Goal: Task Accomplishment & Management: Use online tool/utility

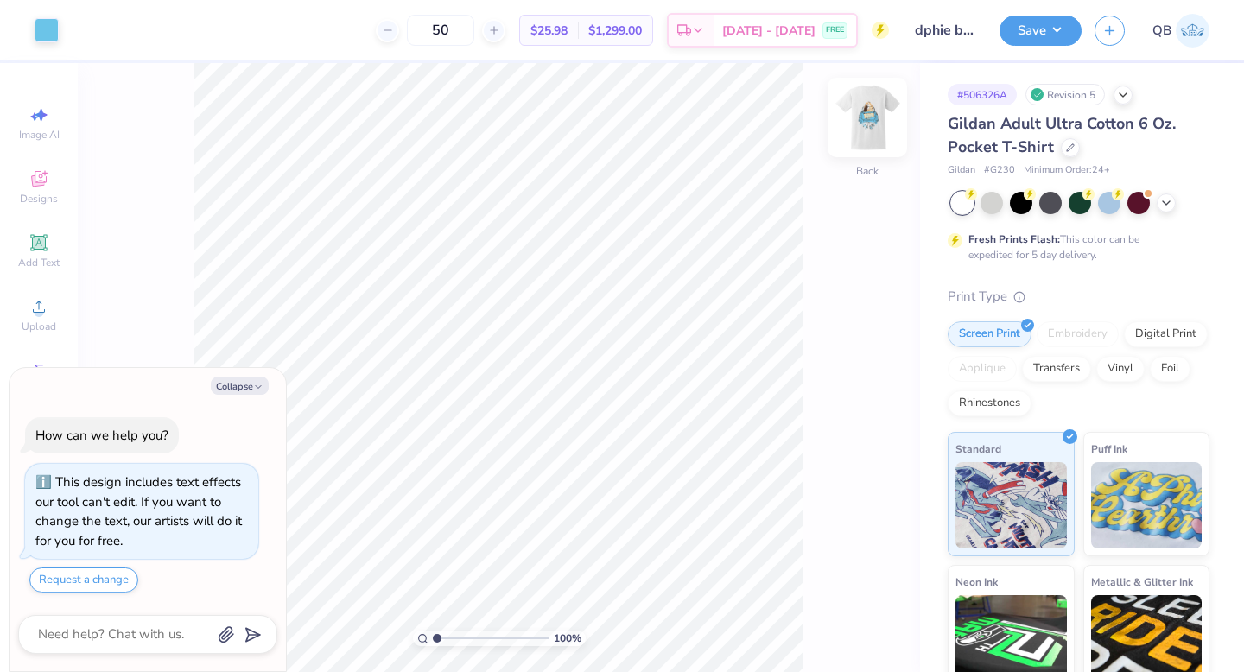
click at [867, 129] on img at bounding box center [867, 117] width 69 height 69
type textarea "x"
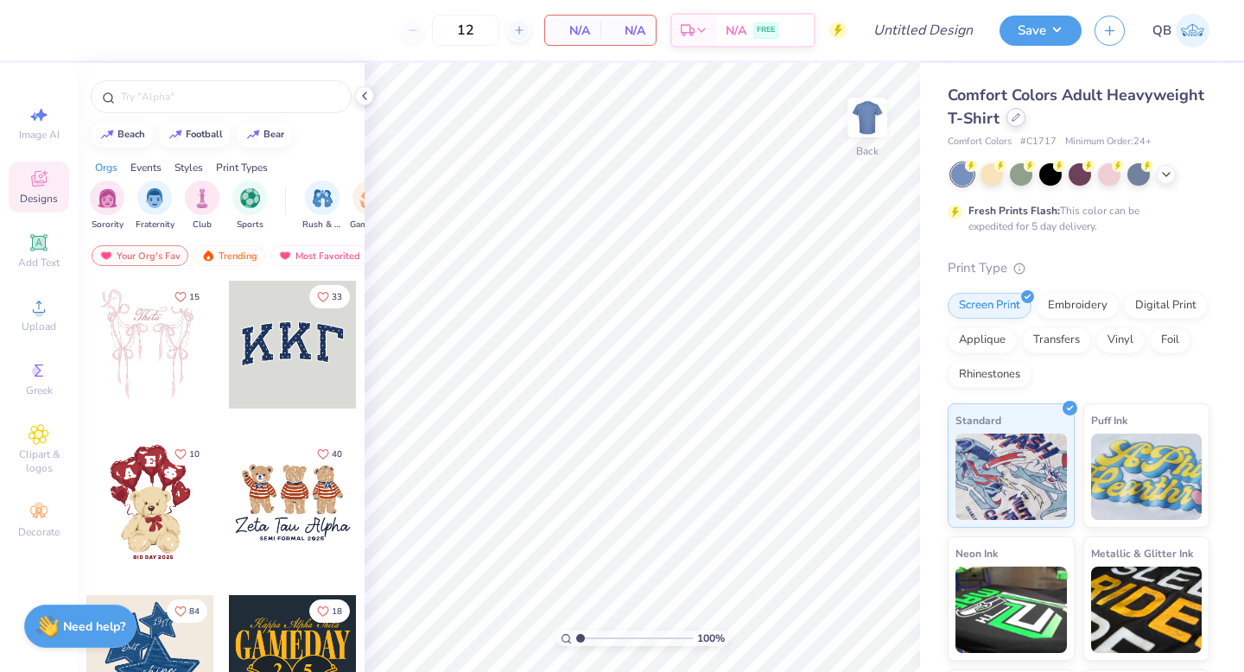
click at [1013, 119] on icon at bounding box center [1016, 117] width 9 height 9
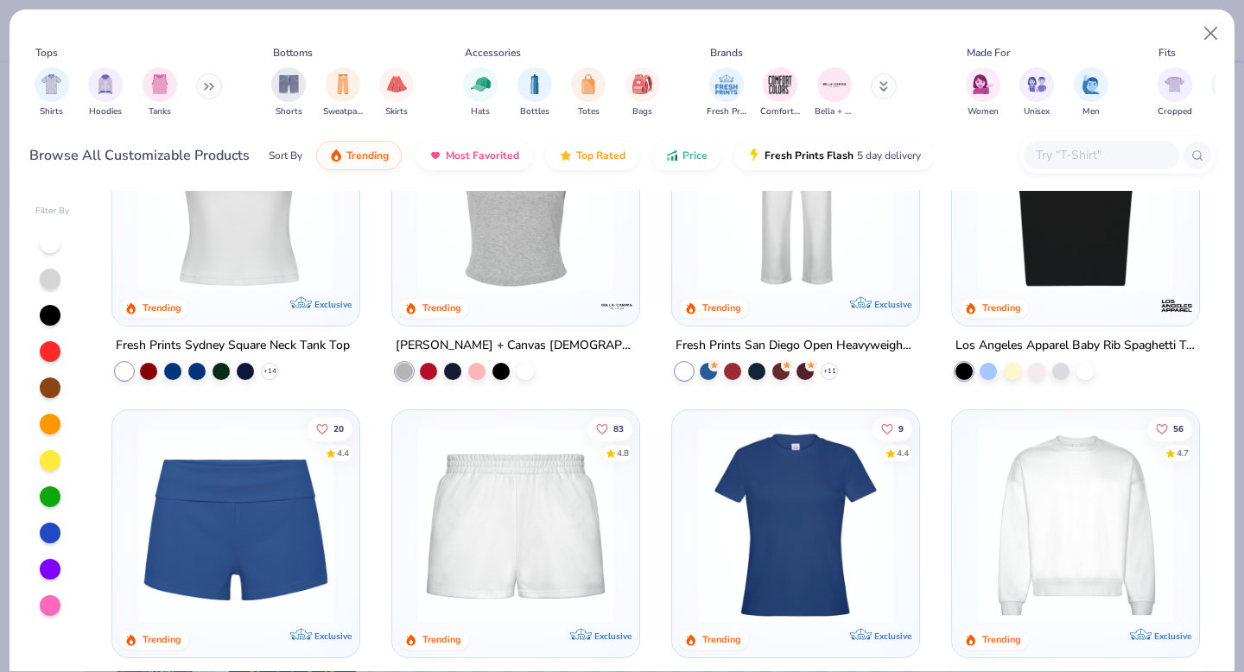
scroll to position [784, 0]
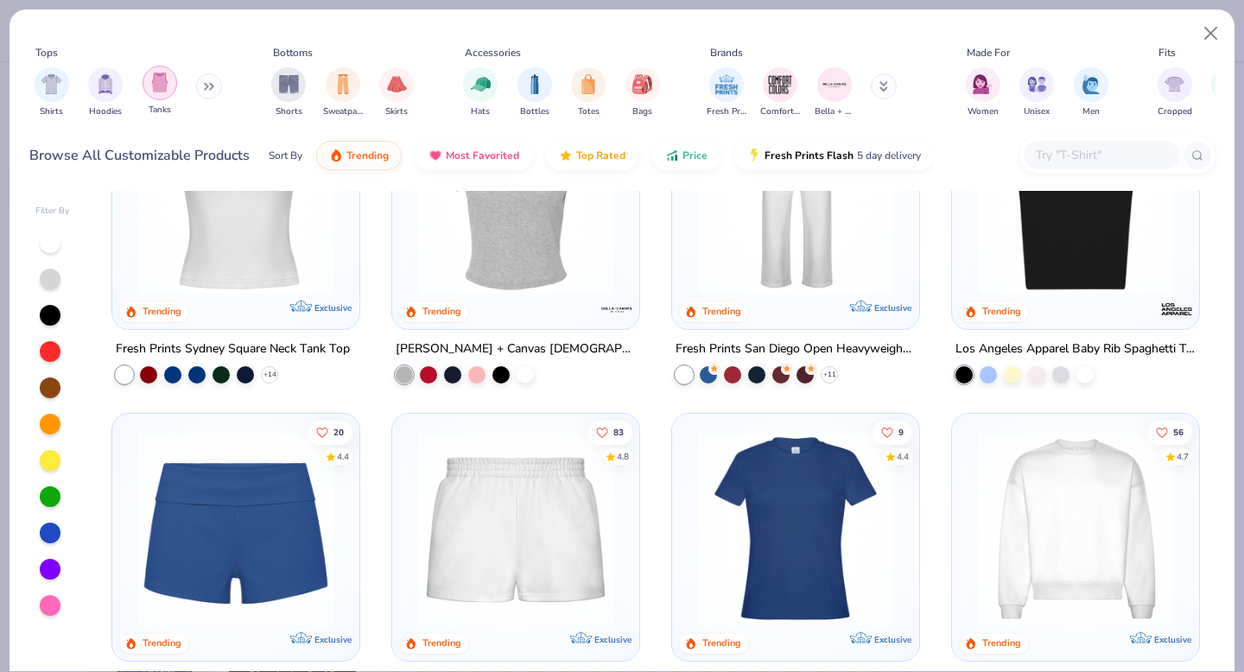
click at [156, 77] on img "filter for Tanks" at bounding box center [159, 83] width 19 height 20
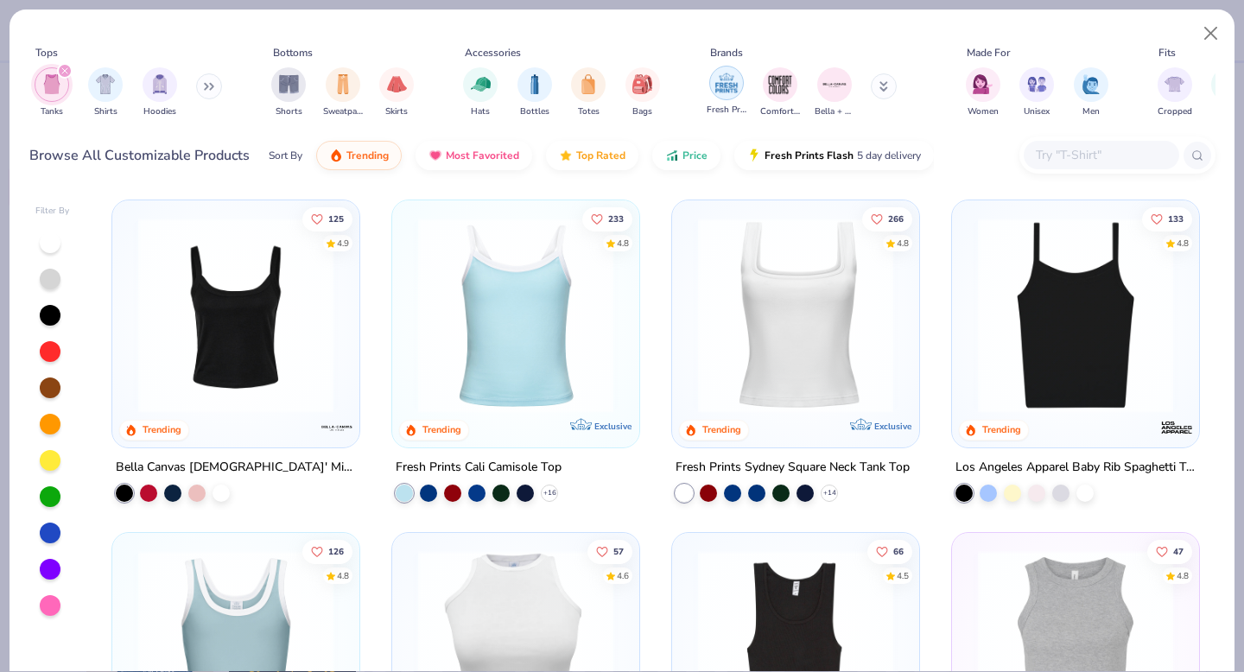
click at [715, 86] on img "filter for Fresh Prints" at bounding box center [727, 83] width 26 height 26
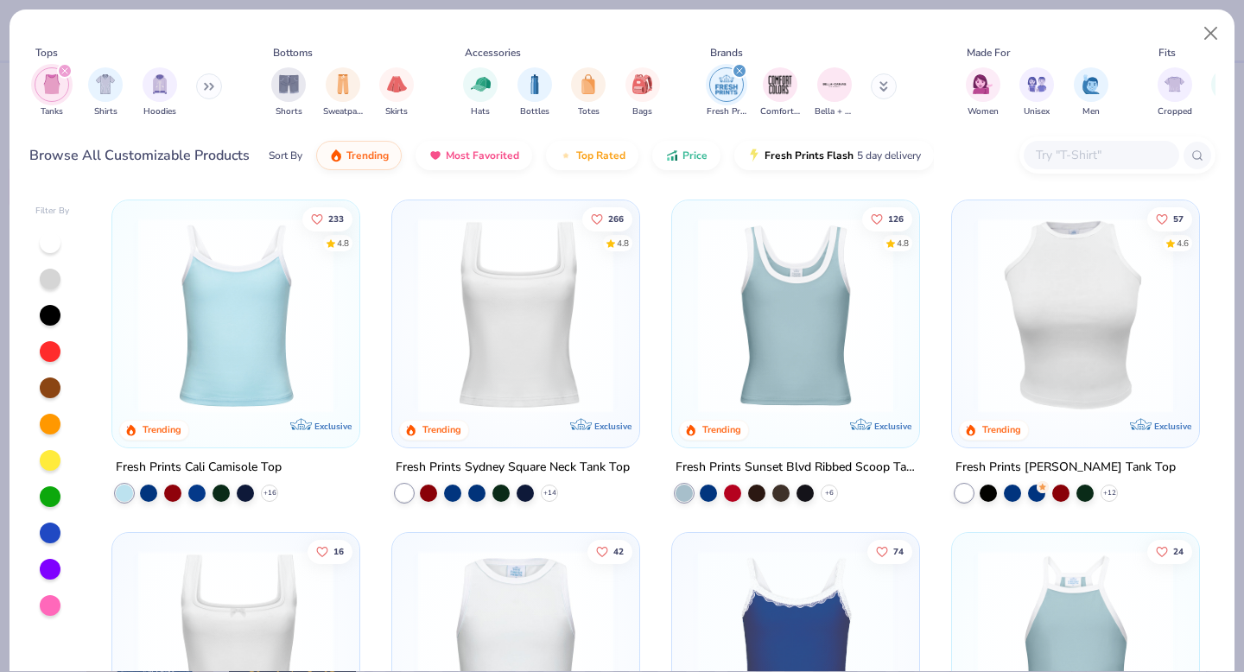
click at [734, 72] on div "filter for Fresh Prints" at bounding box center [740, 71] width 16 height 16
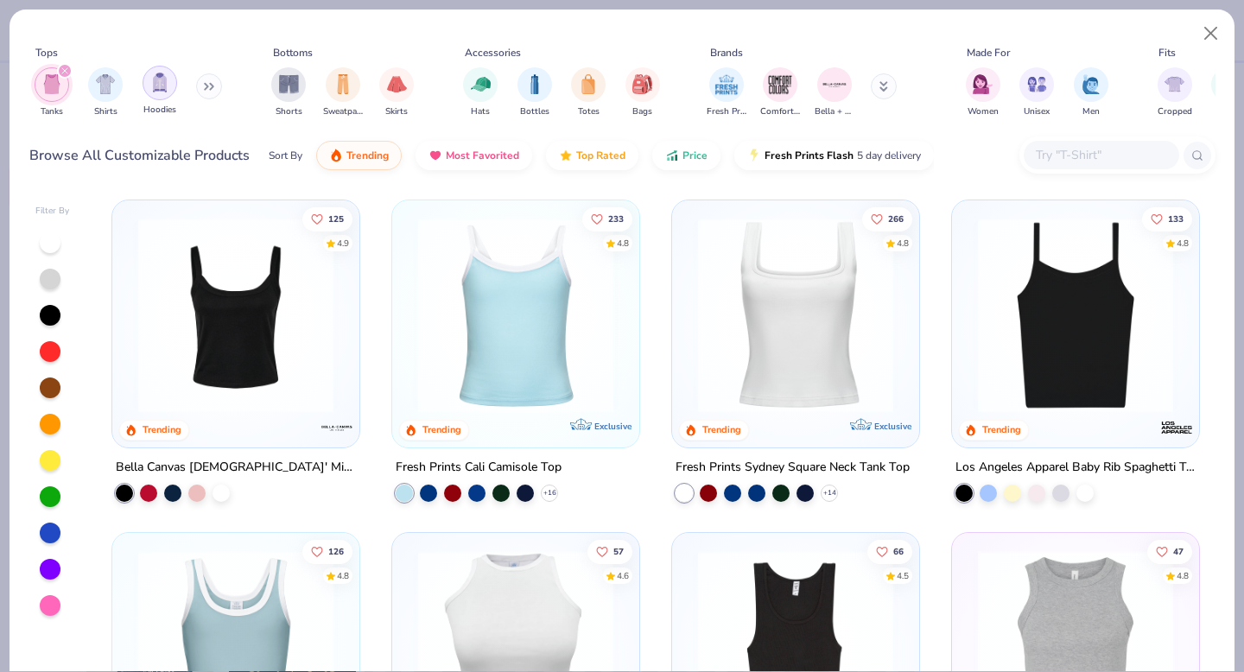
click at [160, 91] on img "filter for Hoodies" at bounding box center [159, 83] width 19 height 20
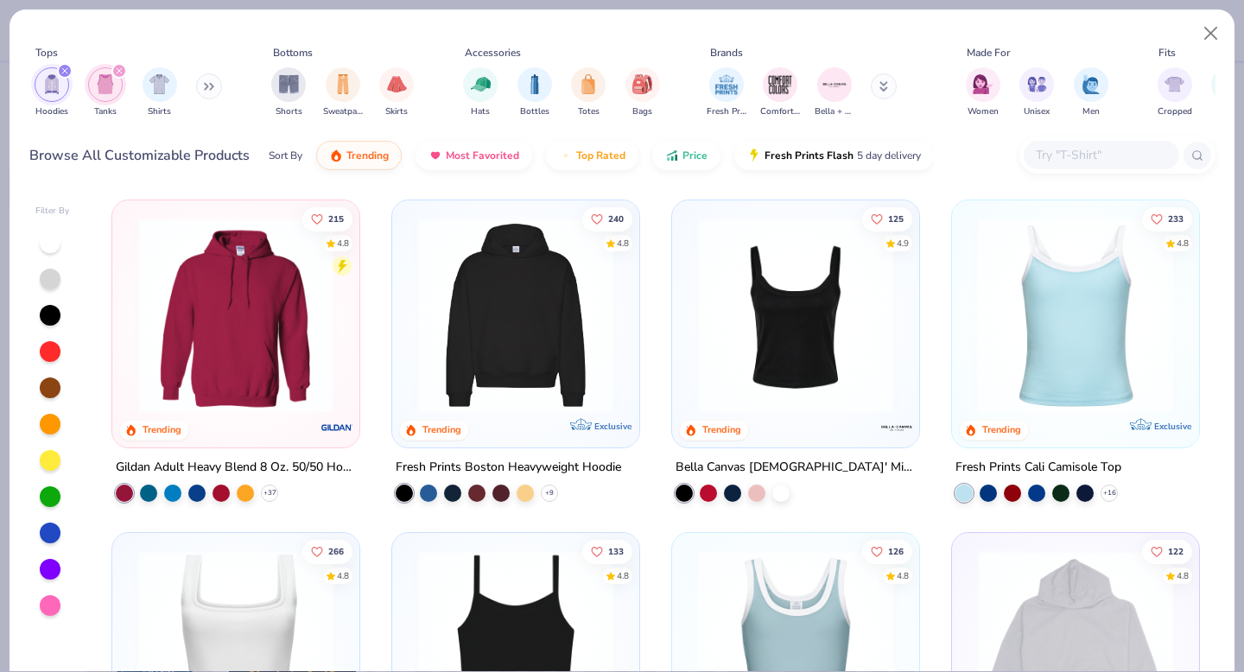
click at [117, 73] on icon "filter for Tanks" at bounding box center [119, 70] width 5 height 5
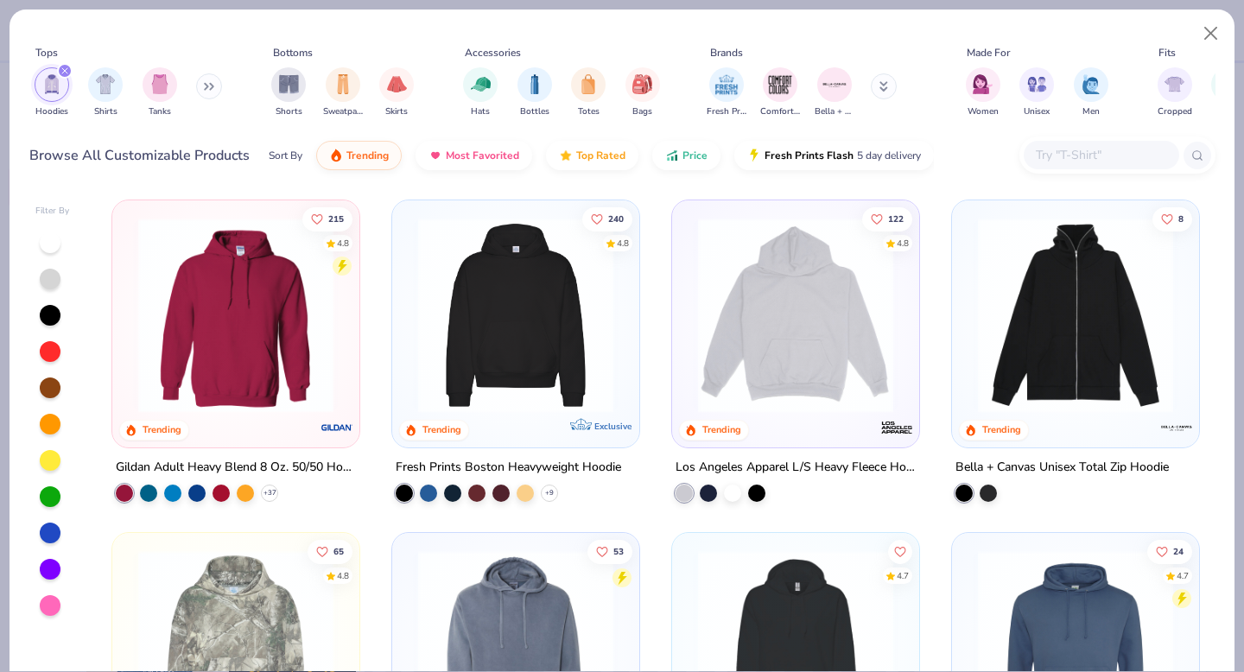
click at [63, 67] on icon "filter for Hoodies" at bounding box center [64, 70] width 7 height 7
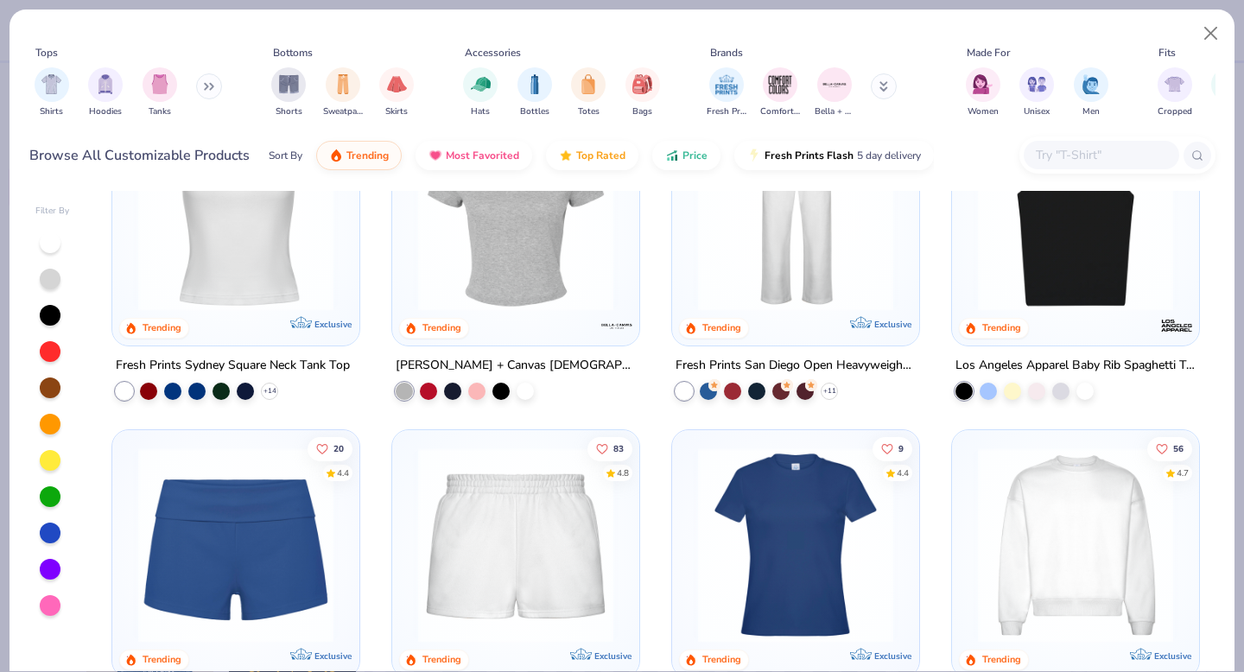
scroll to position [1204, 0]
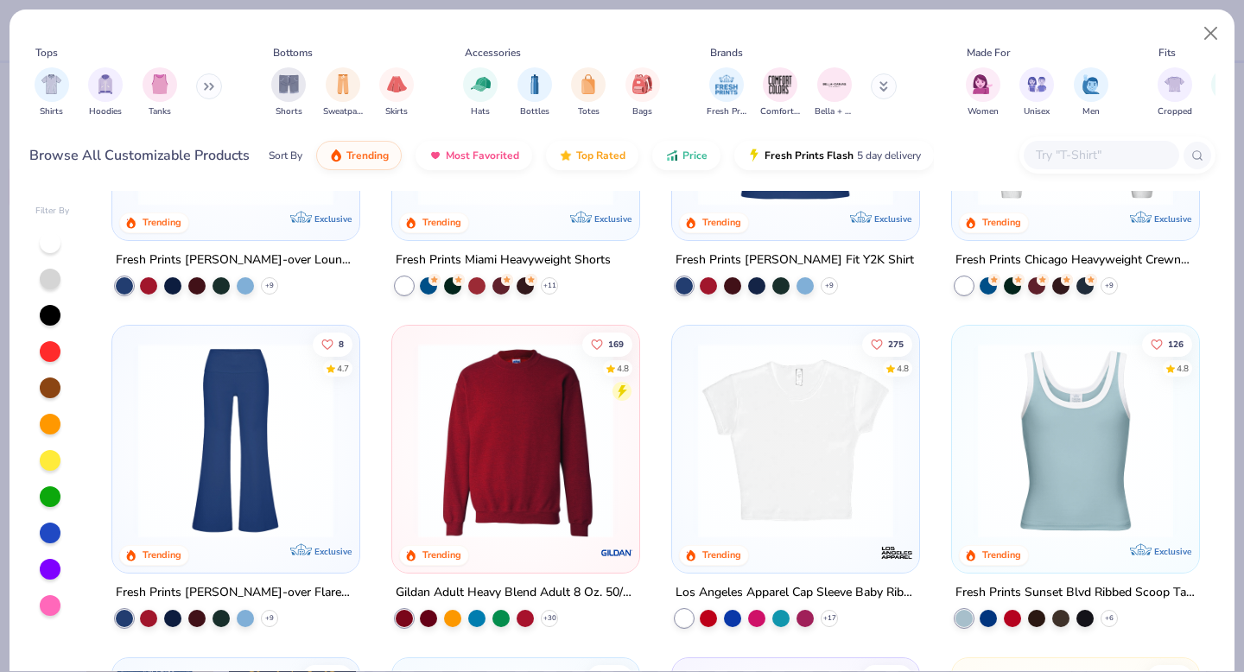
click at [486, 465] on img at bounding box center [516, 440] width 213 height 195
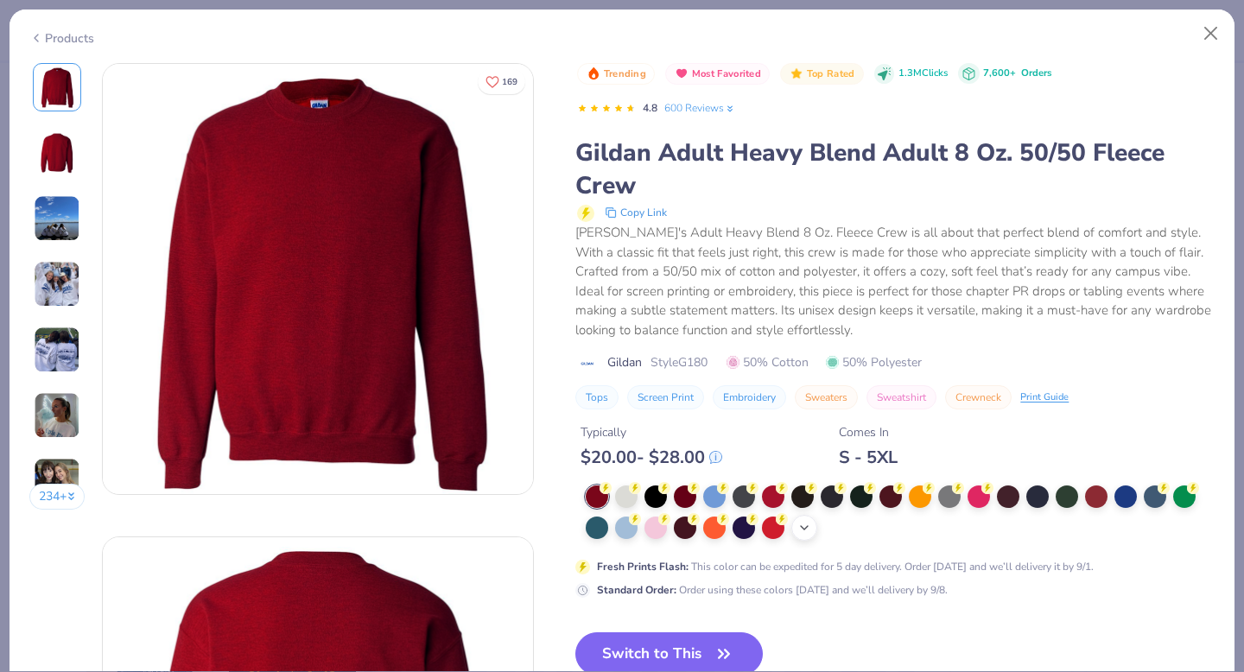
click at [800, 529] on icon at bounding box center [805, 528] width 14 height 14
click at [983, 531] on div at bounding box center [979, 526] width 22 height 22
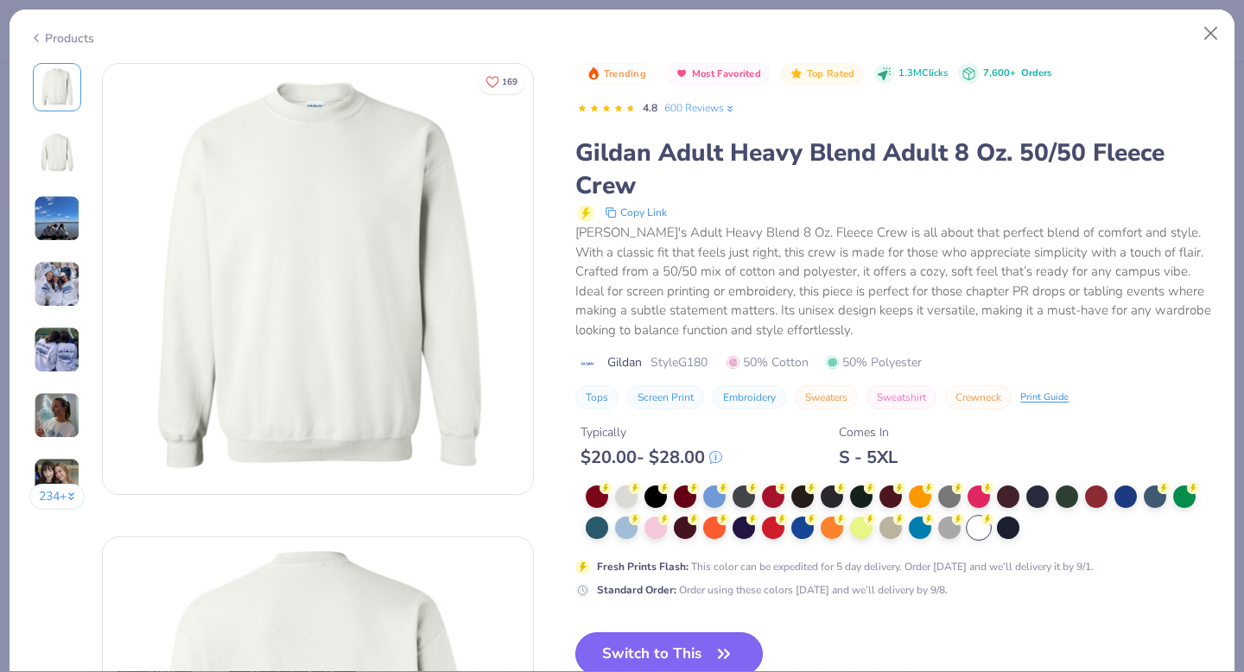
click at [698, 646] on button "Switch to This" at bounding box center [668, 653] width 187 height 43
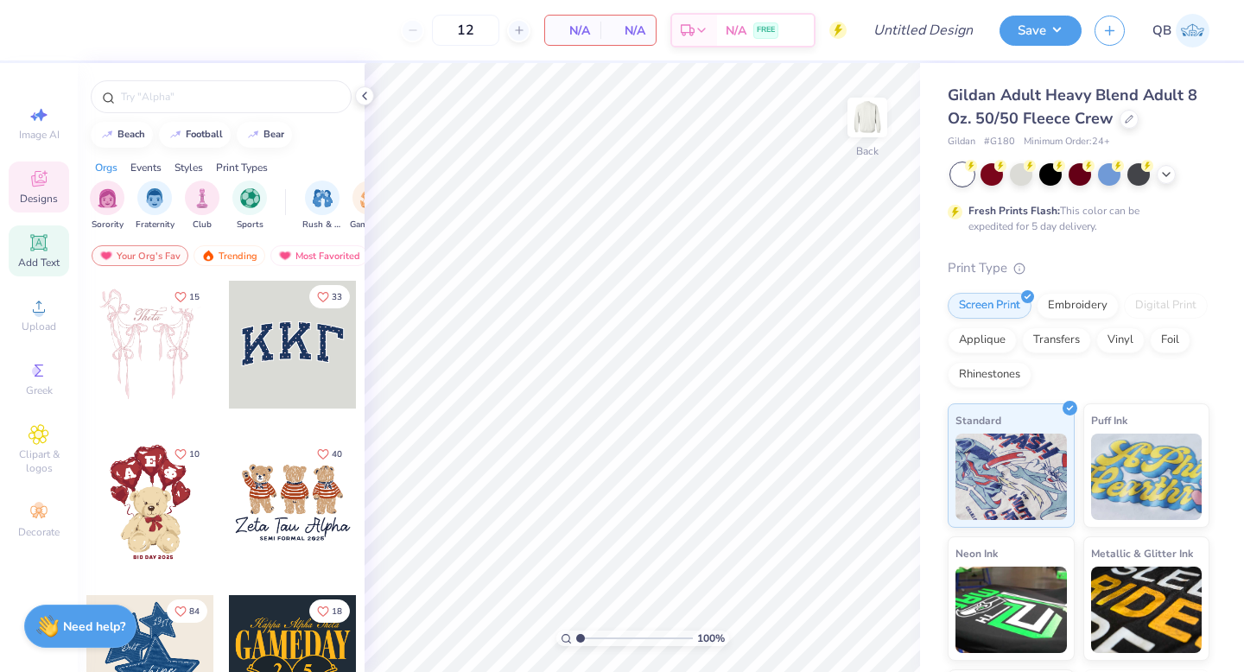
click at [38, 261] on span "Add Text" at bounding box center [38, 263] width 41 height 14
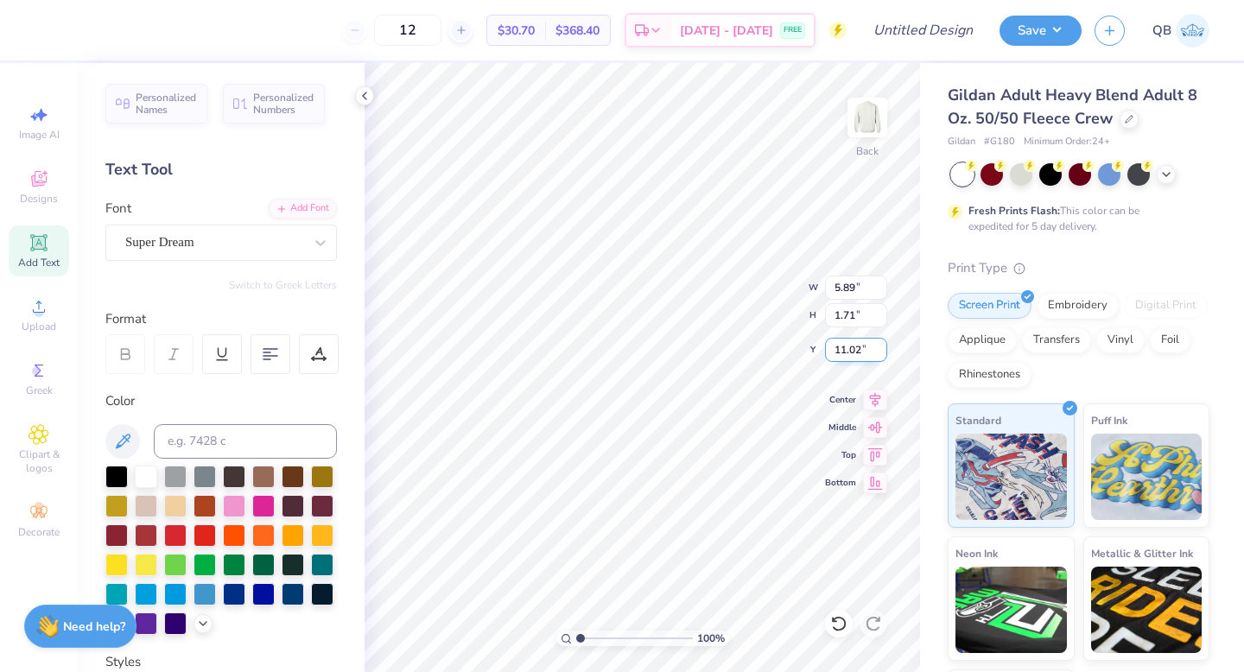
type textarea "M"
type textarea "Mrs. Dphie"
click at [258, 246] on div "Super Dream" at bounding box center [214, 242] width 181 height 27
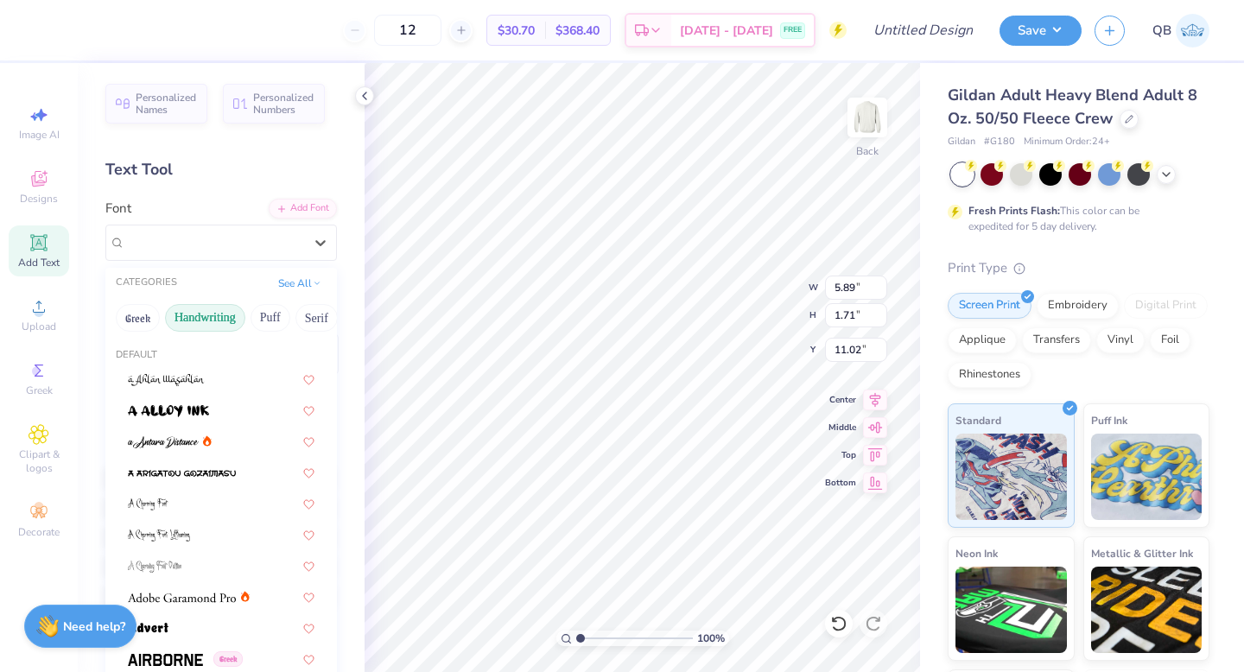
click at [204, 328] on button "Handwriting" at bounding box center [205, 318] width 80 height 28
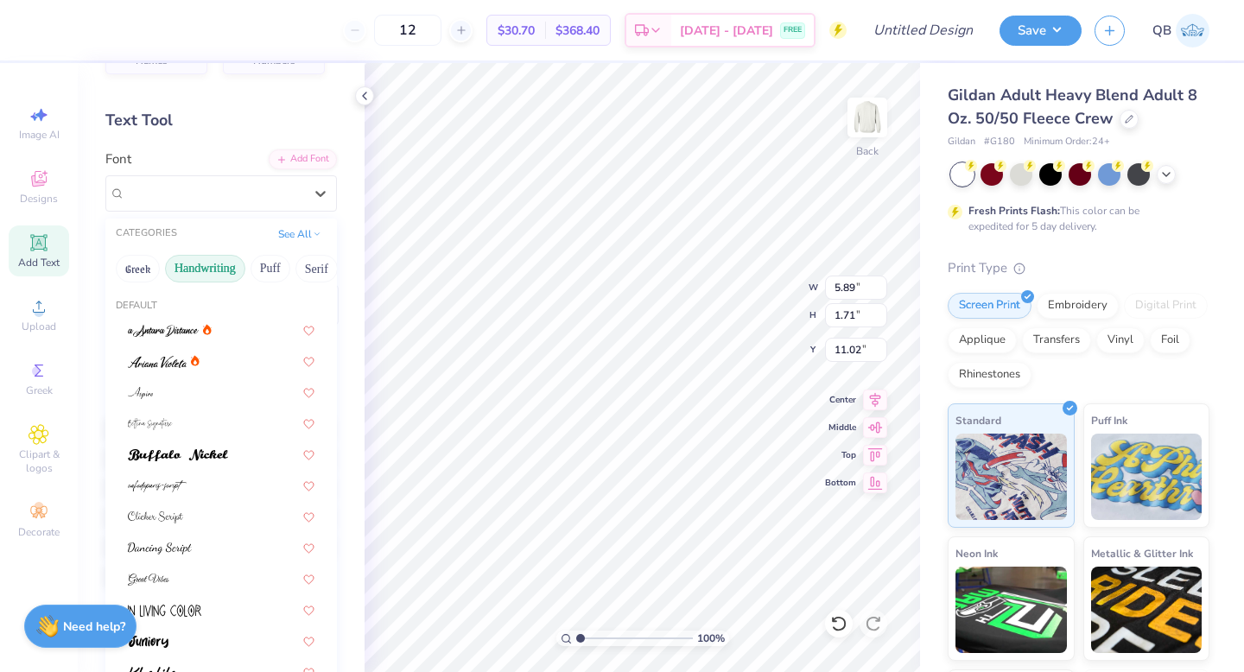
scroll to position [66, 0]
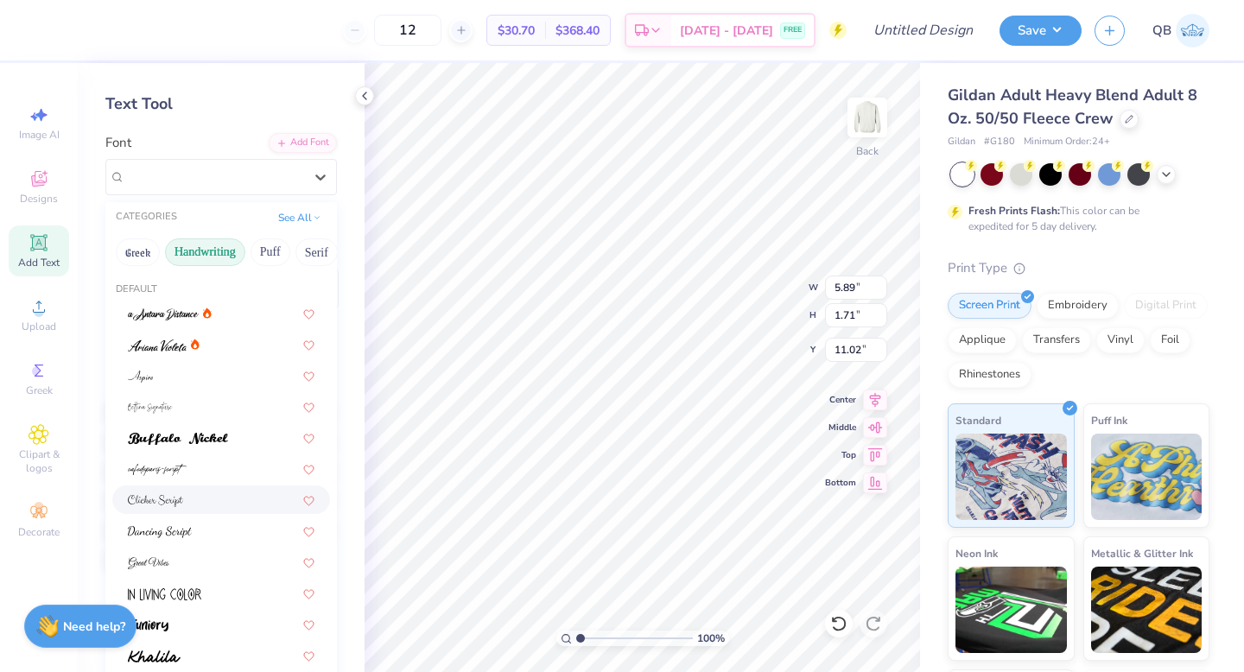
click at [199, 503] on div at bounding box center [221, 500] width 187 height 18
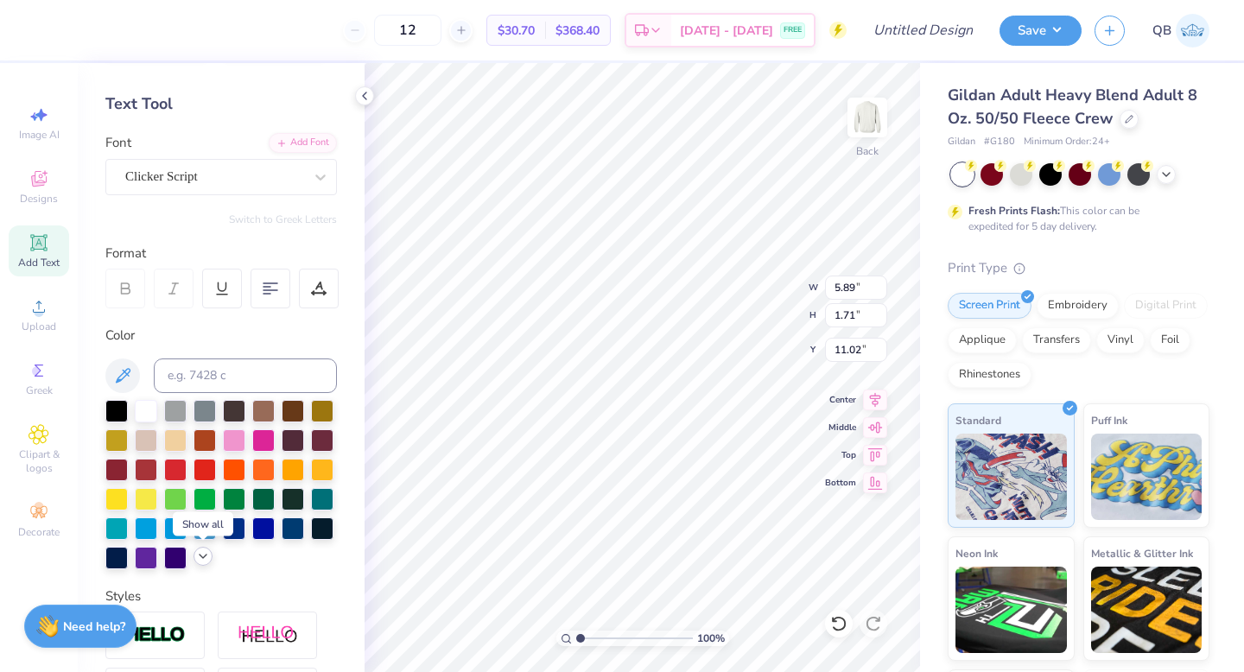
click at [206, 559] on icon at bounding box center [203, 557] width 14 height 14
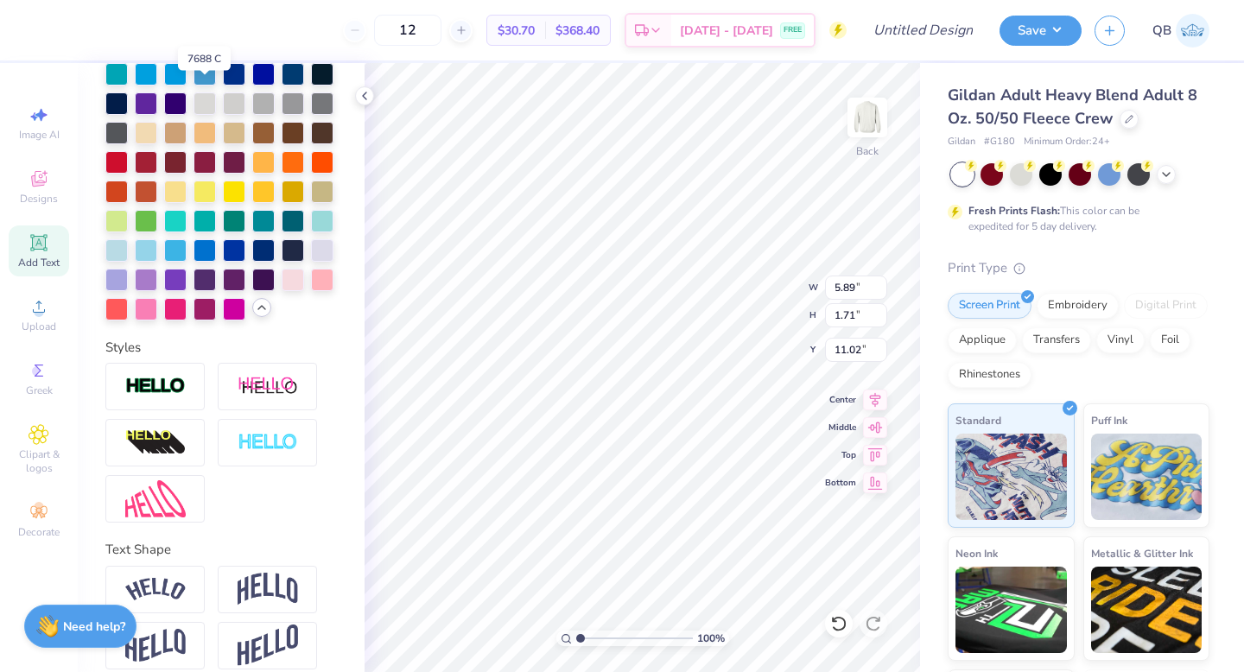
scroll to position [537, 0]
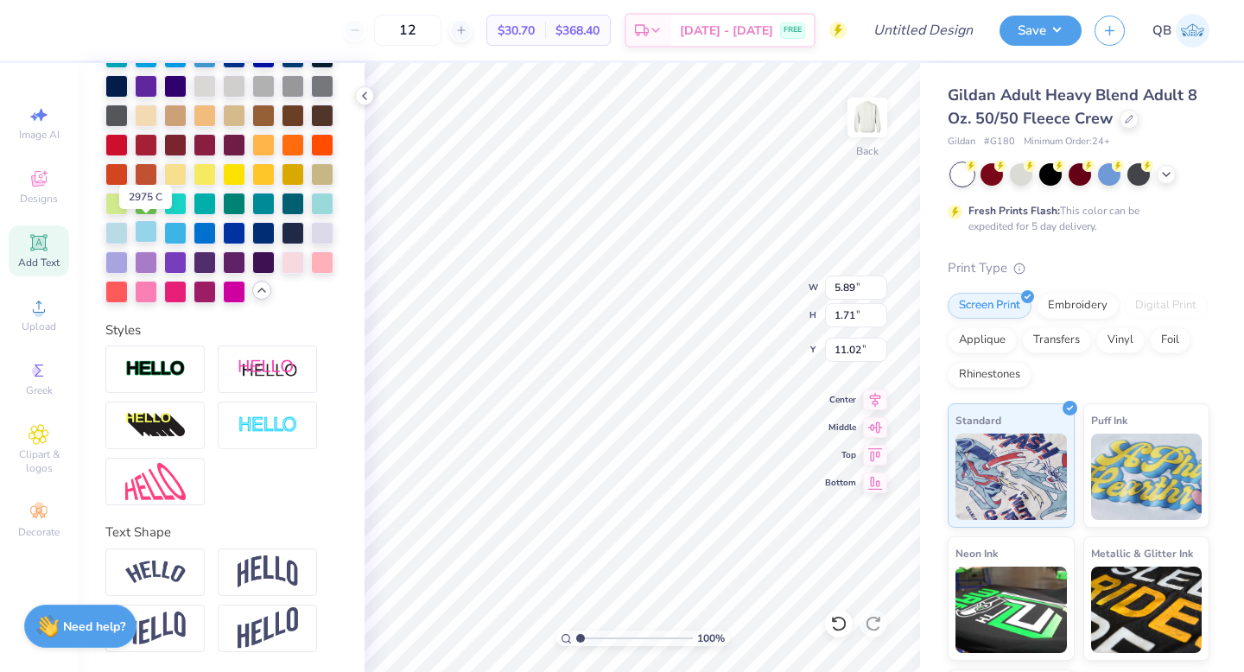
click at [145, 234] on div at bounding box center [146, 231] width 22 height 22
type input "5.96"
type input "1.73"
type input "7.10"
type input "9.17"
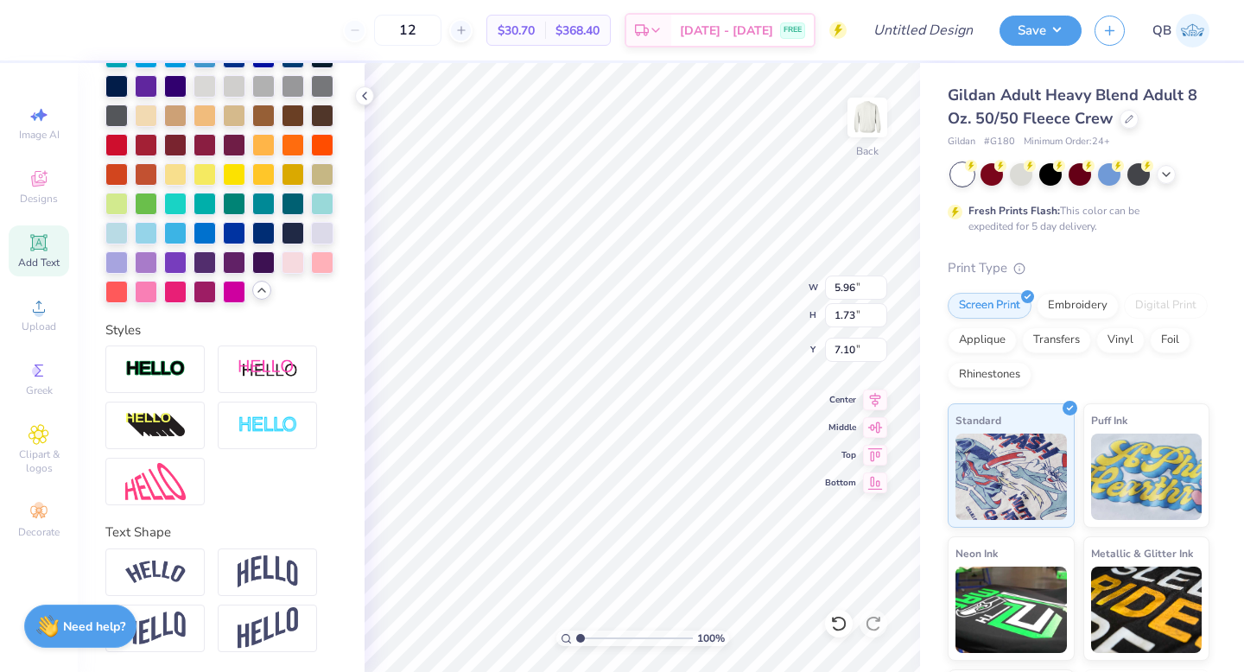
type input "2.66"
type input "7.73"
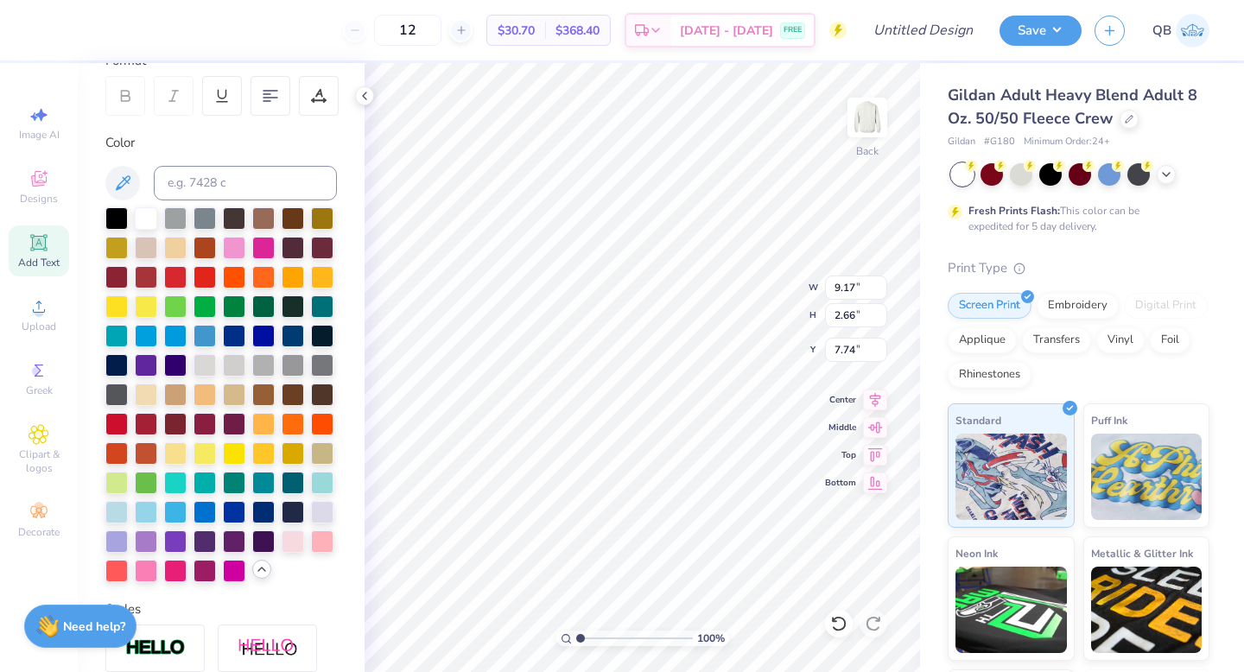
scroll to position [0, 0]
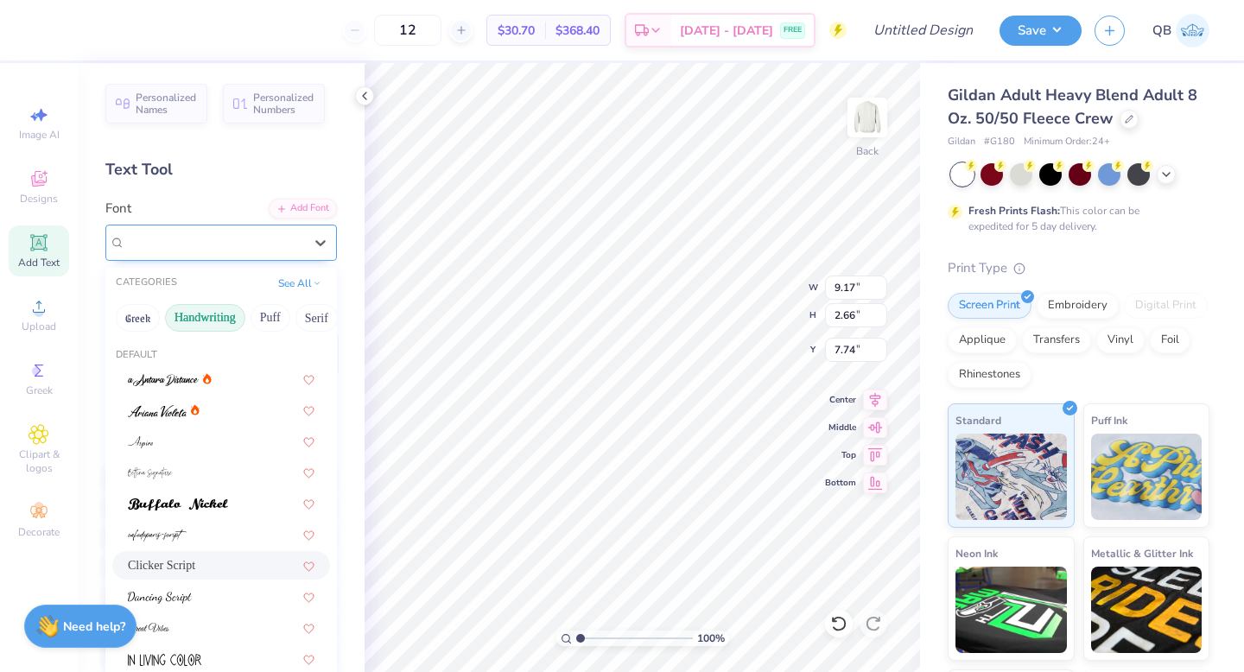
click at [202, 249] on div "Clicker Script" at bounding box center [214, 242] width 181 height 27
click at [199, 590] on div at bounding box center [221, 597] width 187 height 18
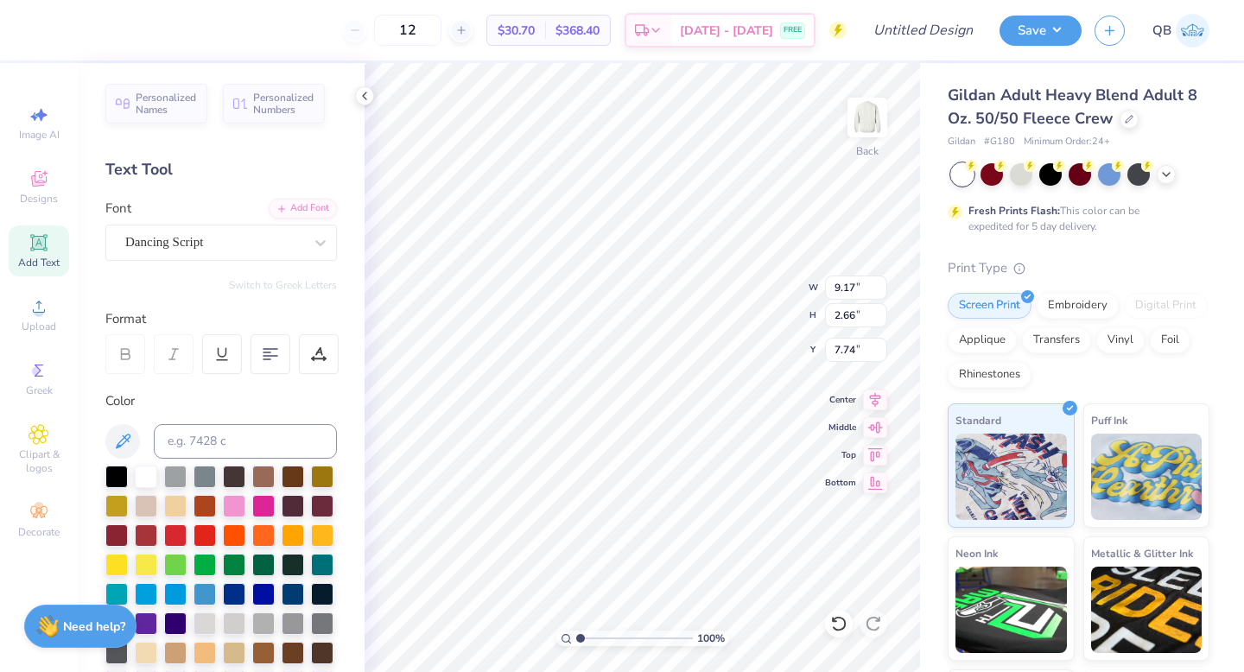
type input "10.46"
type input "2.58"
type input "7.78"
click at [177, 249] on div "Dancing Script" at bounding box center [214, 242] width 181 height 27
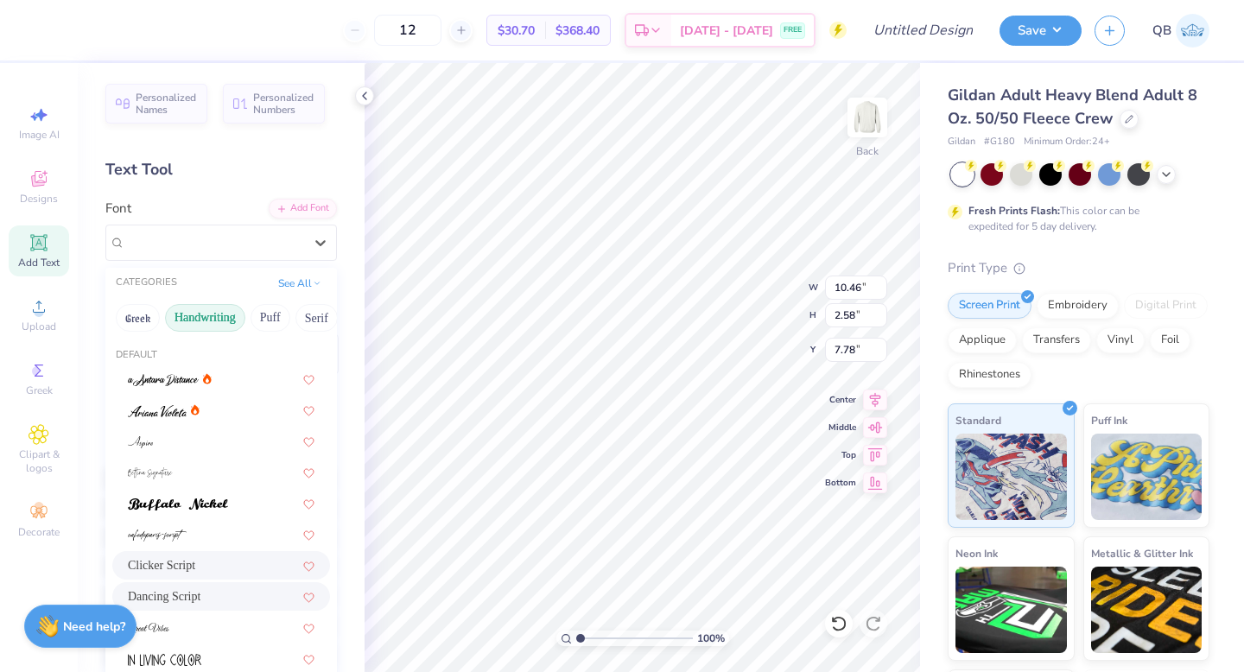
click at [205, 563] on div "Clicker Script" at bounding box center [221, 565] width 187 height 18
type input "9.17"
type input "2.66"
type input "7.74"
click at [245, 251] on div "Clicker Script" at bounding box center [214, 242] width 181 height 27
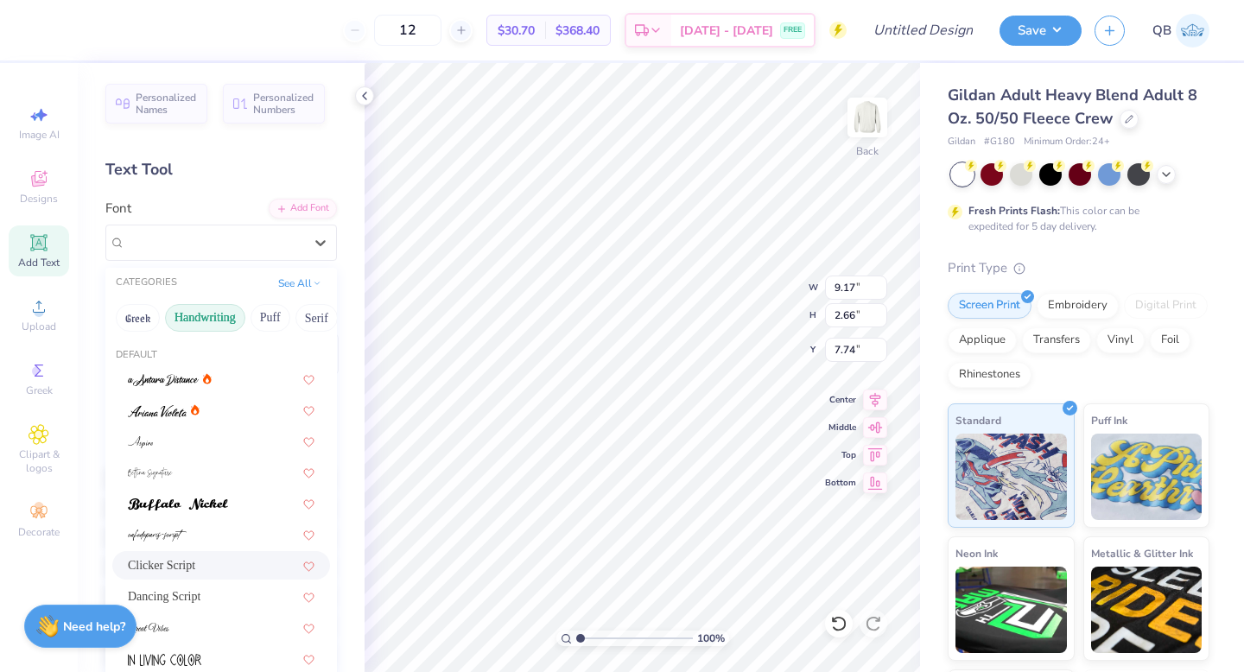
scroll to position [80, 0]
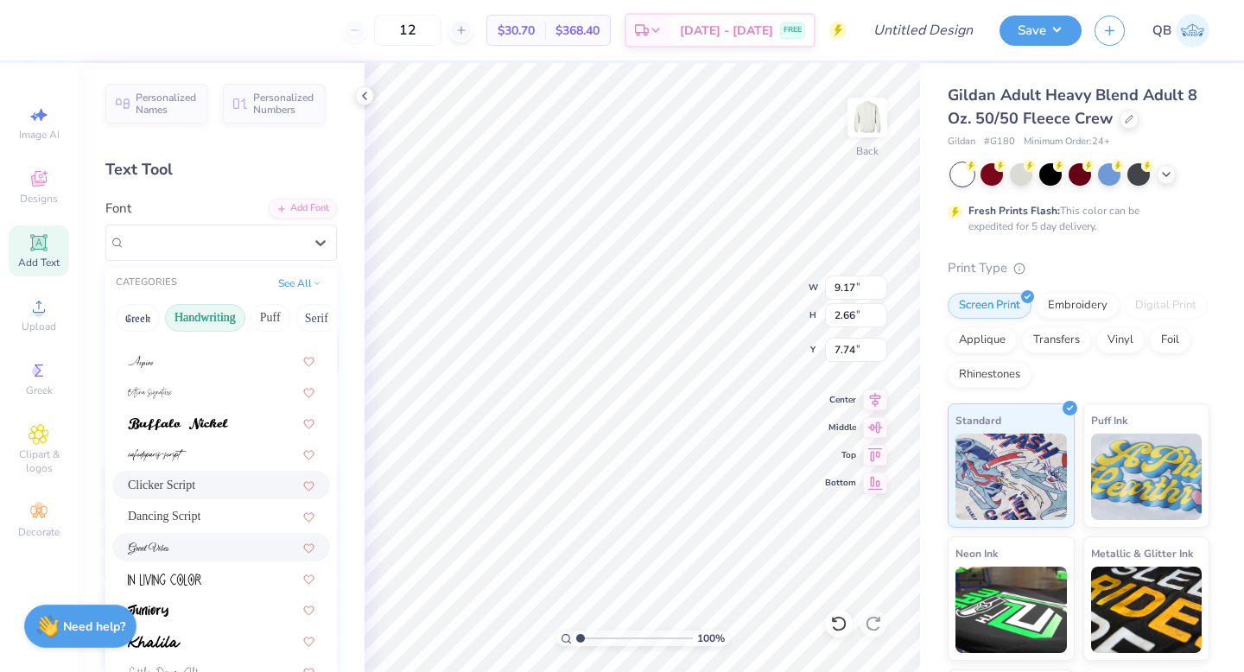
click at [239, 554] on div at bounding box center [221, 547] width 187 height 18
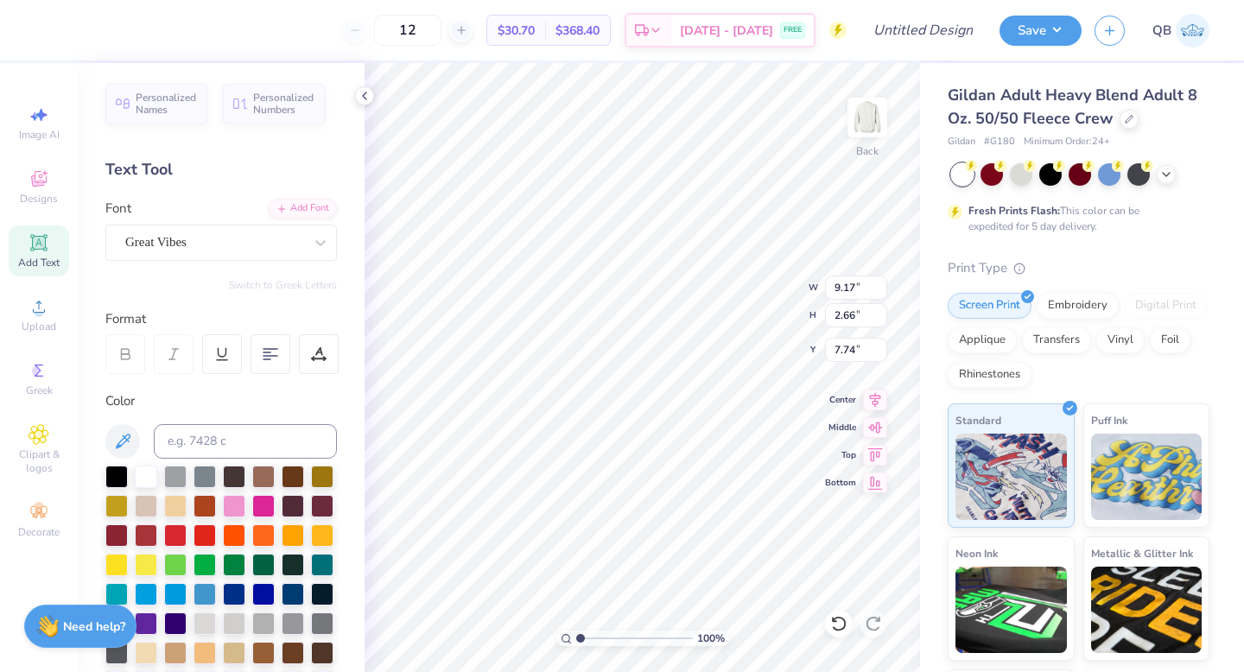
type input "11.56"
type input "2.80"
type input "7.67"
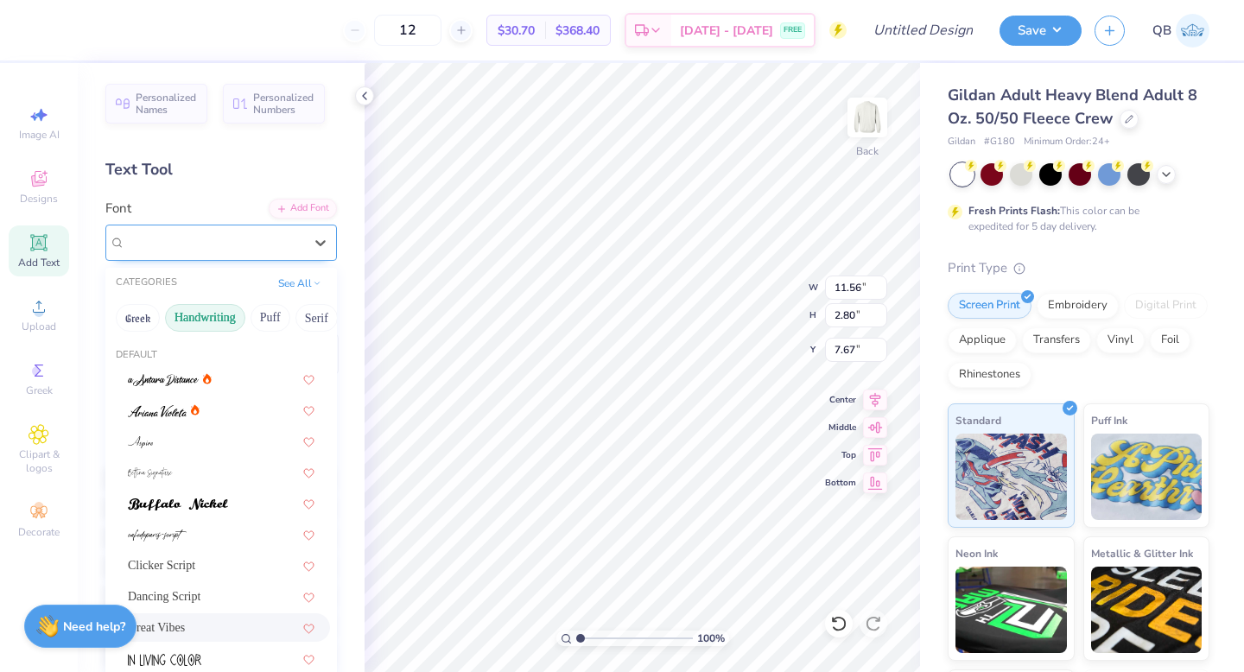
click at [194, 241] on div "Great Vibes" at bounding box center [214, 242] width 181 height 27
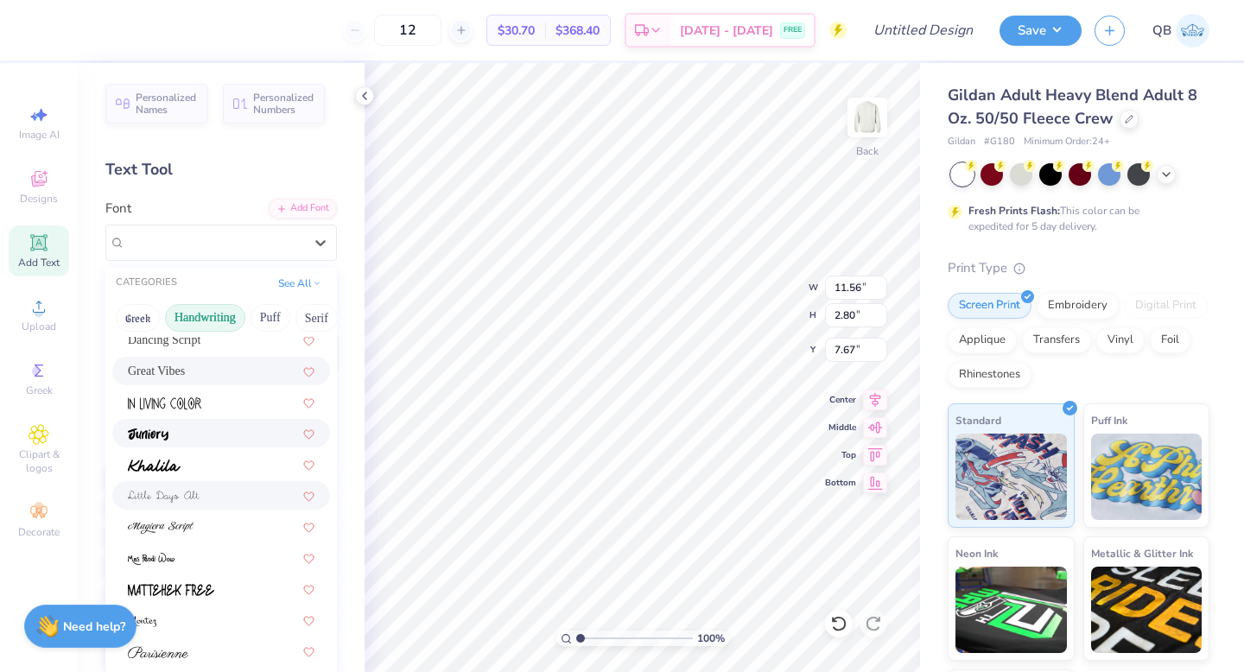
scroll to position [392, 0]
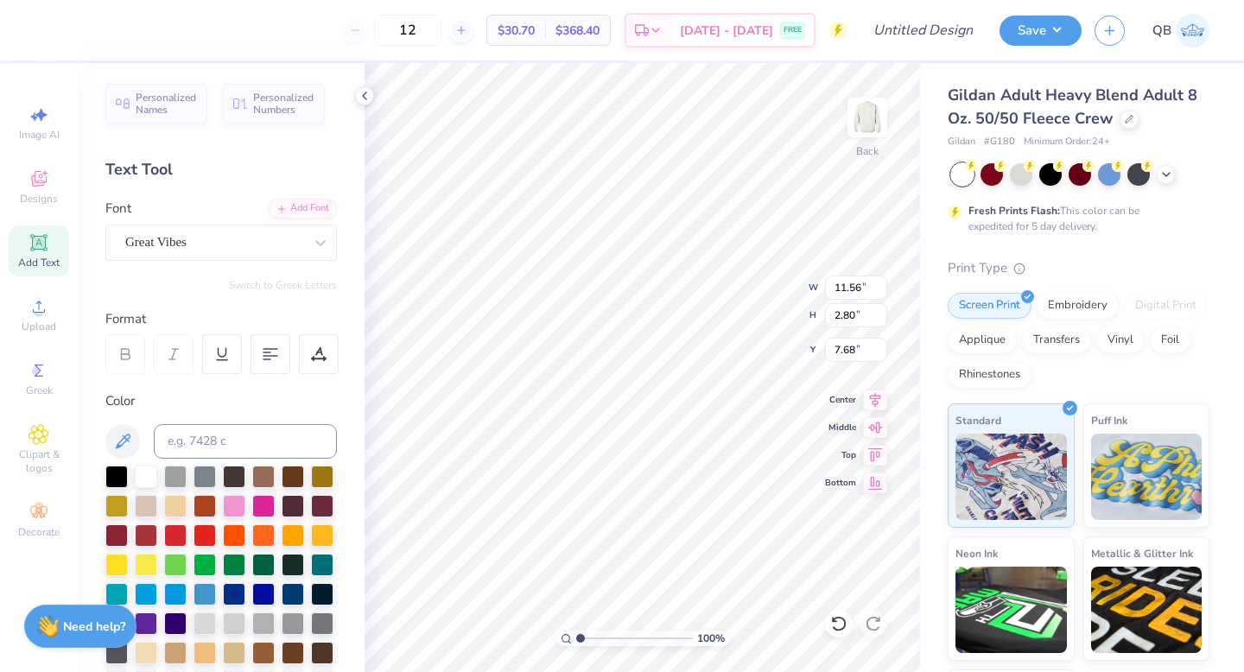
type input "9.65"
type input "2.34"
type input "7.77"
click at [35, 254] on div "Add Text" at bounding box center [39, 251] width 60 height 51
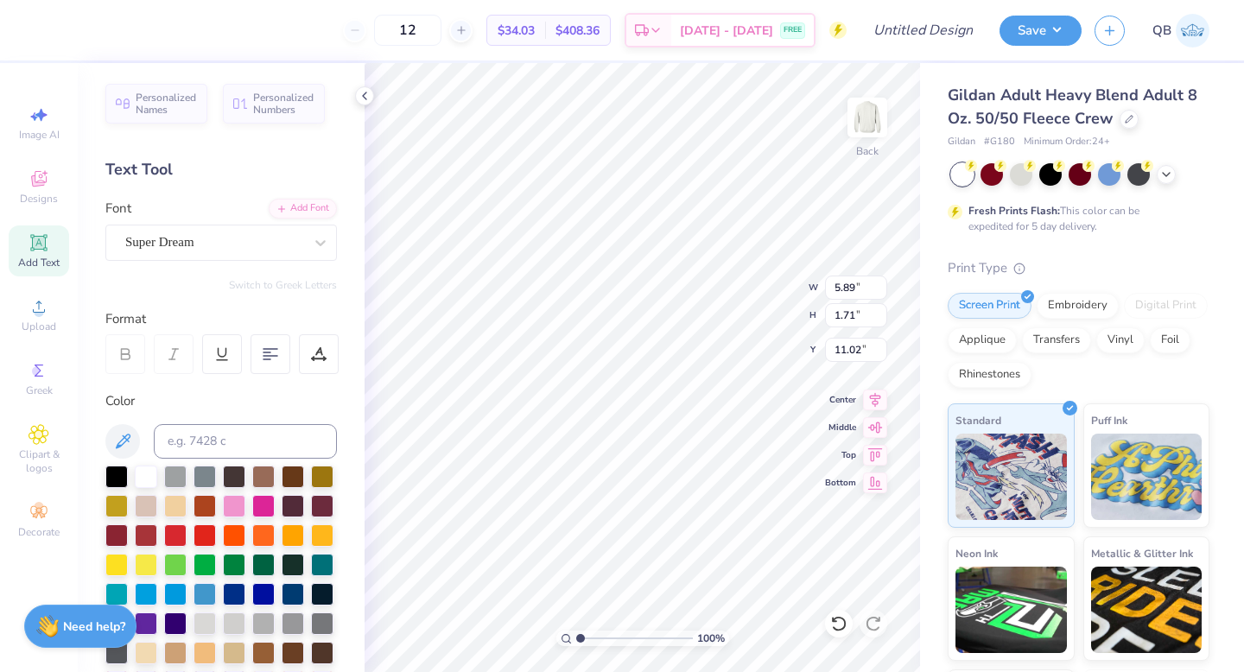
type textarea "e"
type textarea "Est. 1917"
click at [262, 249] on div "Super Dream" at bounding box center [214, 242] width 181 height 27
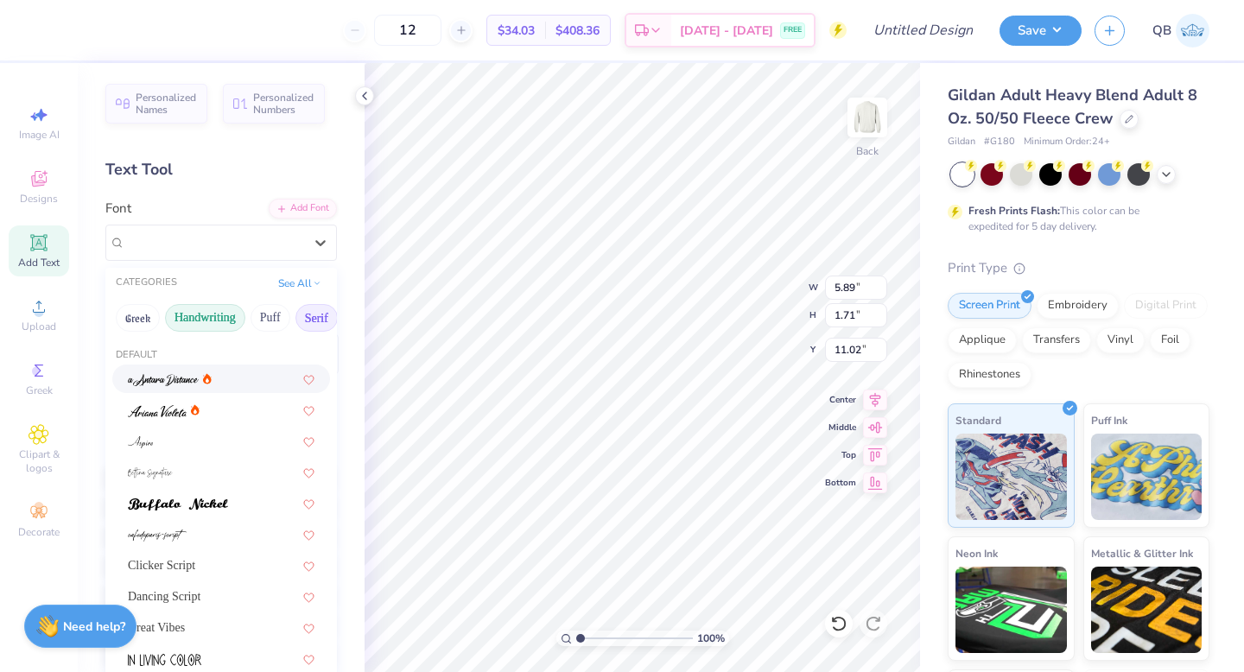
click at [299, 321] on button "Serif" at bounding box center [317, 318] width 42 height 28
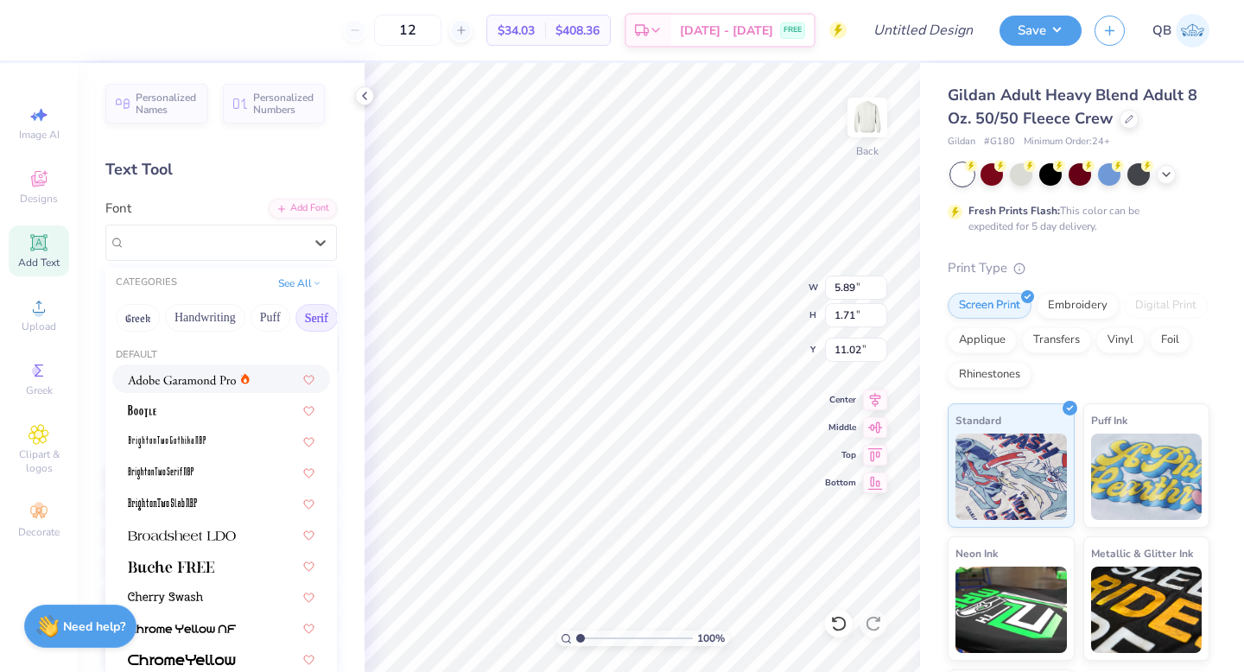
click at [241, 377] on icon at bounding box center [245, 378] width 9 height 11
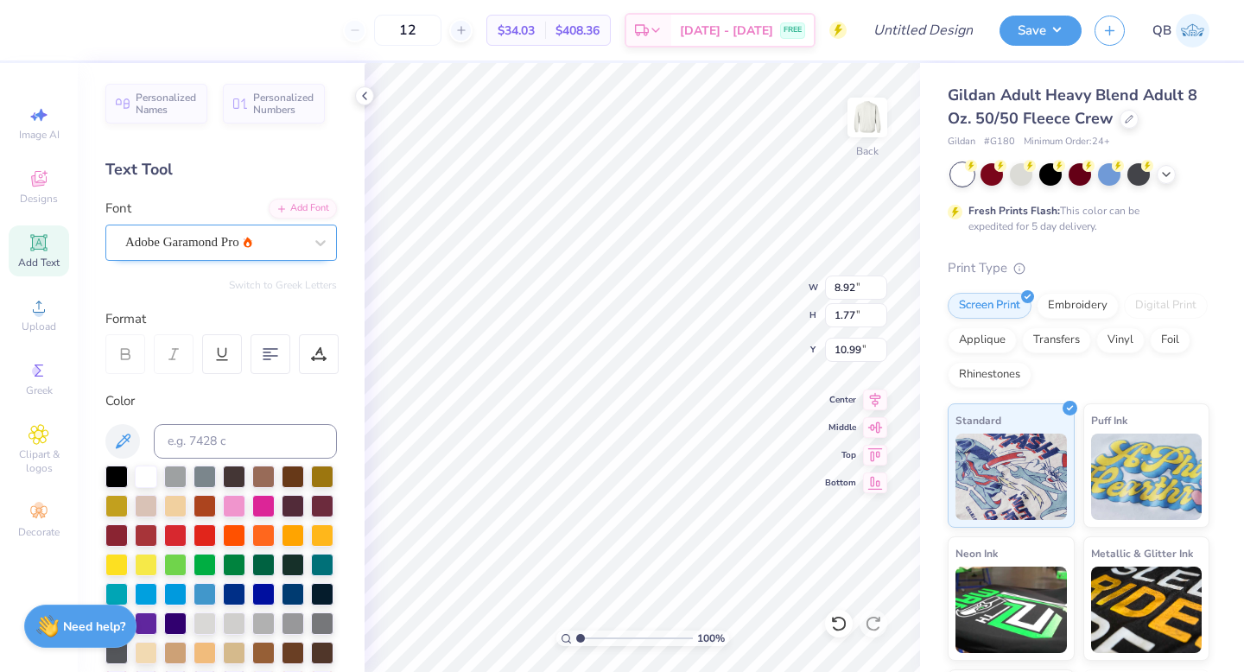
type input "4.61"
type input "0.92"
type input "10.66"
click at [229, 238] on div "Adobe Garamond Pro" at bounding box center [214, 242] width 181 height 27
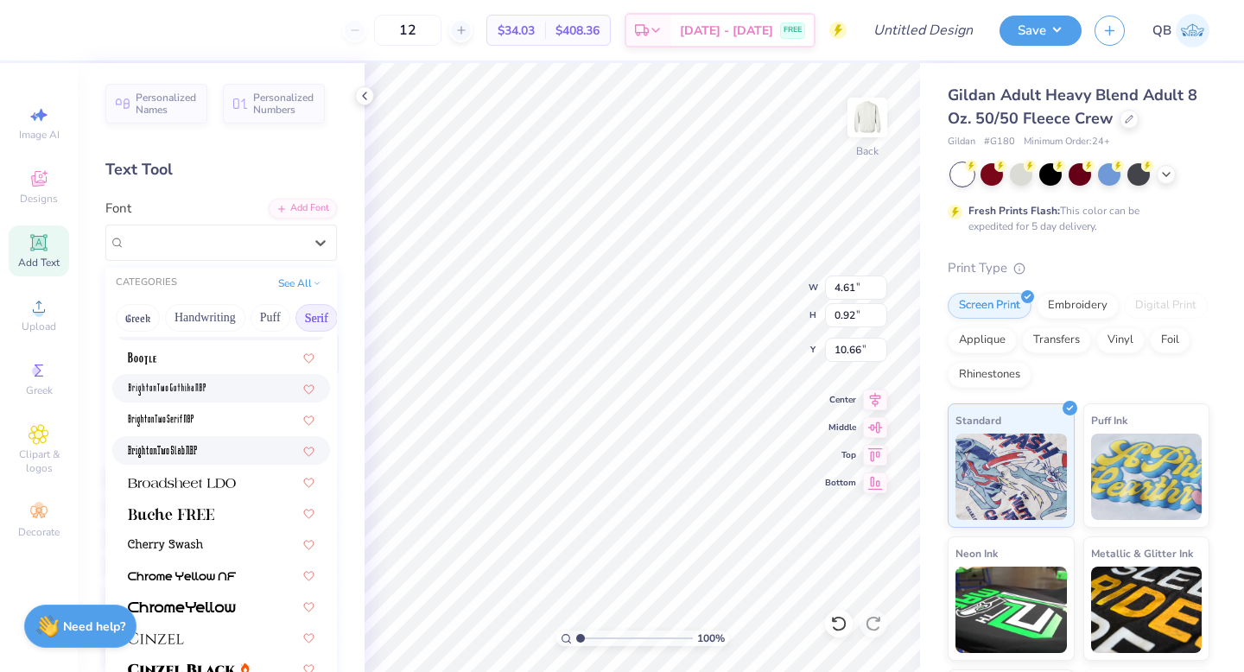
scroll to position [51, 0]
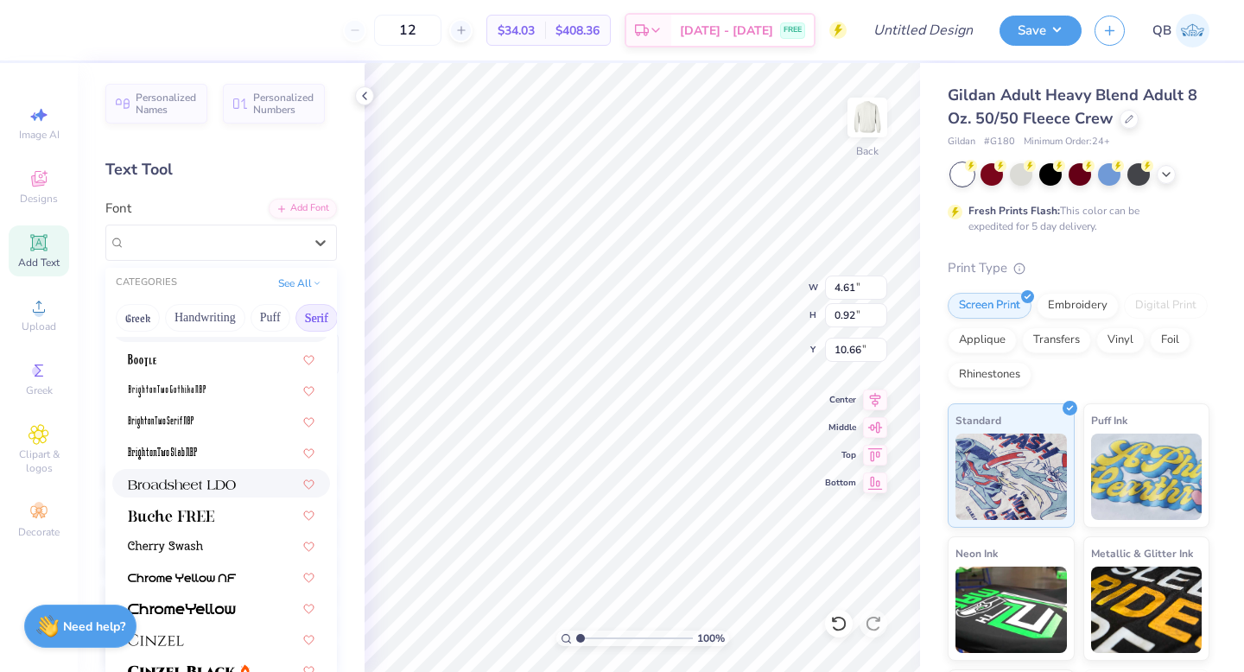
click at [226, 480] on img at bounding box center [182, 485] width 108 height 12
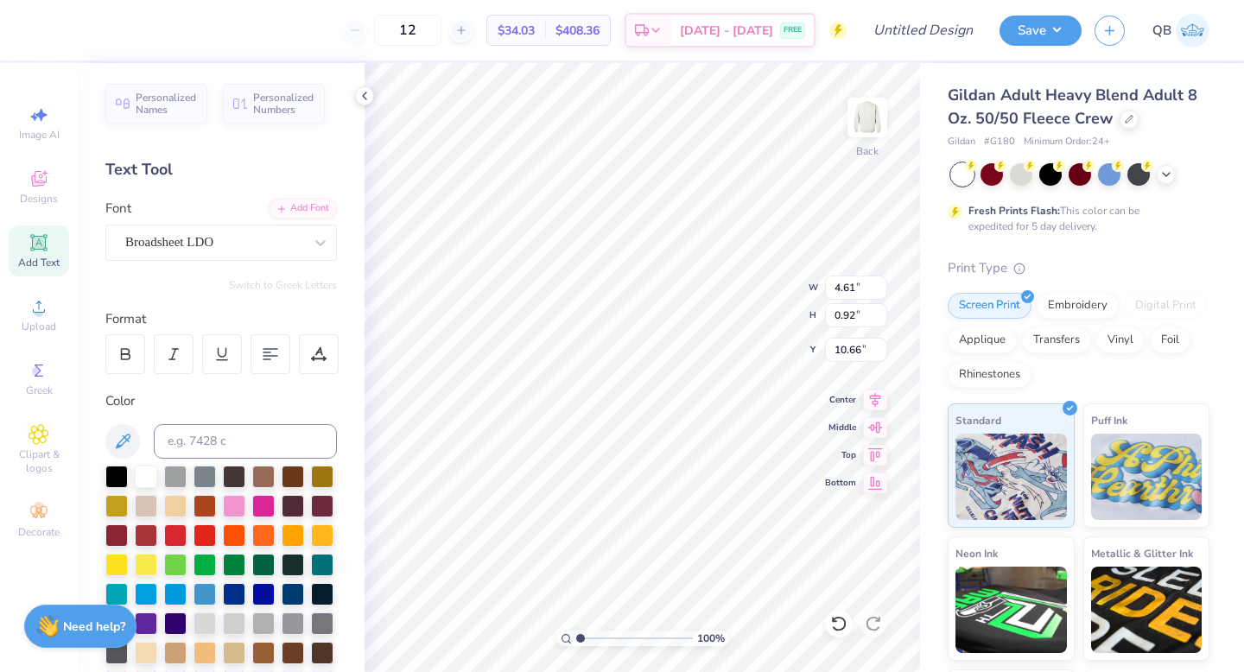
type input "5.19"
type input "0.84"
type input "10.70"
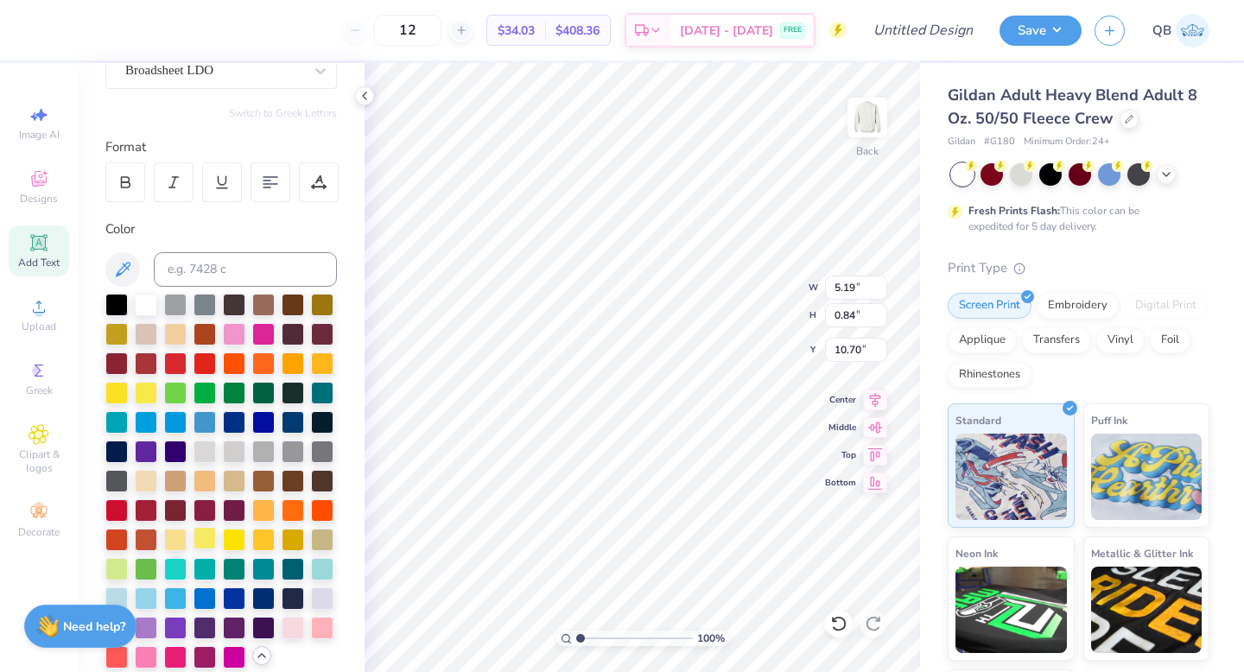
scroll to position [198, 0]
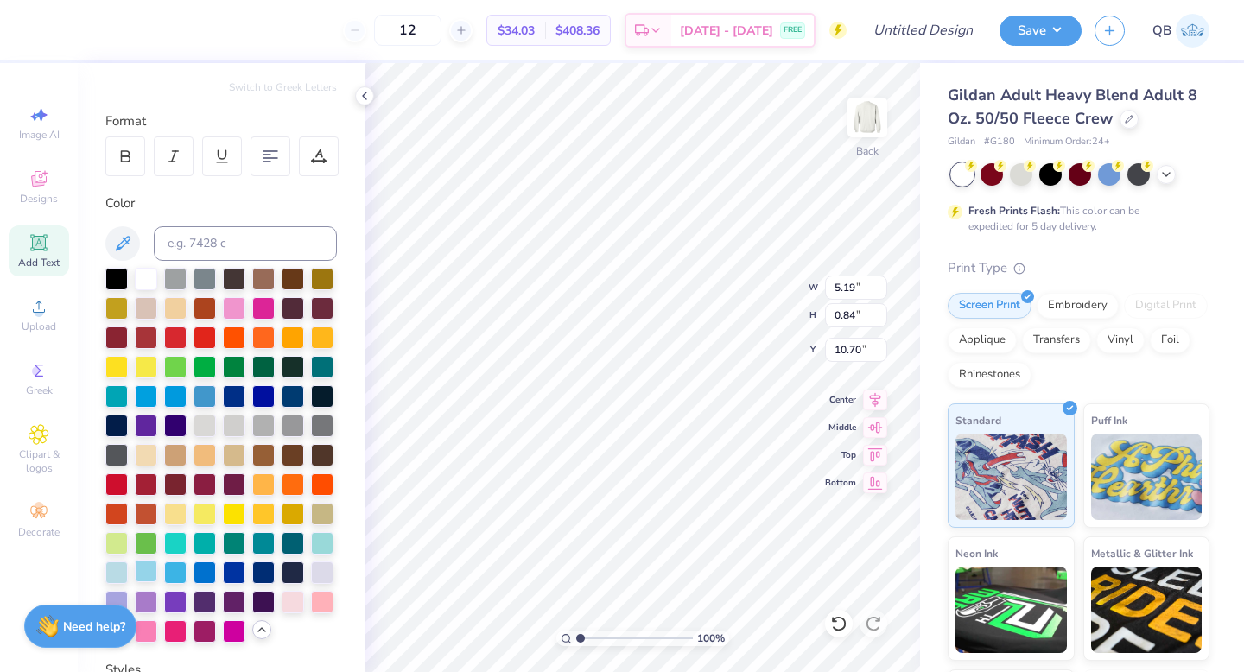
click at [142, 569] on div at bounding box center [146, 571] width 22 height 22
type input "3.51"
type input "0.57"
type input "10.68"
type input "8.65"
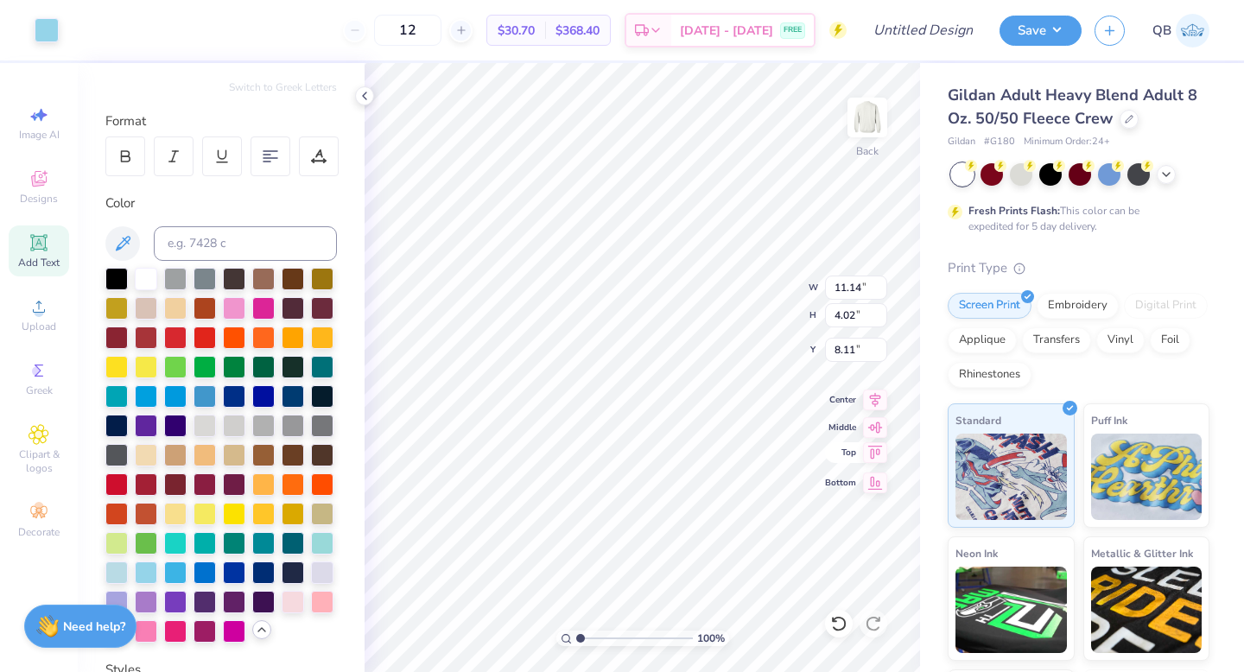
type input "11.14"
type input "4.02"
type input "8.11"
type input "8.09"
type input "9.95"
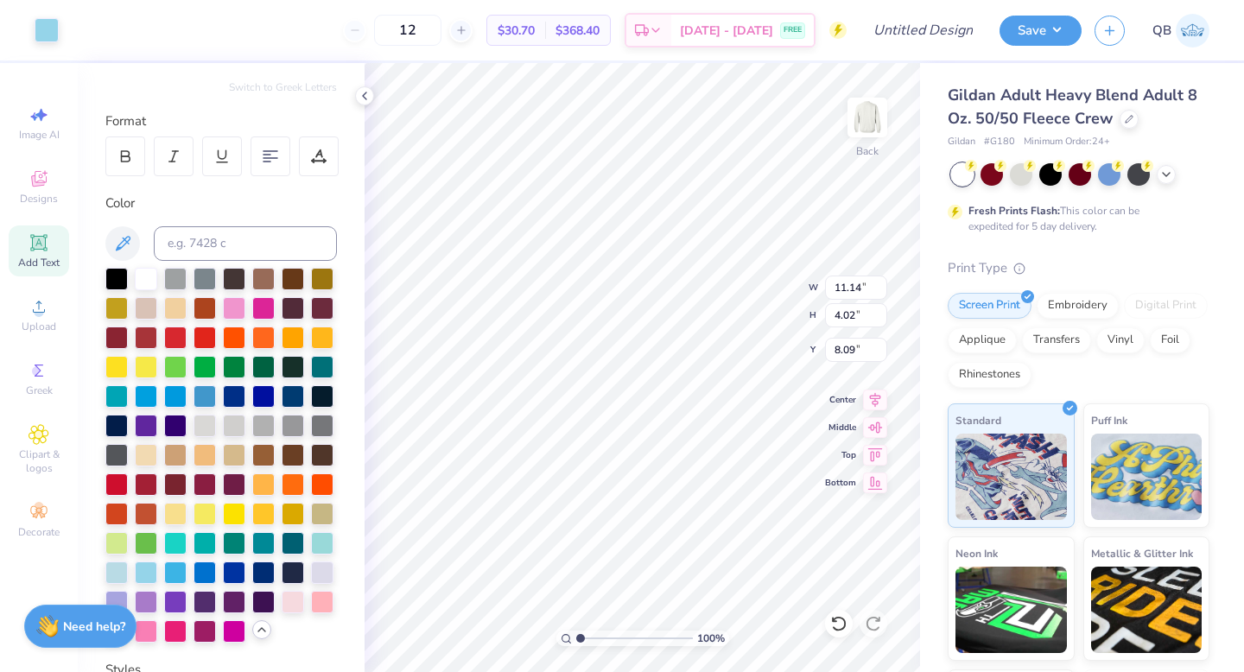
type input "3.59"
type input "8.51"
type input "10.92"
type input "11.29"
click at [1039, 26] on button "Save" at bounding box center [1041, 28] width 82 height 30
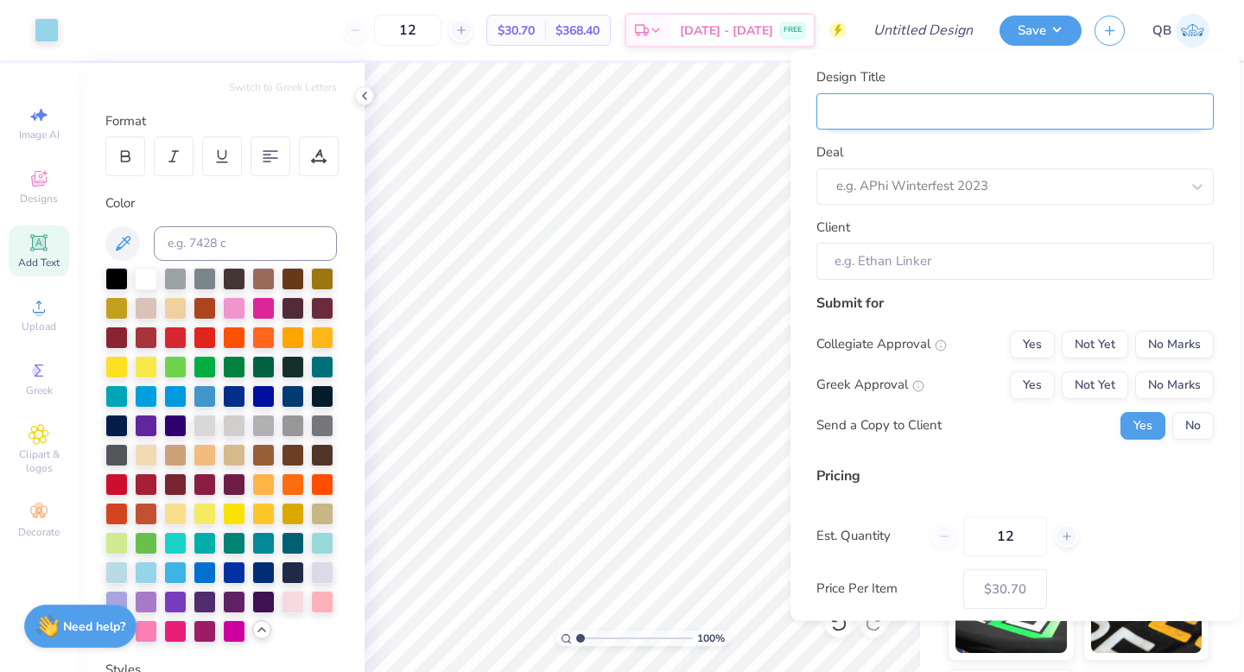
click at [939, 105] on input "Design Title" at bounding box center [1015, 110] width 397 height 37
type input "D"
type input "Dp"
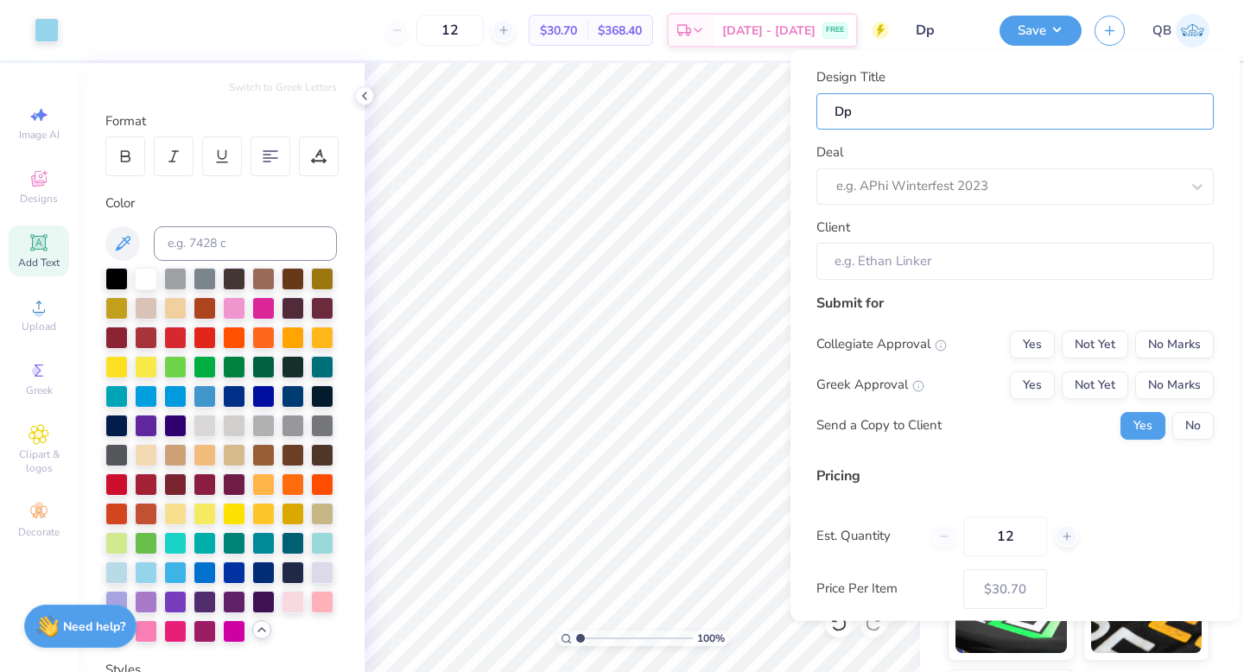
type input "Dph"
type input "Dphi"
type input "Dphie"
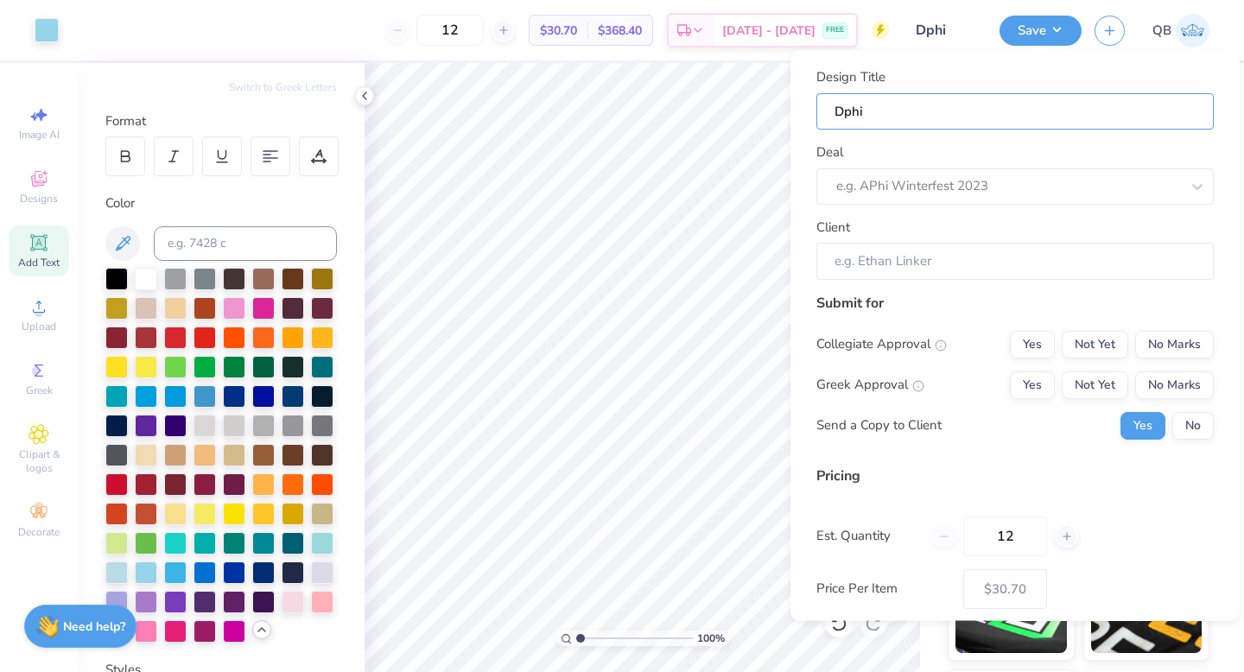
type input "Dphie"
type input "Dphie B"
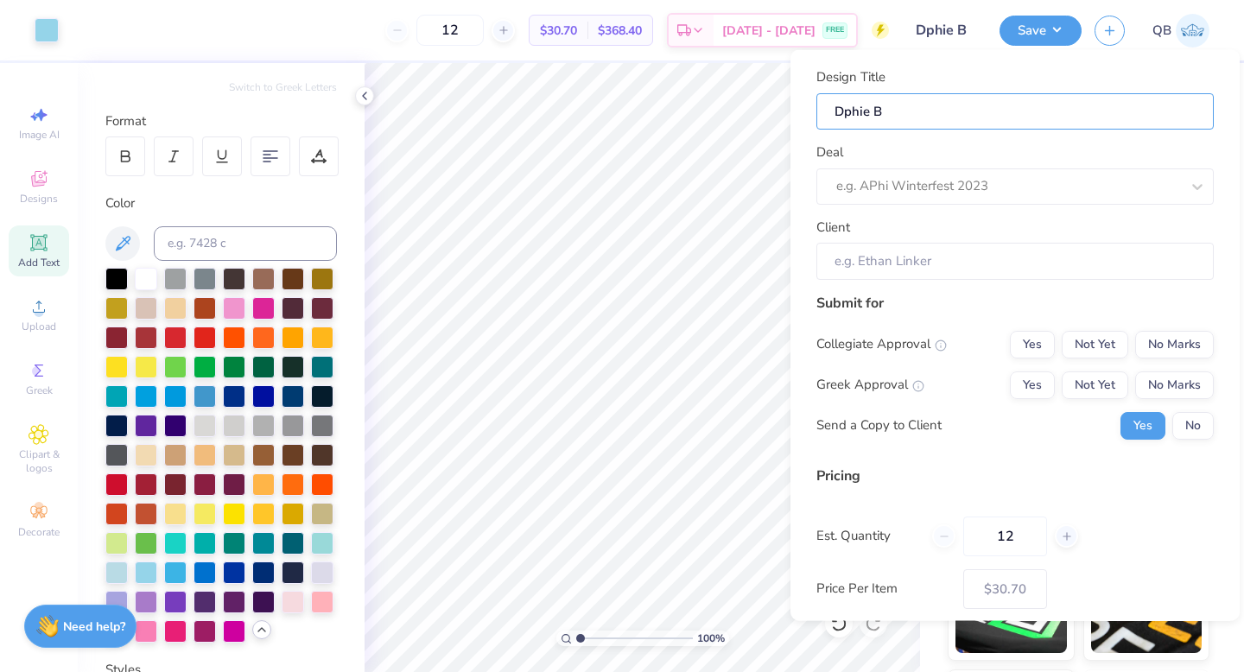
type input "Dphie"
type input "Dphie b"
type input "Dphie bi"
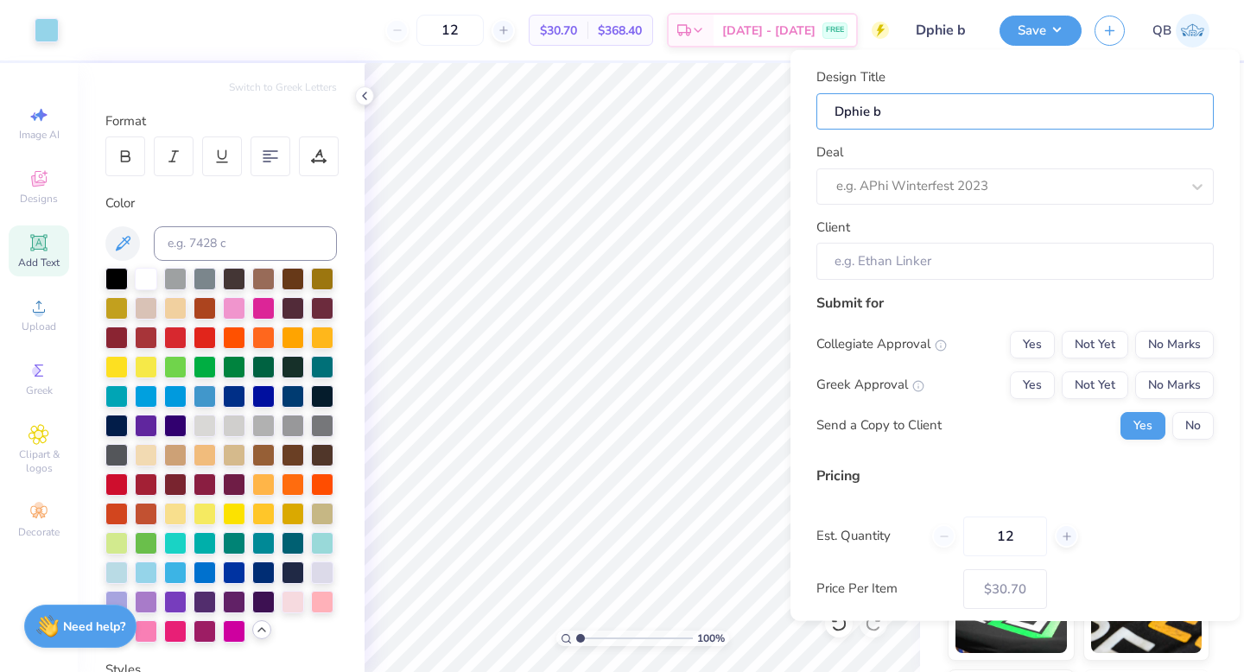
type input "Dphie bi"
type input "Dphie bid"
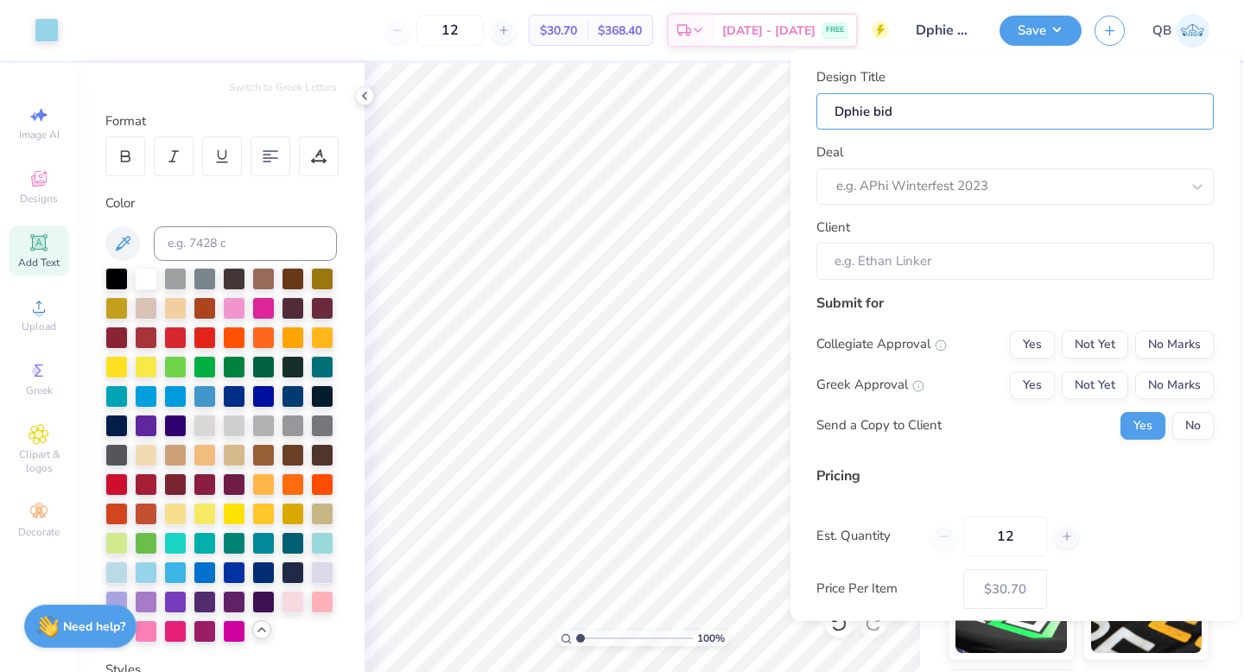
type input "Dphie bid d"
type input "Dphie bid da"
type input "Dphie bid day"
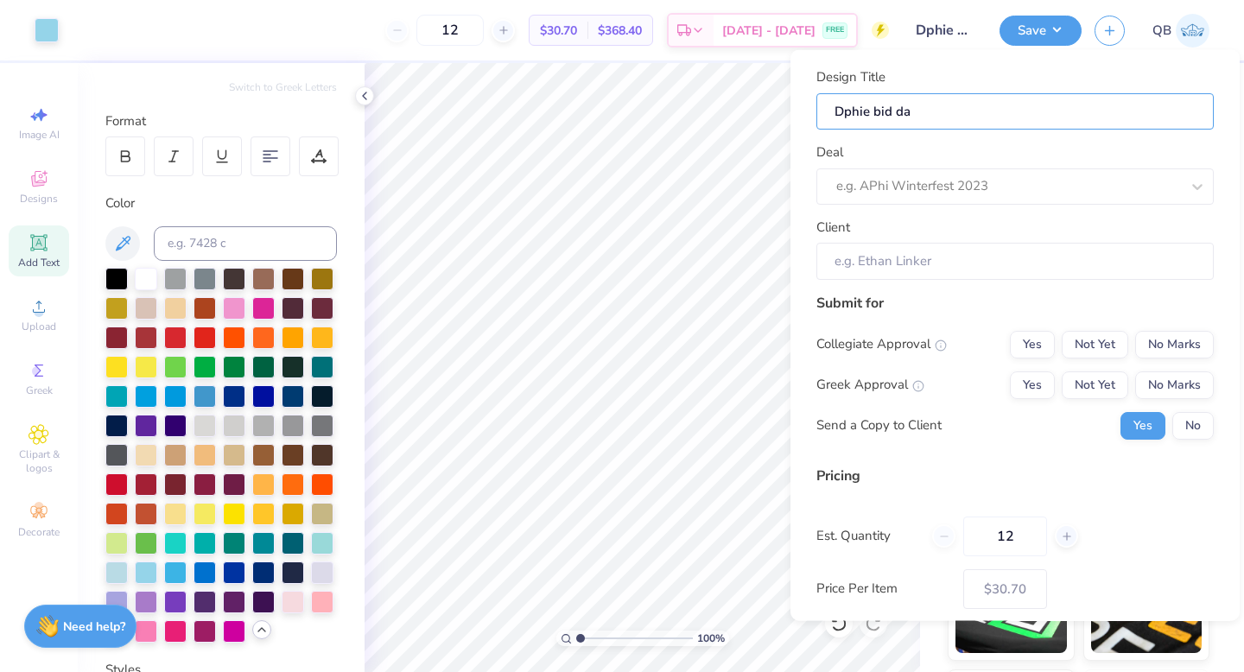
type input "Dphie bid day"
type input "Dphie bid day c"
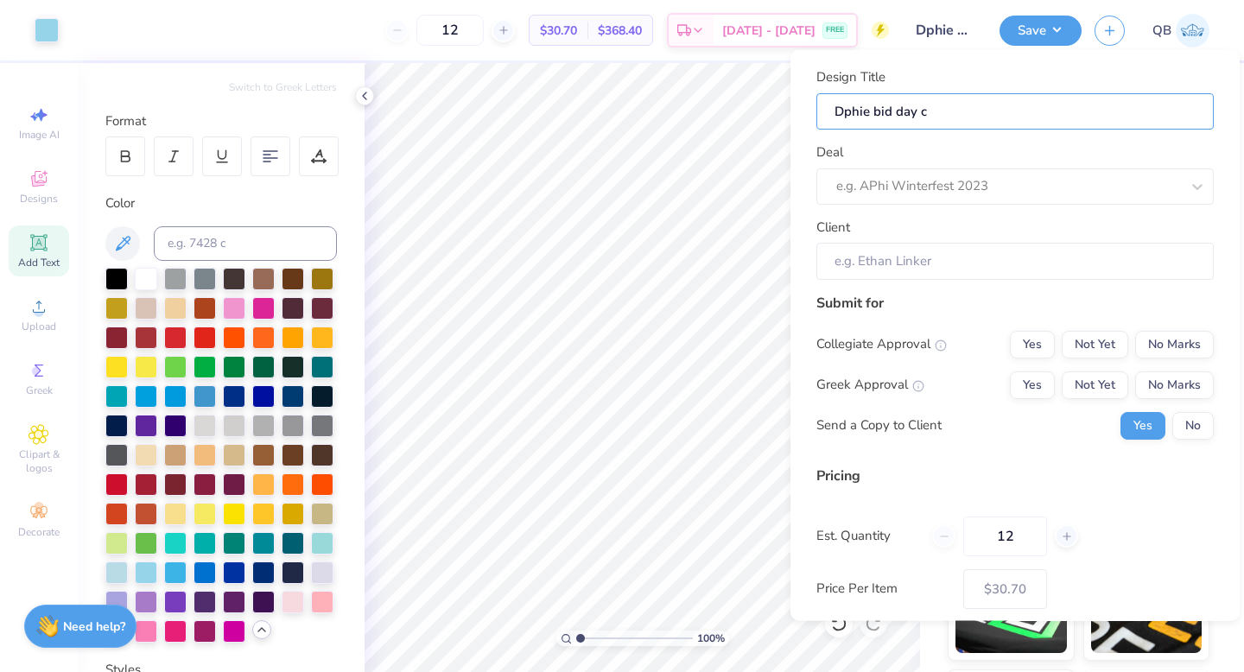
type input "Dphie bid day cr"
type input "Dphie bid day cre"
type input "Dphie bid day crew"
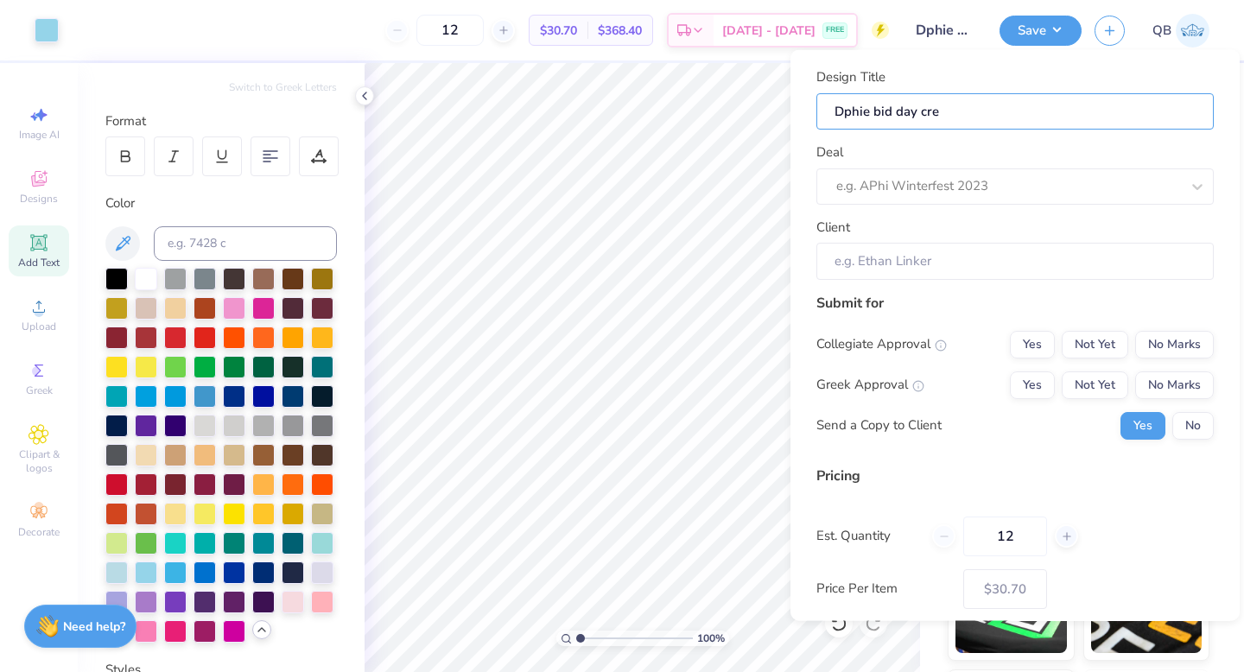
type input "Dphie bid day crew"
type input "Dphie bid day crewn"
type input "Dphie bid day crewne"
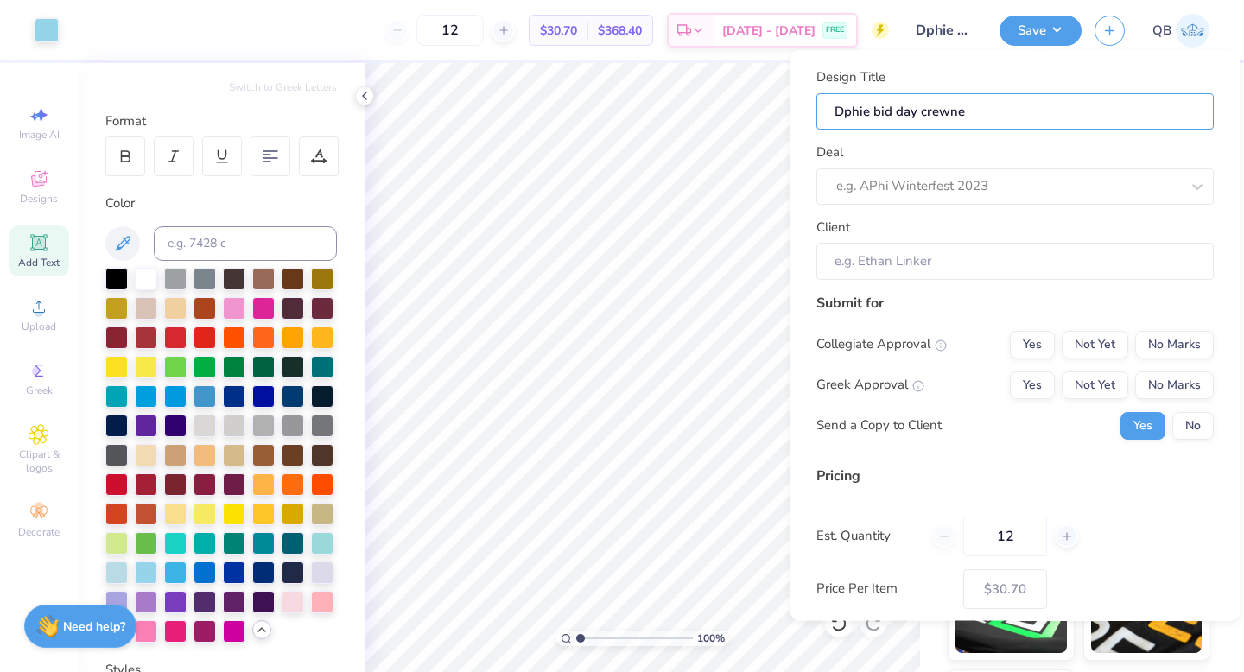
type input "Dphie bid day crewnec"
type input "Dphie bid day crewneck"
click at [1014, 169] on div "e.g. APhi Winterfest 2023" at bounding box center [1015, 186] width 397 height 36
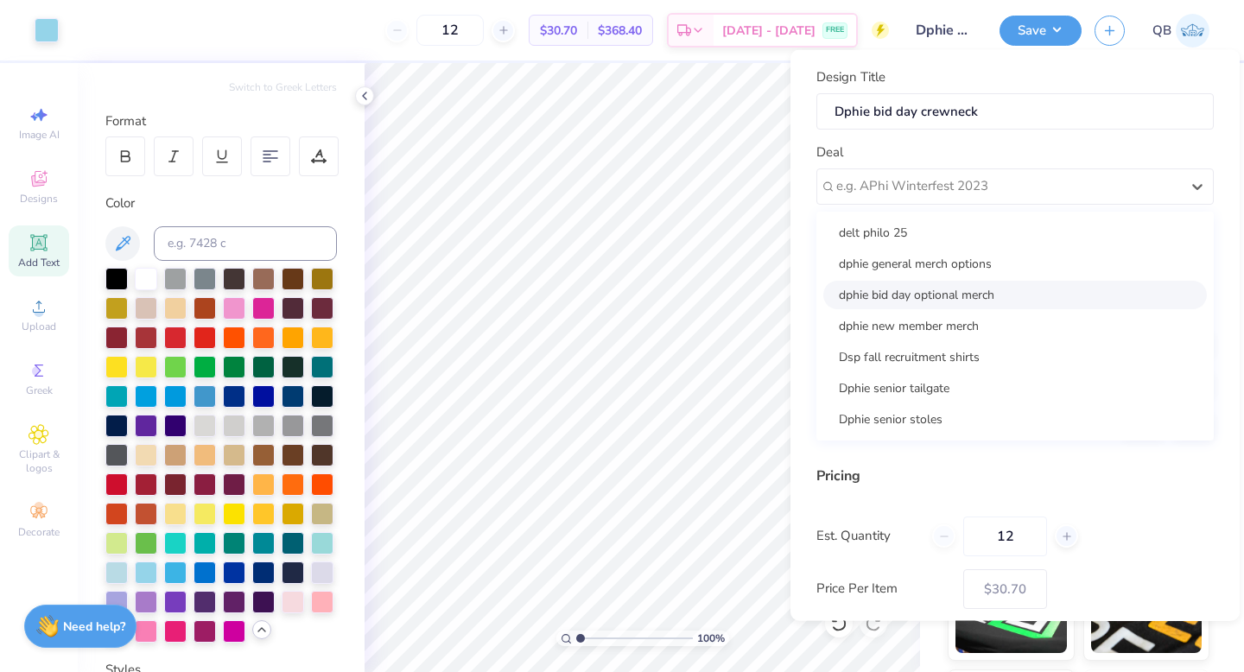
click at [983, 301] on div "dphie bid day optional merch" at bounding box center [1015, 294] width 384 height 29
type input "Quinn Brown"
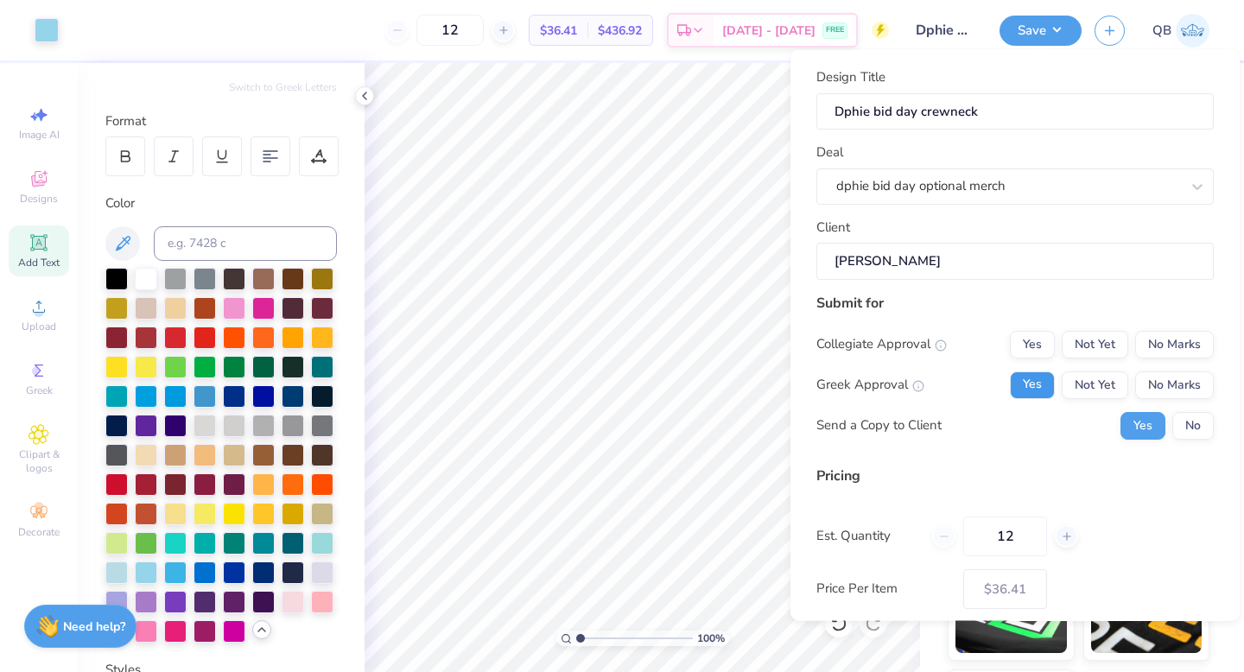
click at [1037, 378] on button "Yes" at bounding box center [1032, 385] width 45 height 28
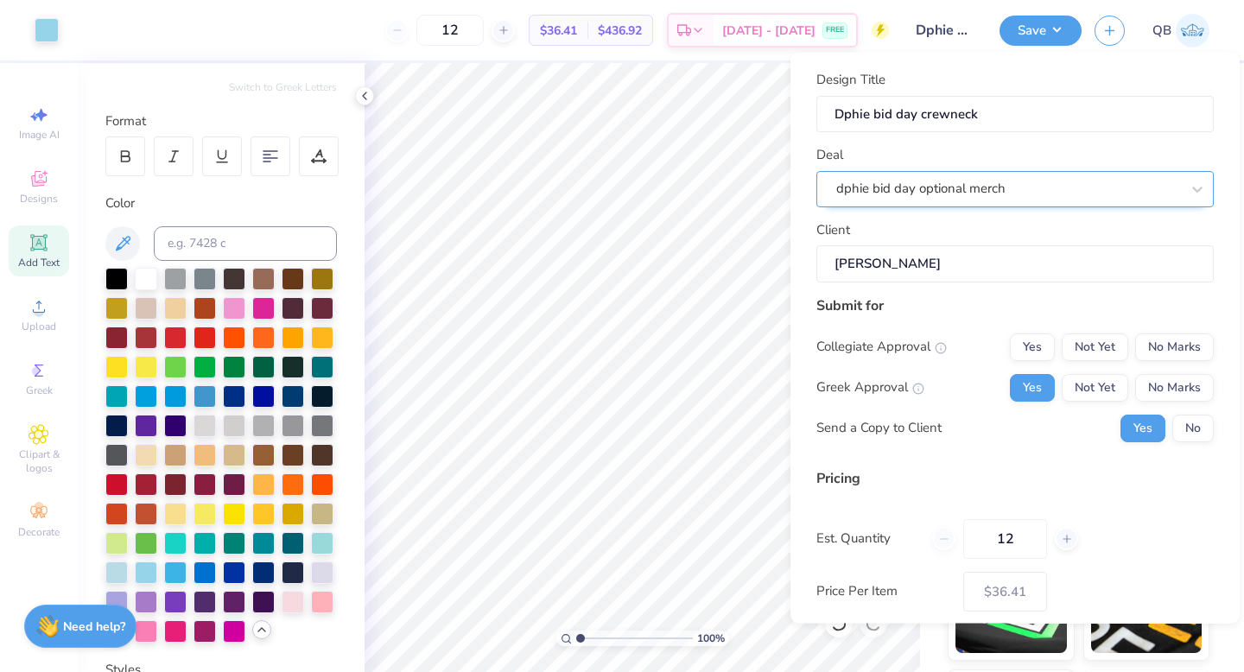
scroll to position [87, 0]
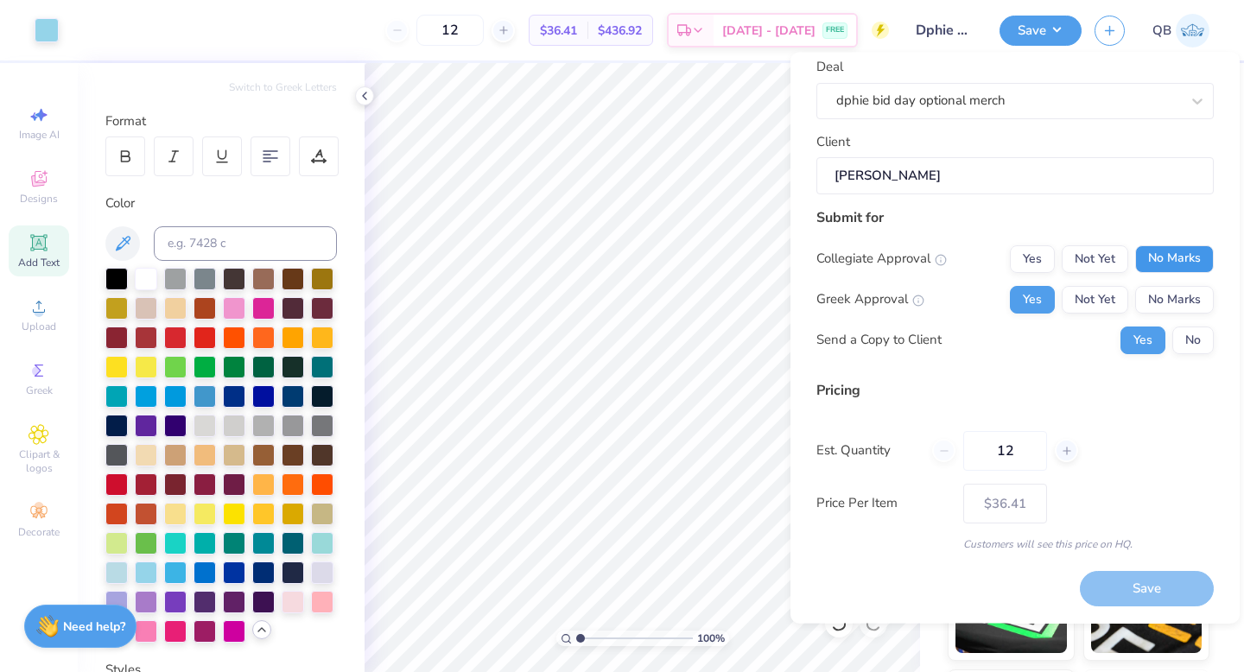
click at [1199, 263] on button "No Marks" at bounding box center [1174, 259] width 79 height 28
type input "$36.41"
click at [1067, 454] on line at bounding box center [1067, 451] width 0 height 7
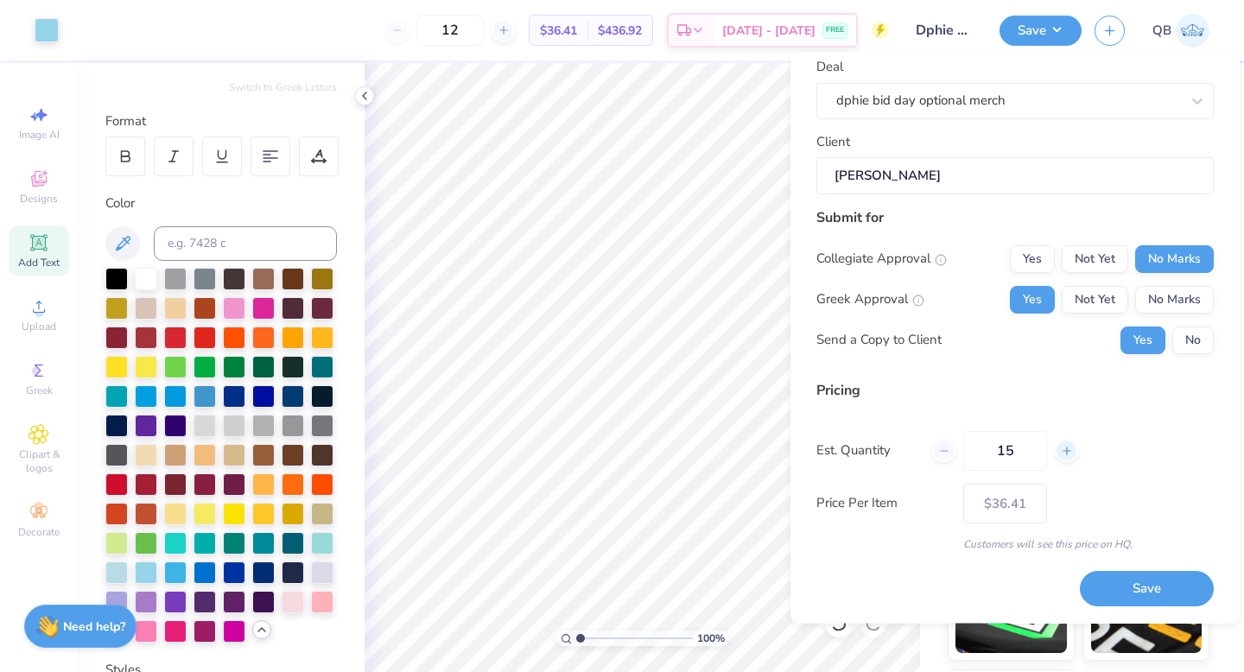
click at [1067, 454] on line at bounding box center [1067, 451] width 0 height 7
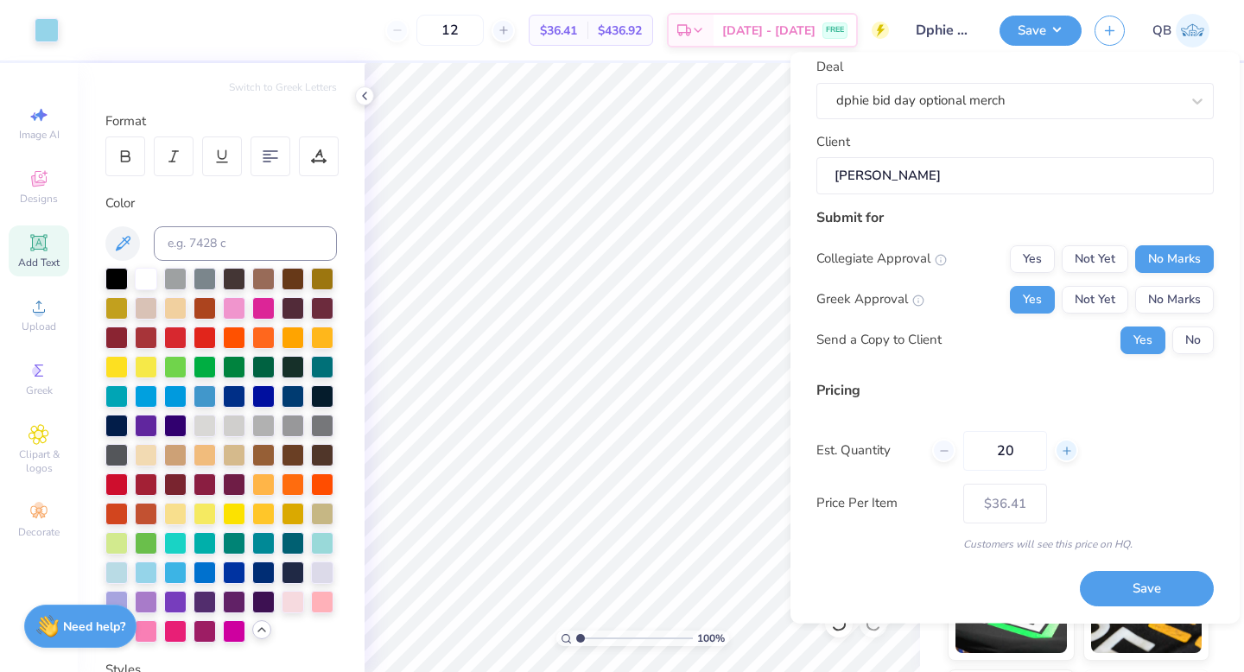
click at [1067, 454] on line at bounding box center [1067, 451] width 0 height 7
type input "24"
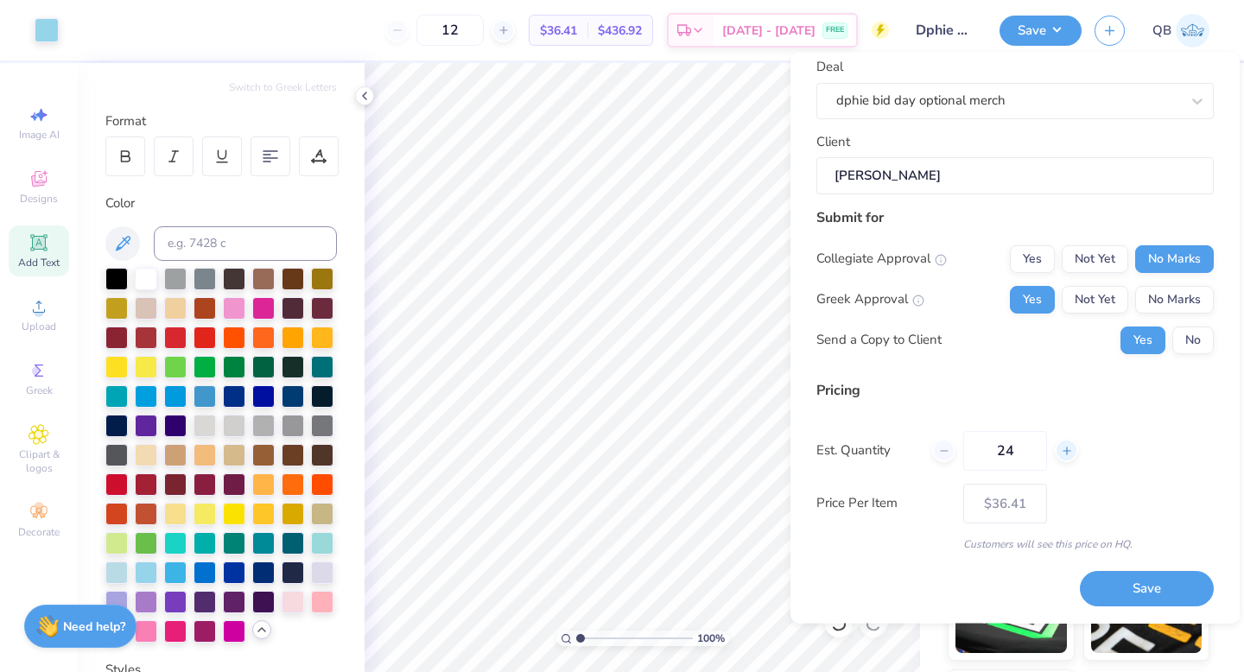
type input "24"
click at [950, 507] on label "Price Per Item" at bounding box center [884, 504] width 134 height 20
click at [1131, 590] on button "Save" at bounding box center [1147, 589] width 134 height 35
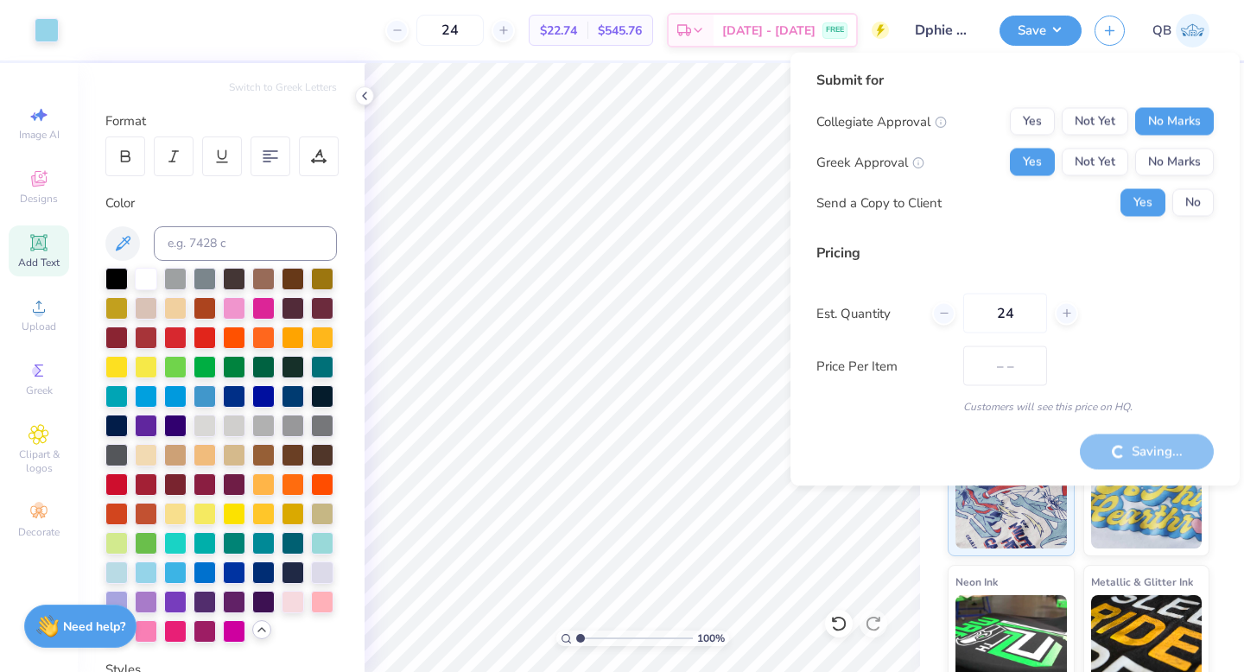
type input "$26.97"
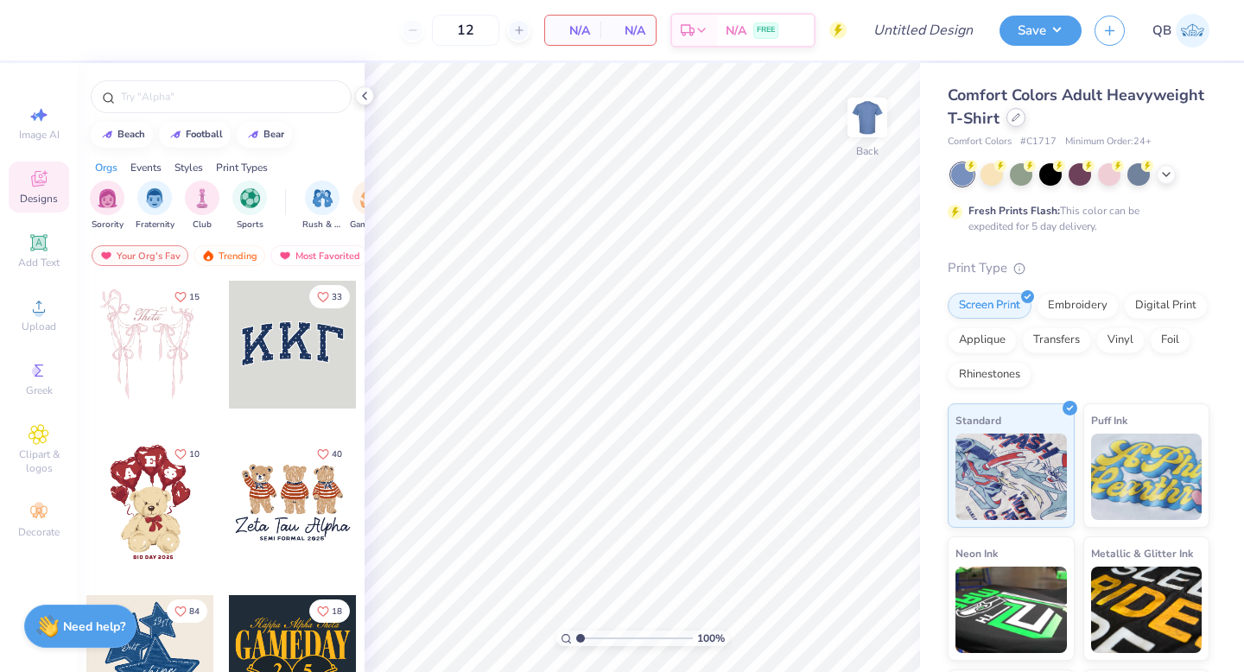
click at [1010, 118] on div at bounding box center [1016, 117] width 19 height 19
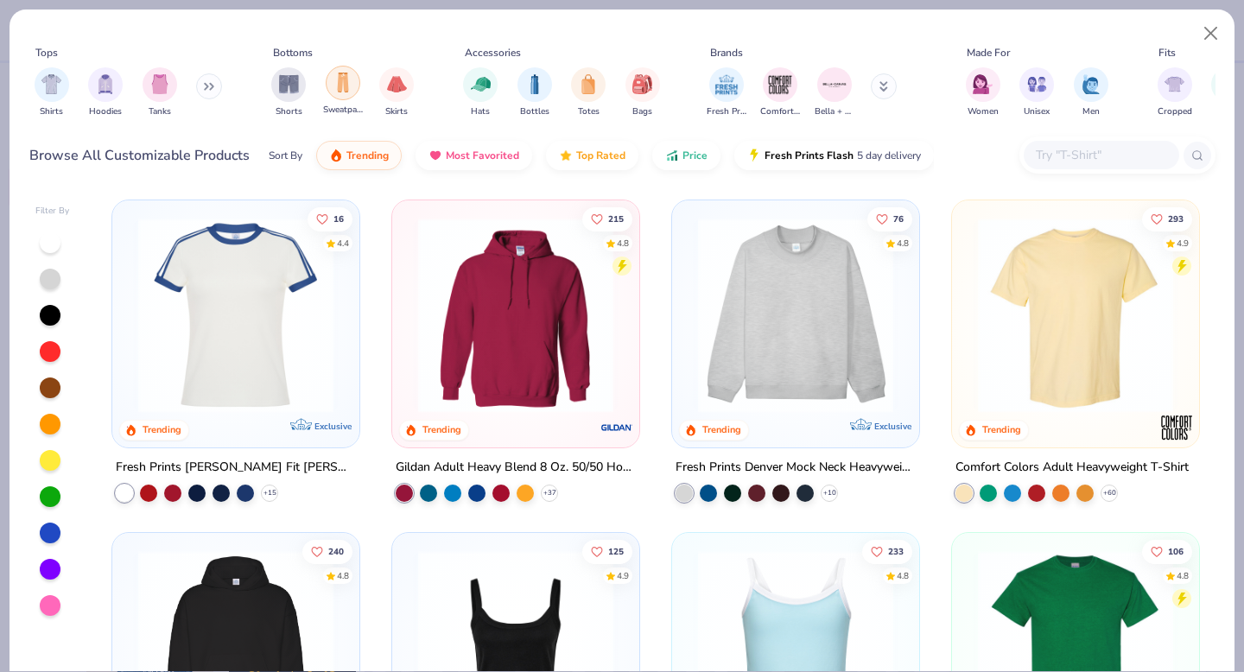
click at [340, 90] on img "filter for Sweatpants" at bounding box center [343, 83] width 19 height 20
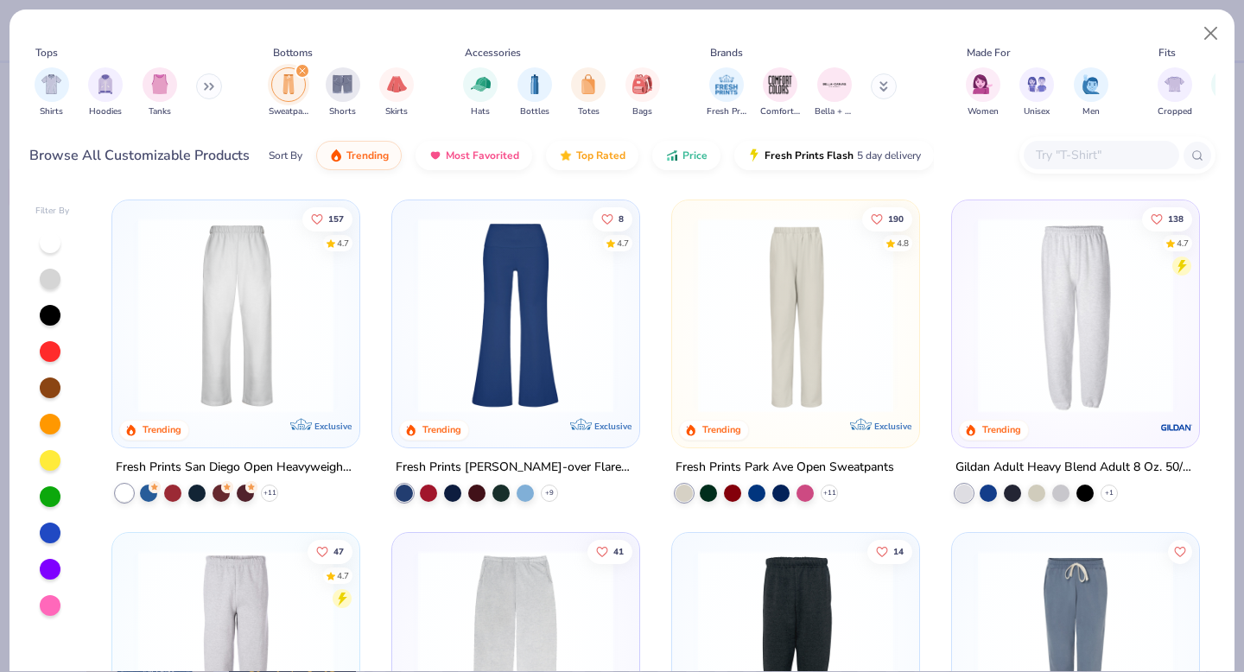
click at [1103, 340] on img at bounding box center [1075, 315] width 213 height 195
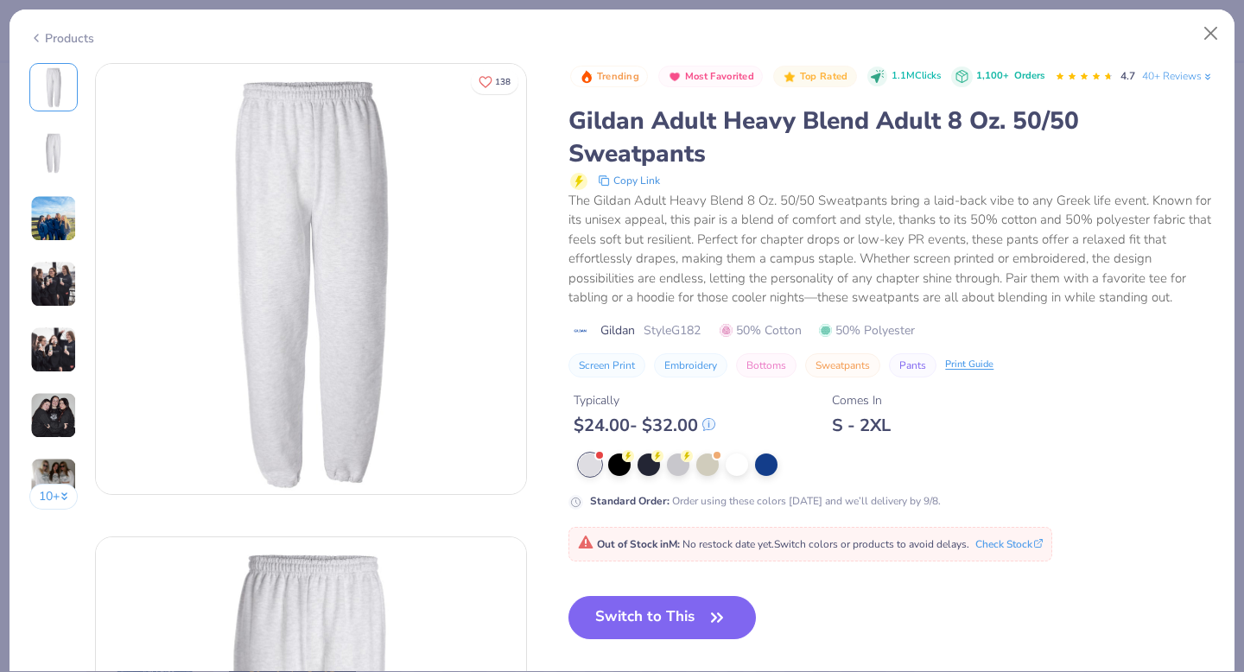
click at [740, 510] on div "Standard Order : Order using these colors today and we’ll delivery by 9/8." at bounding box center [892, 482] width 646 height 56
click at [740, 474] on div at bounding box center [737, 463] width 22 height 22
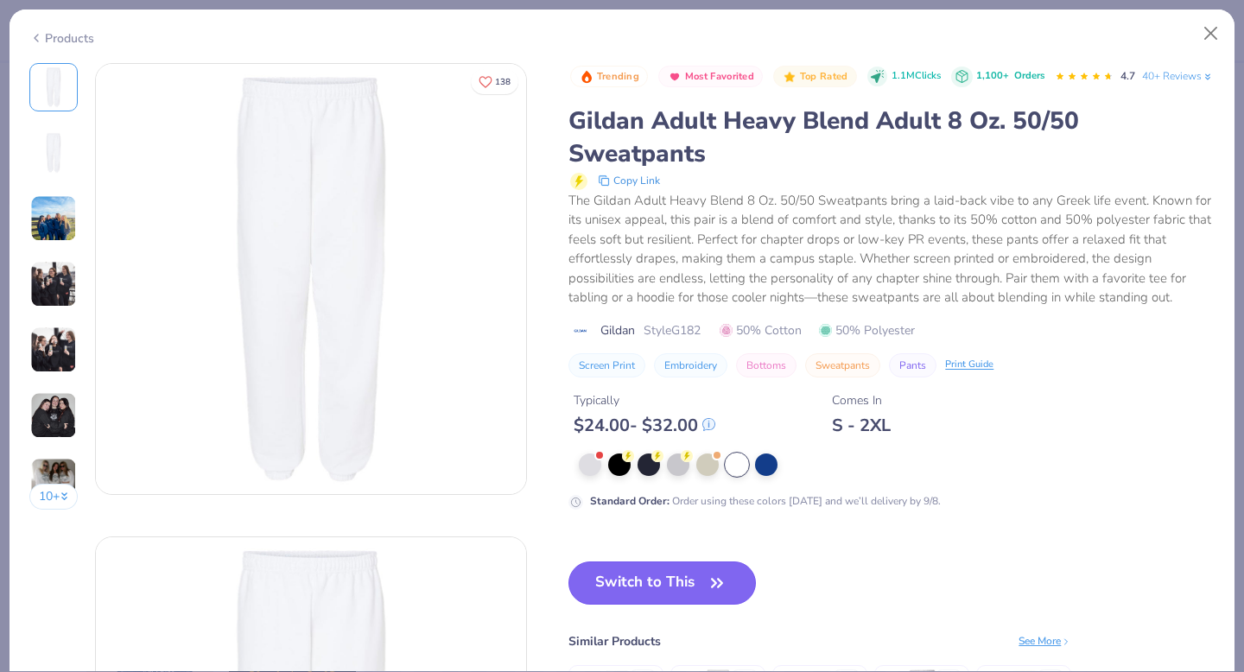
click at [643, 605] on button "Switch to This" at bounding box center [662, 583] width 187 height 43
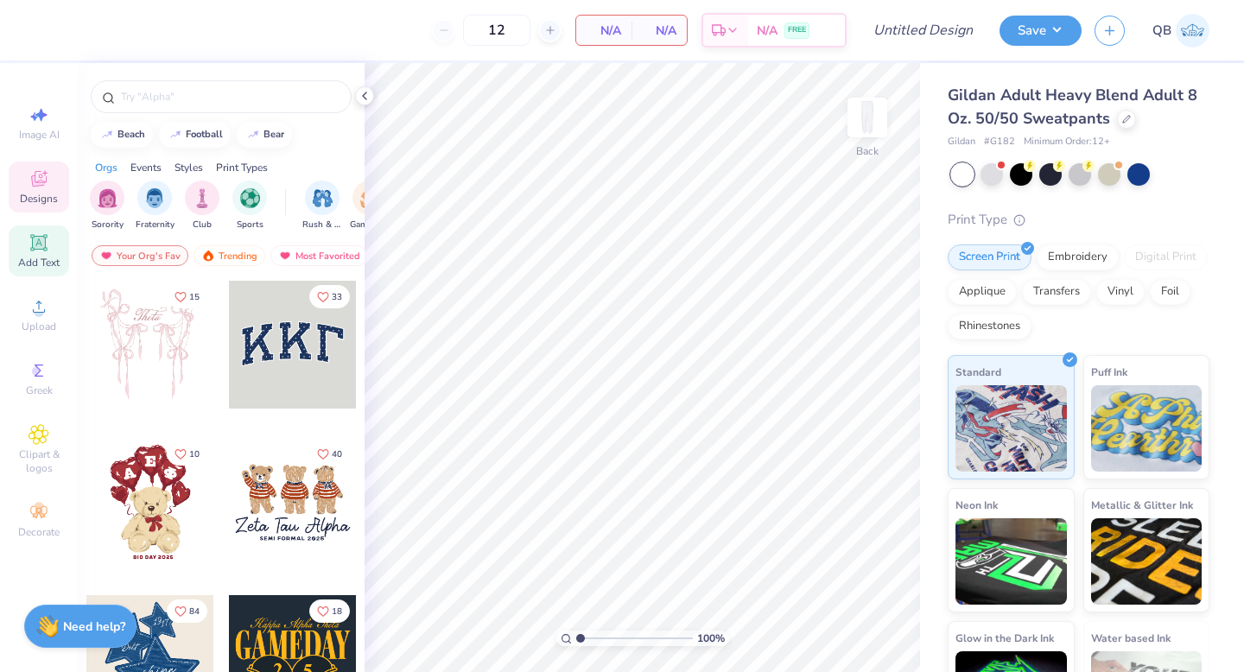
click at [44, 256] on span "Add Text" at bounding box center [38, 263] width 41 height 14
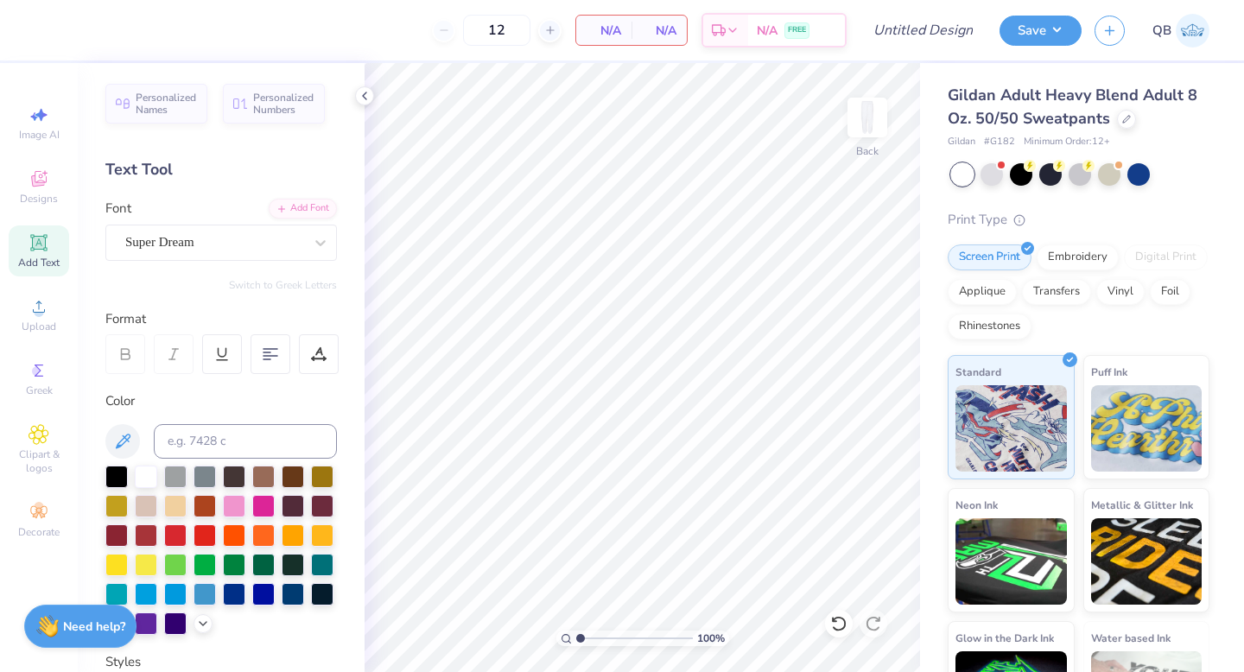
click at [34, 253] on div "Add Text" at bounding box center [39, 251] width 60 height 51
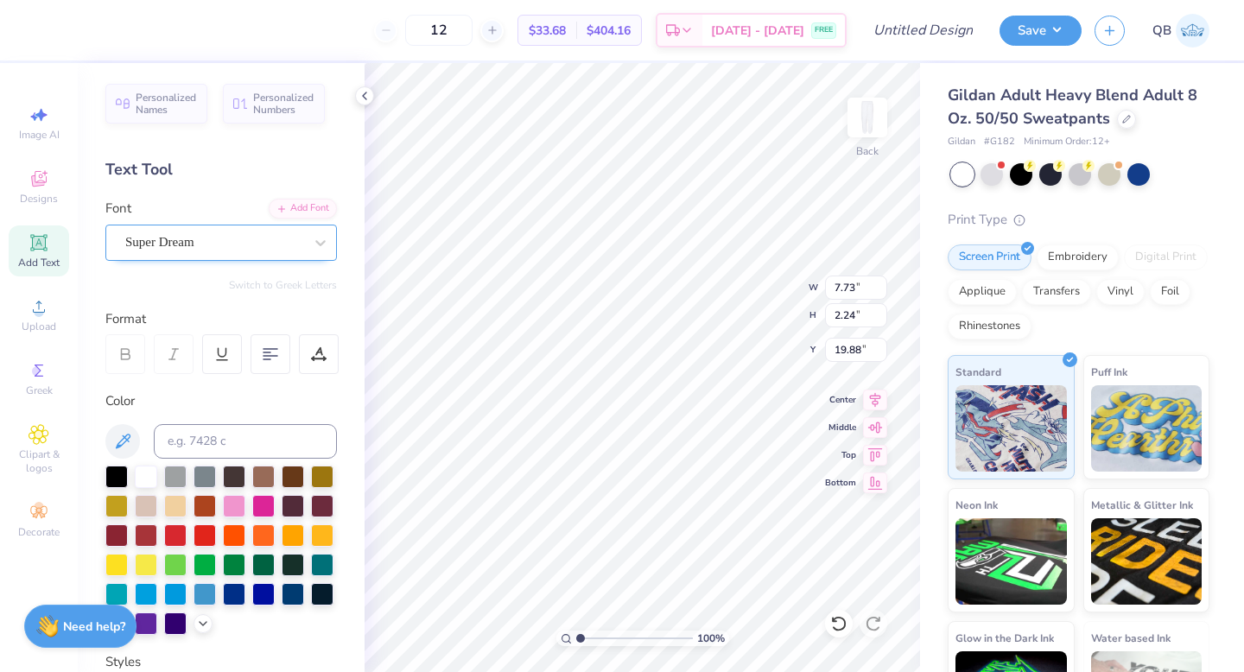
type textarea "Mrs. Dphie"
click at [283, 238] on div "Super Dream" at bounding box center [214, 242] width 181 height 27
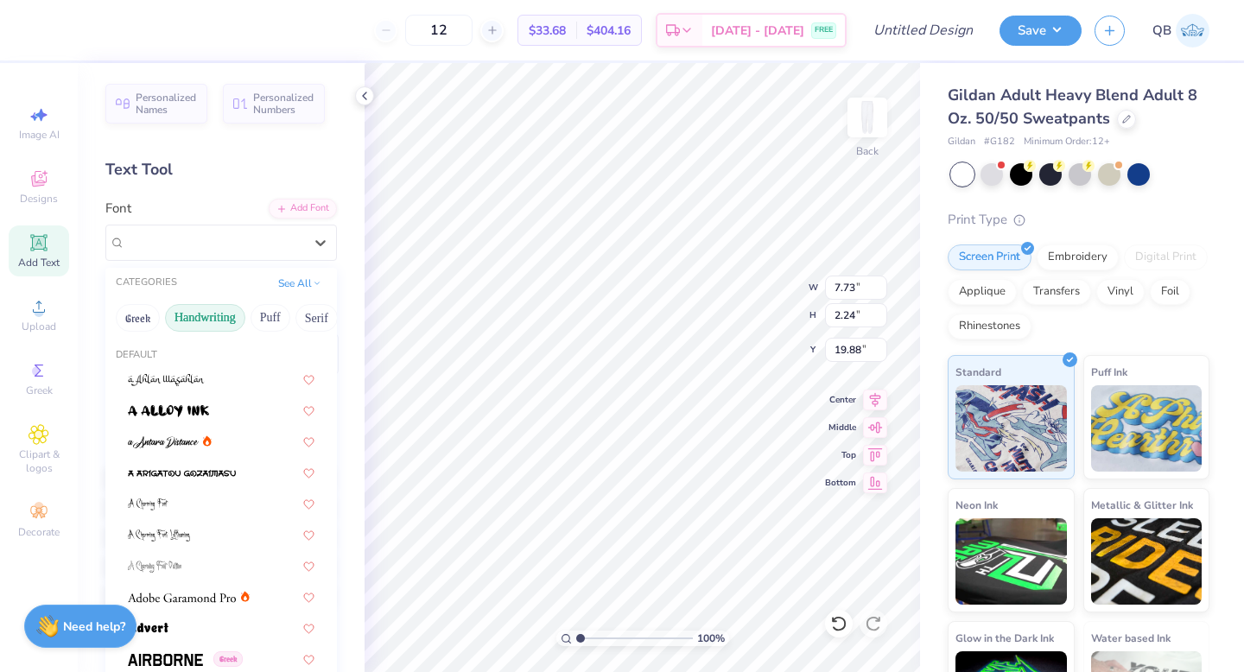
click at [219, 309] on button "Handwriting" at bounding box center [205, 318] width 80 height 28
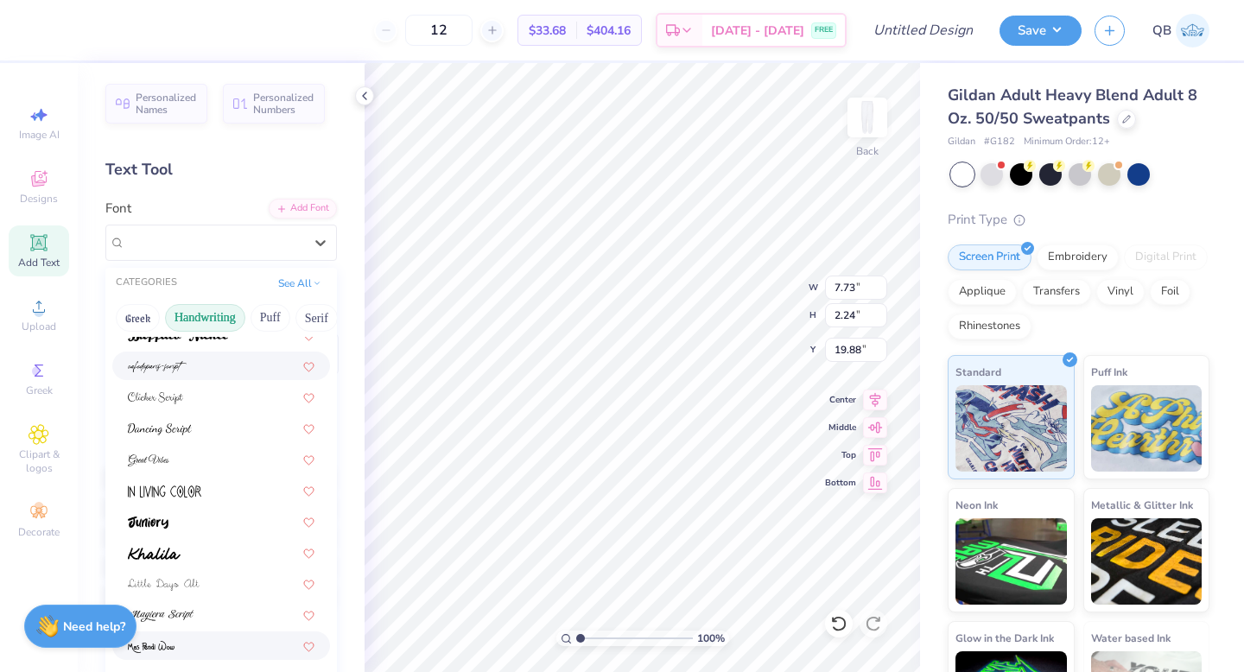
scroll to position [162, 0]
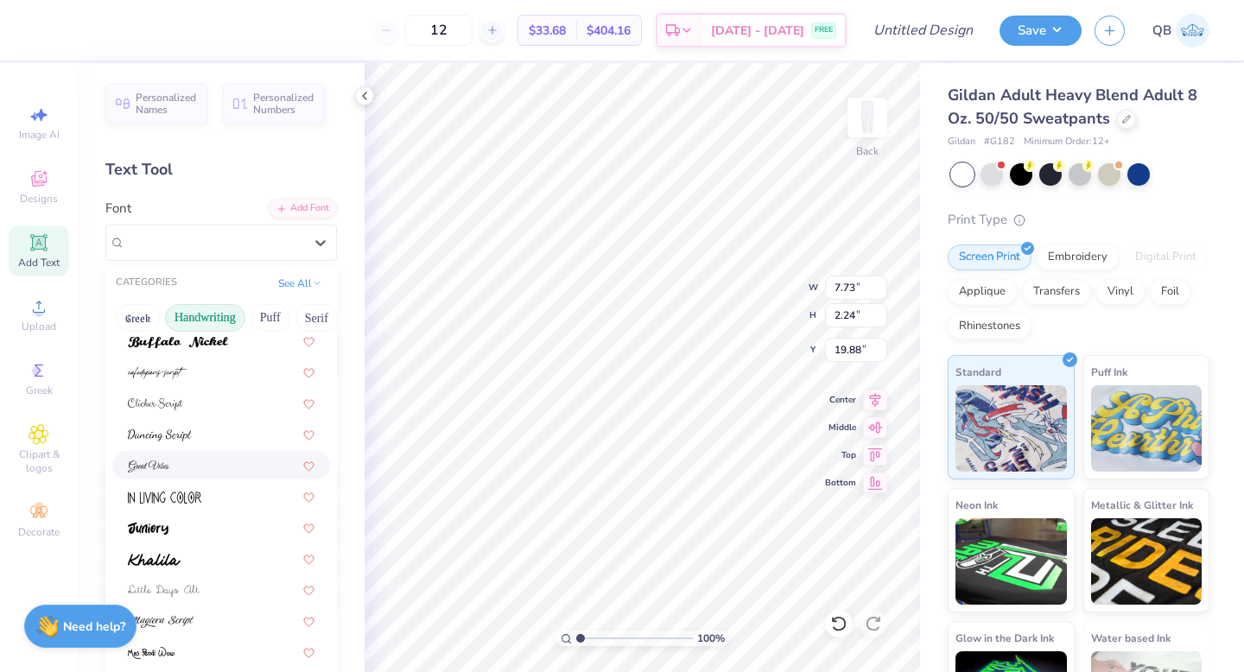
click at [197, 466] on div at bounding box center [221, 465] width 187 height 18
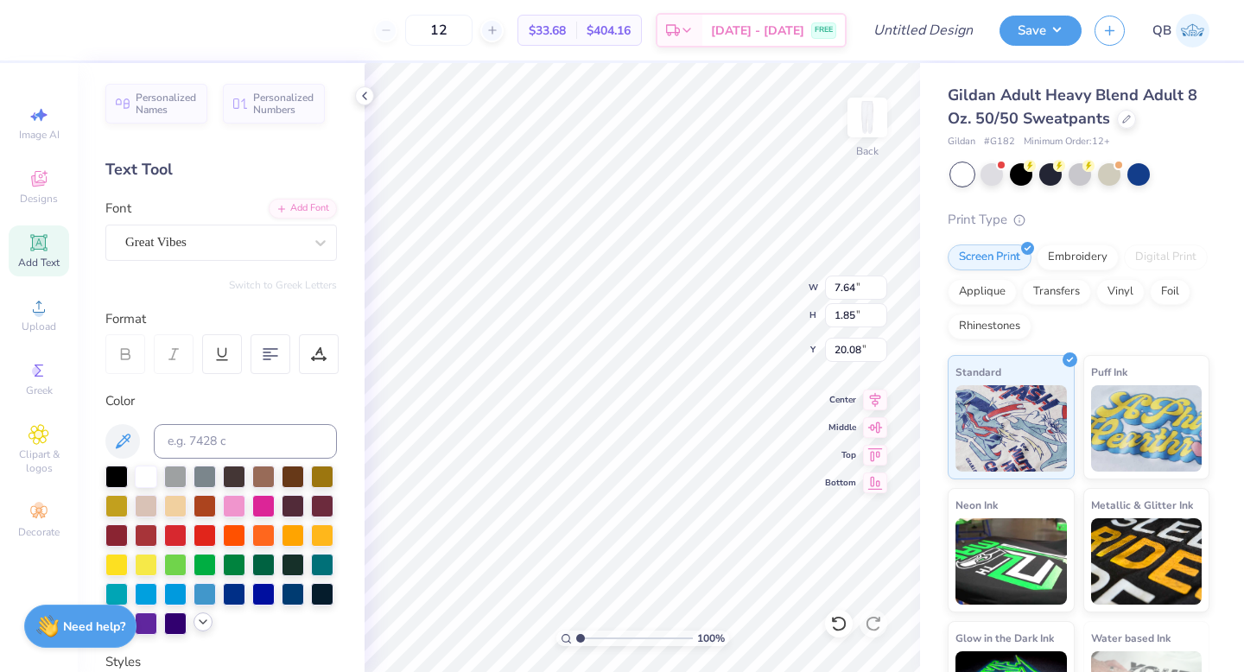
click at [199, 629] on div at bounding box center [203, 622] width 19 height 19
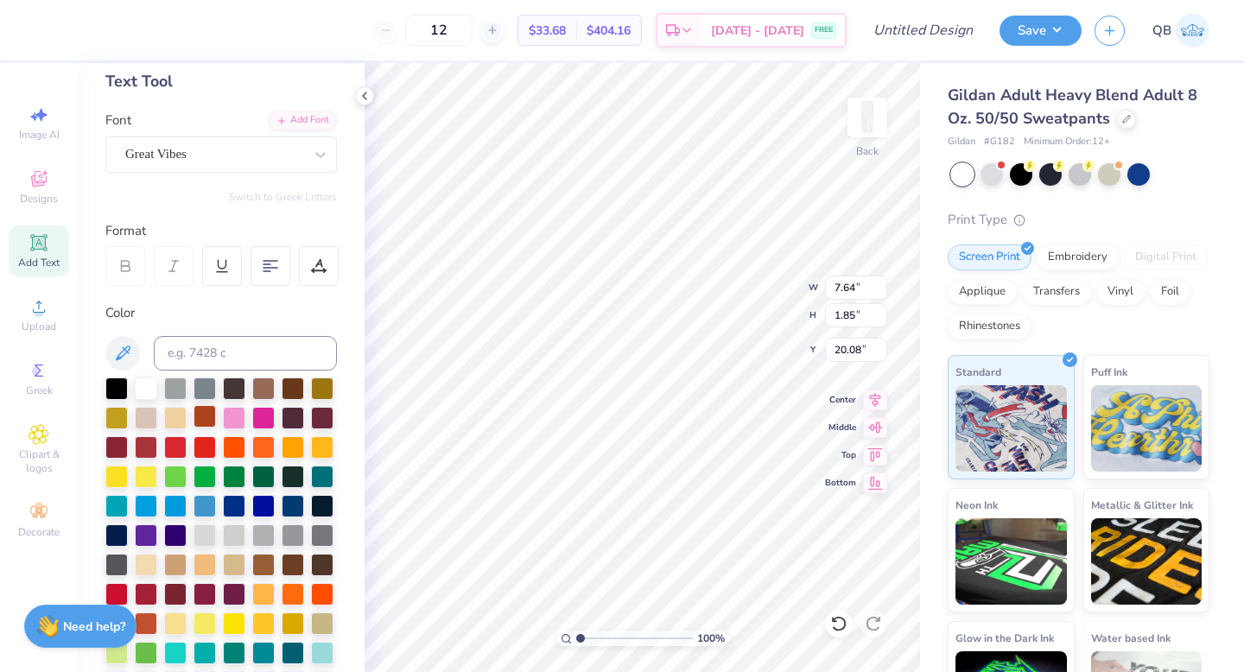
scroll to position [193, 0]
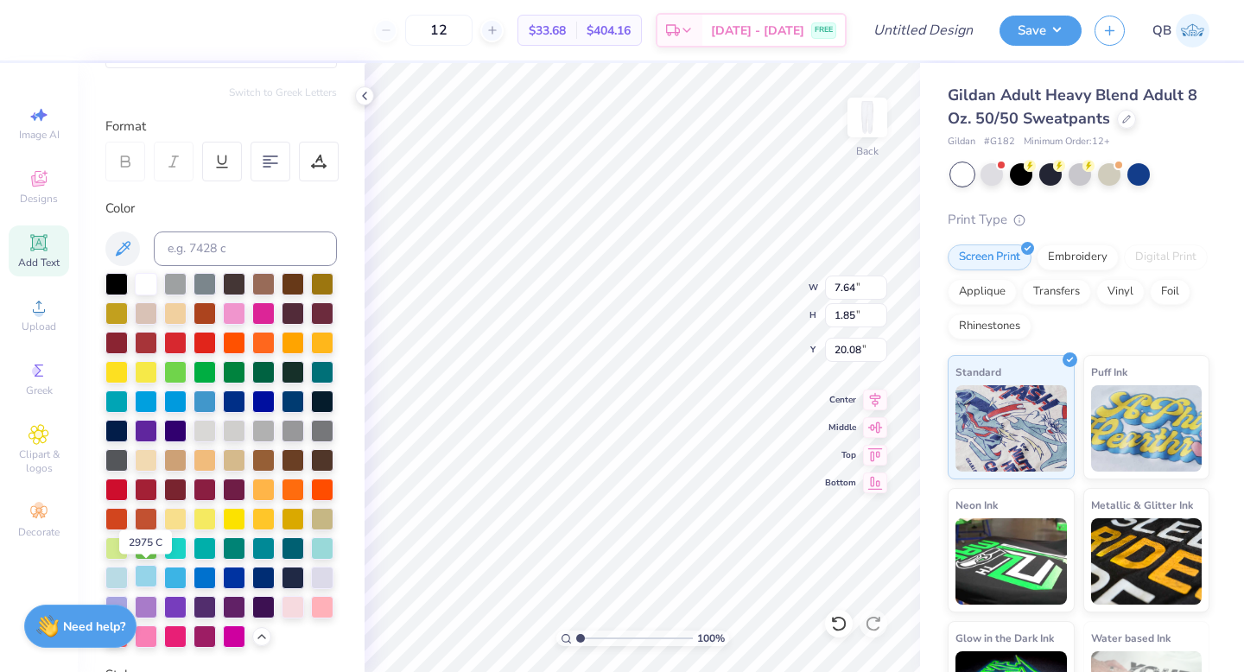
click at [146, 574] on div at bounding box center [146, 576] width 22 height 22
type input "1.53"
type input "5.28"
type input "1.28"
type input "1.65"
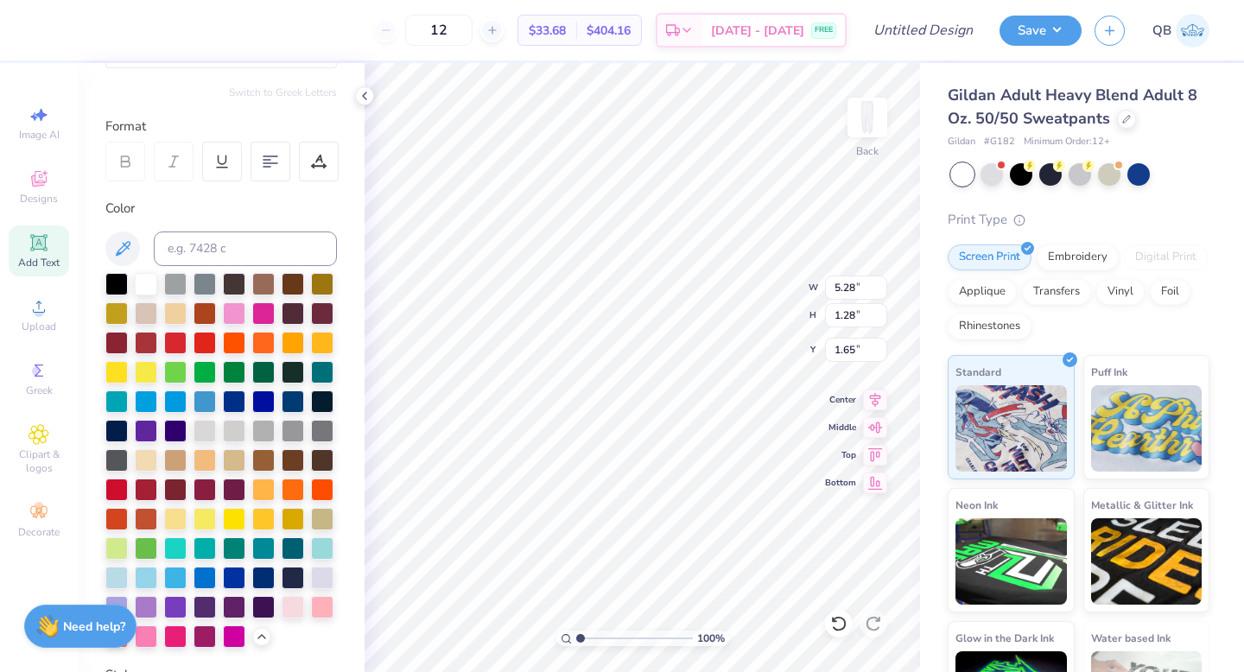
type input "0.50"
type input "2.26"
click at [38, 382] on div "Greek" at bounding box center [39, 378] width 60 height 51
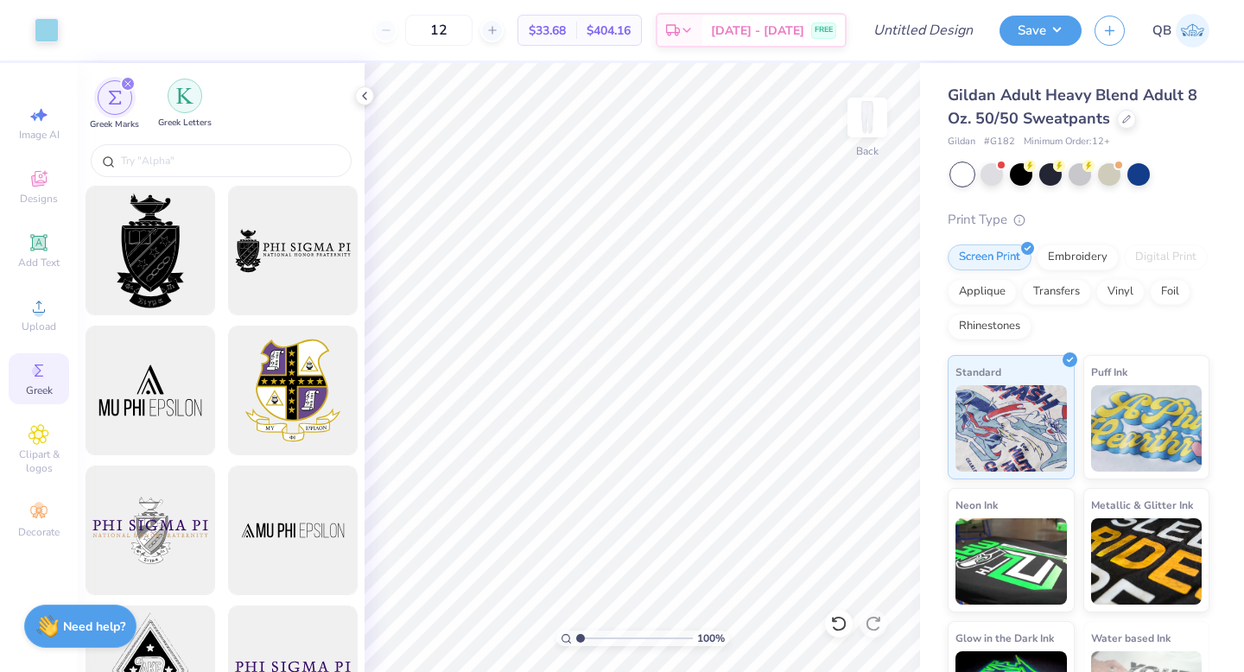
click at [179, 106] on div "filter for Greek Letters" at bounding box center [185, 96] width 35 height 35
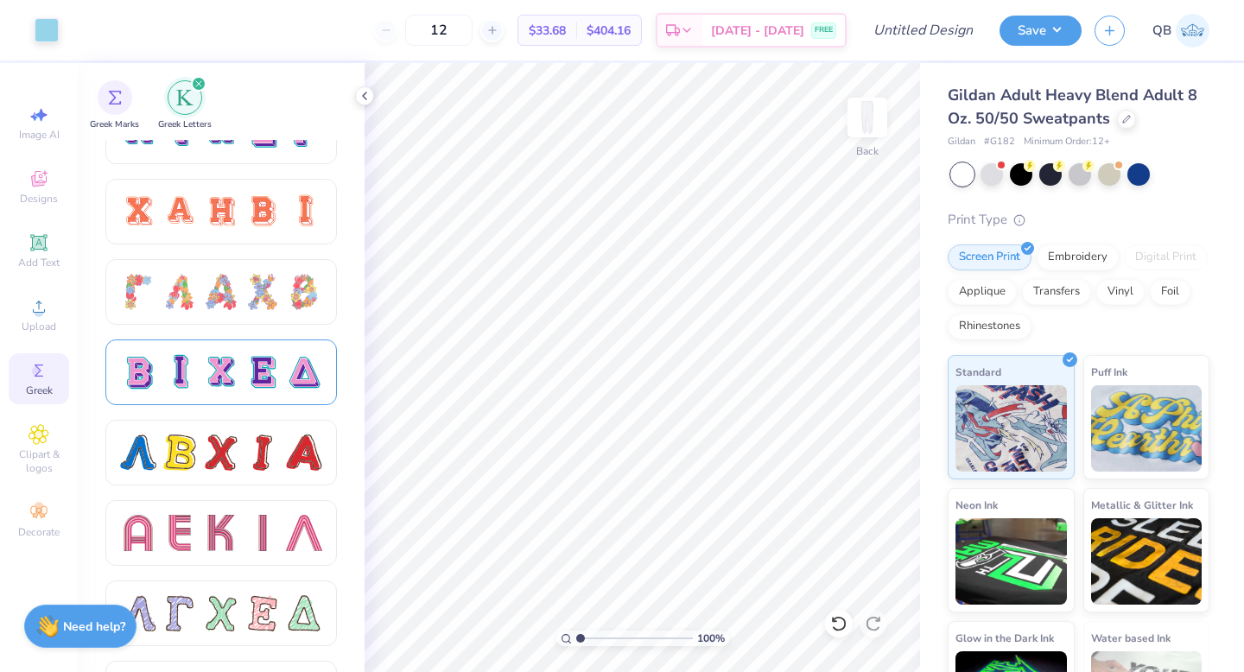
scroll to position [1000, 0]
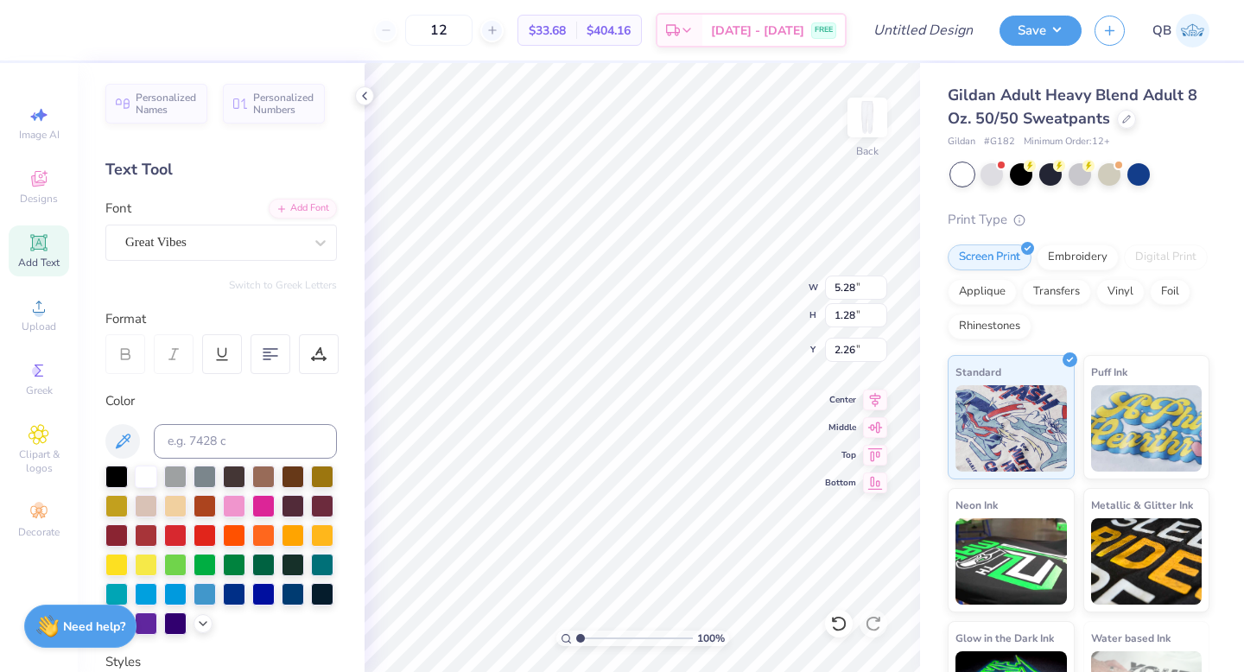
type input "6.00"
type input "1.25"
type input "5.29"
type input "4.00"
type input "2.91"
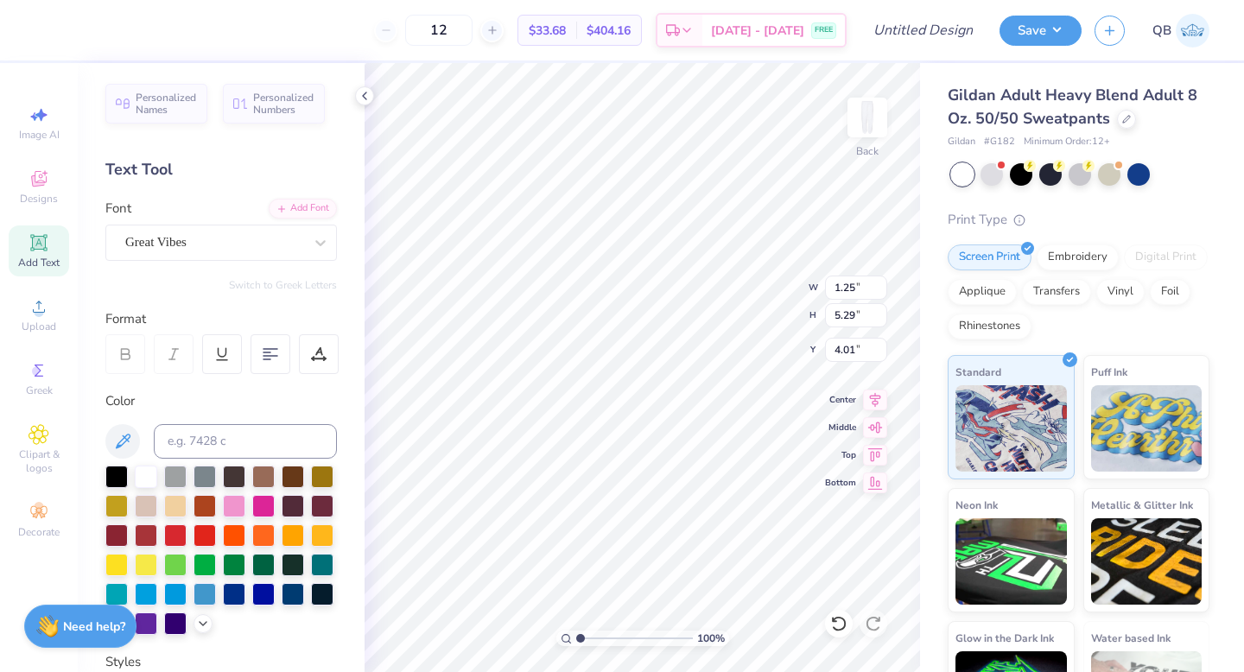
type input "12.31"
type input "13.20"
click at [504, 36] on div at bounding box center [491, 30] width 23 height 23
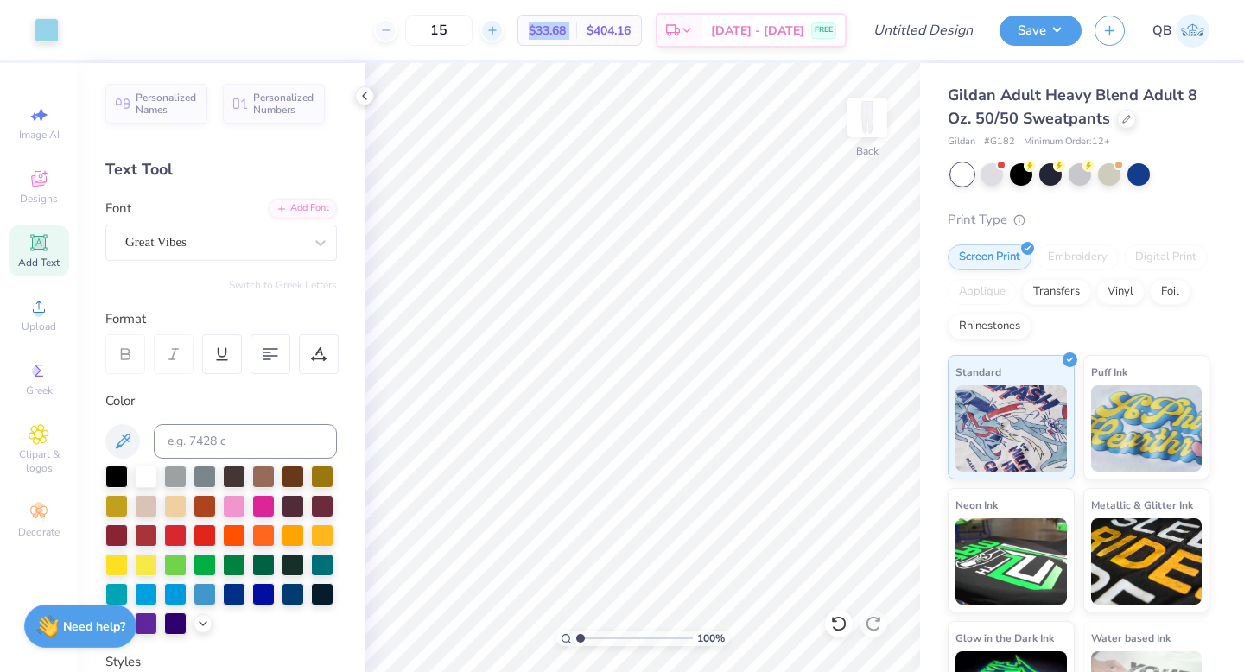
click at [504, 36] on div at bounding box center [491, 30] width 23 height 23
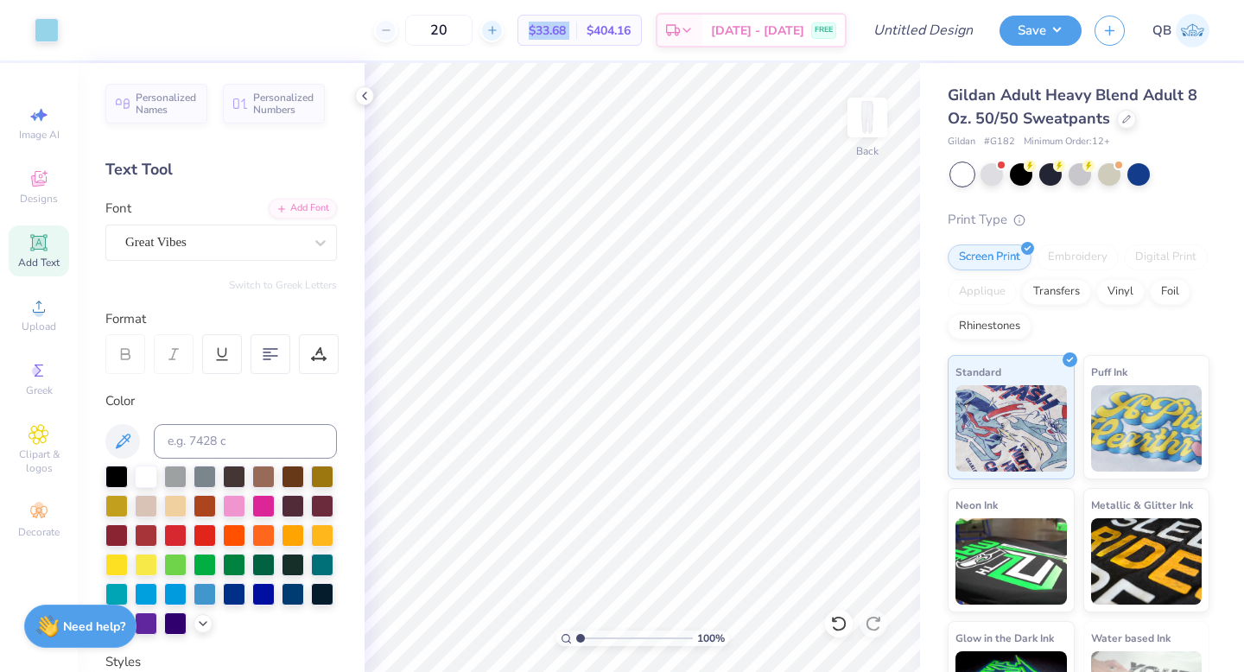
click at [504, 36] on div at bounding box center [491, 30] width 23 height 23
type input "24"
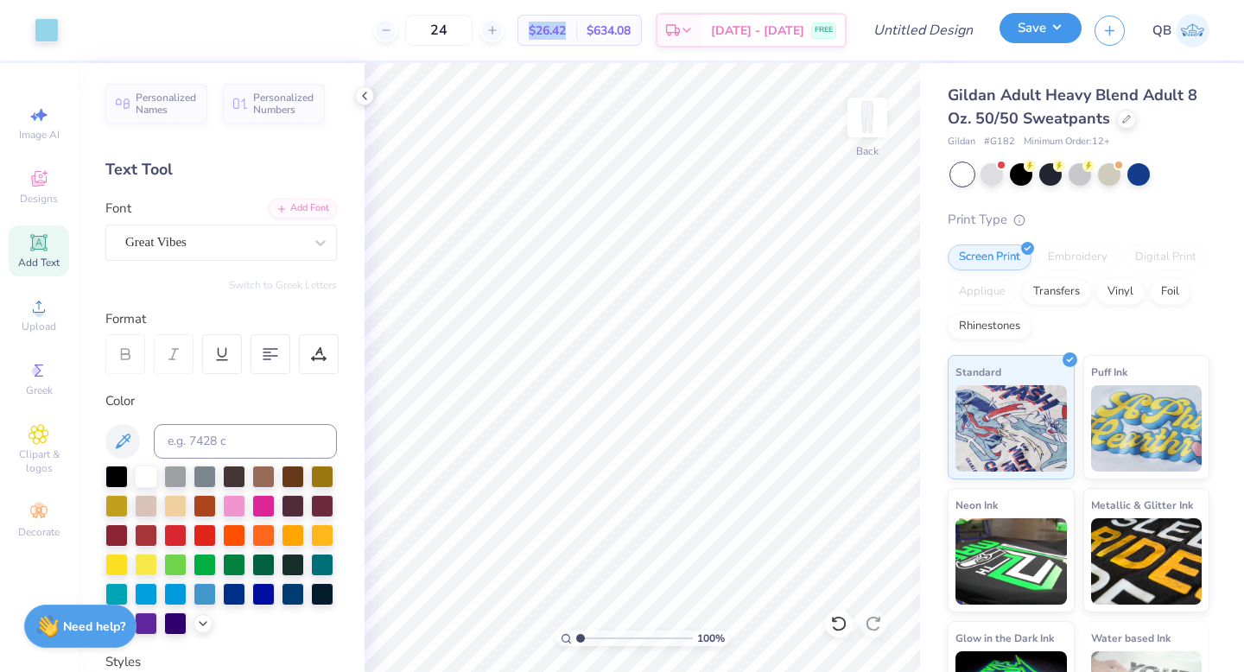
click at [1027, 39] on button "Save" at bounding box center [1041, 28] width 82 height 30
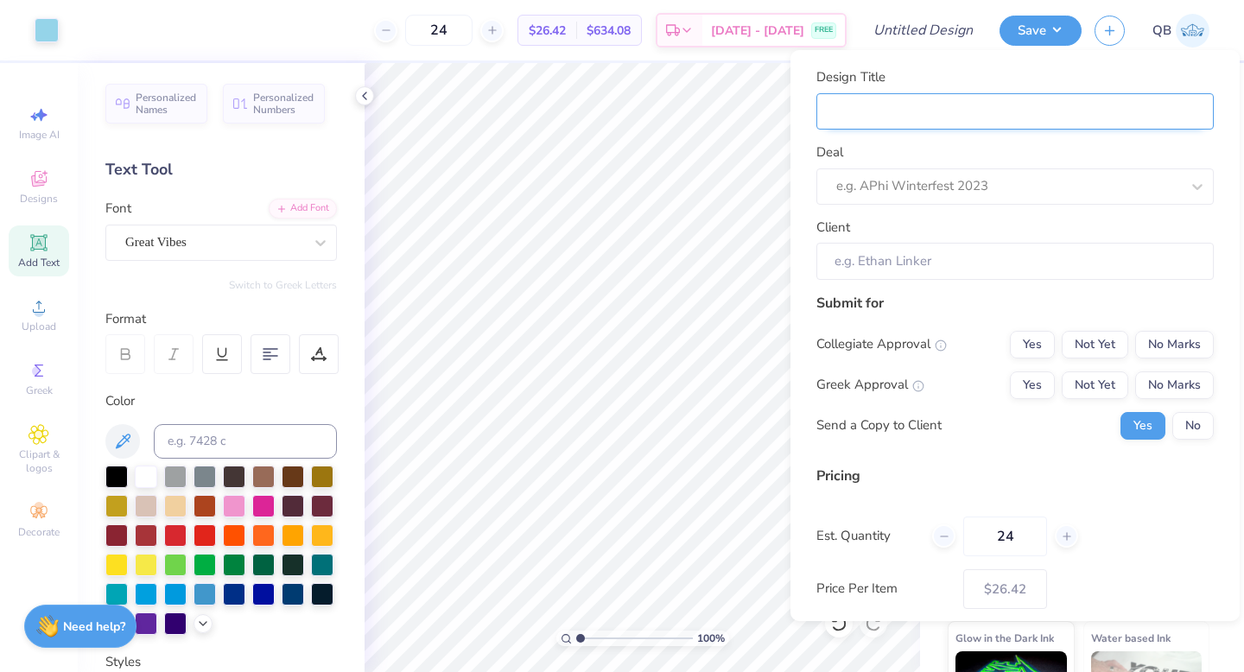
click at [882, 122] on input "Design Title" at bounding box center [1015, 111] width 397 height 37
type input "d"
type input "dp"
type input "dph"
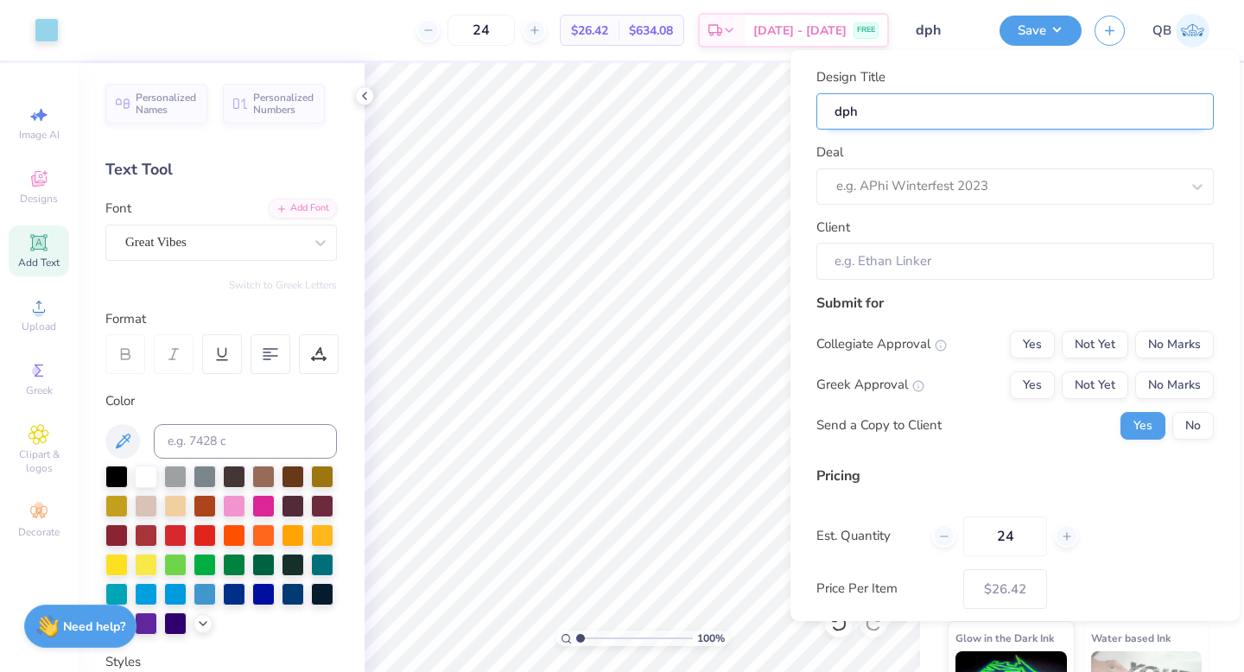
type input "dphi"
type input "dphie"
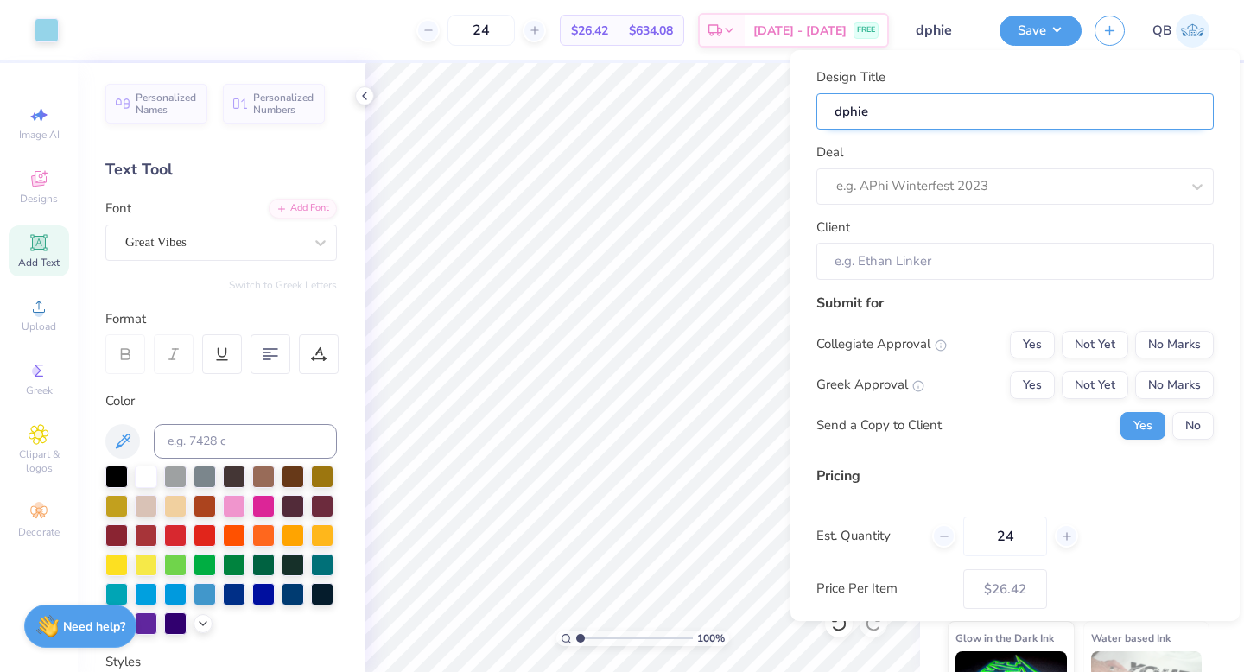
type input "dphie"
type input "dphie b"
type input "dphie bi"
type input "dphie biu"
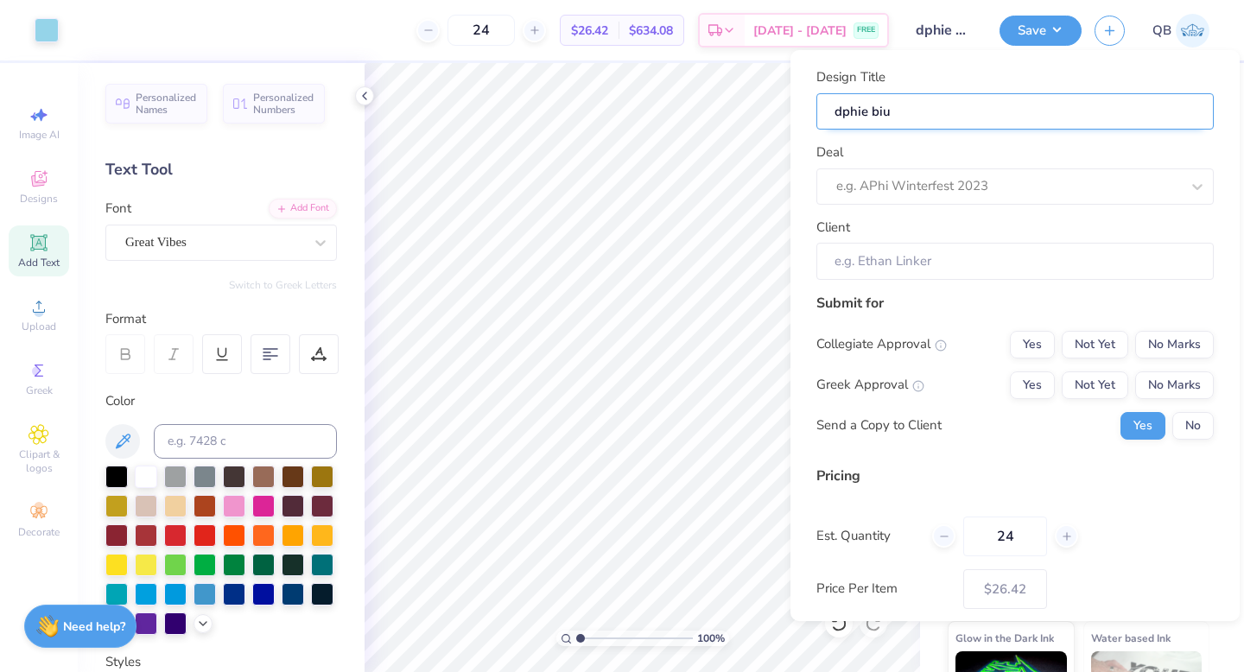
type input "dphie biud"
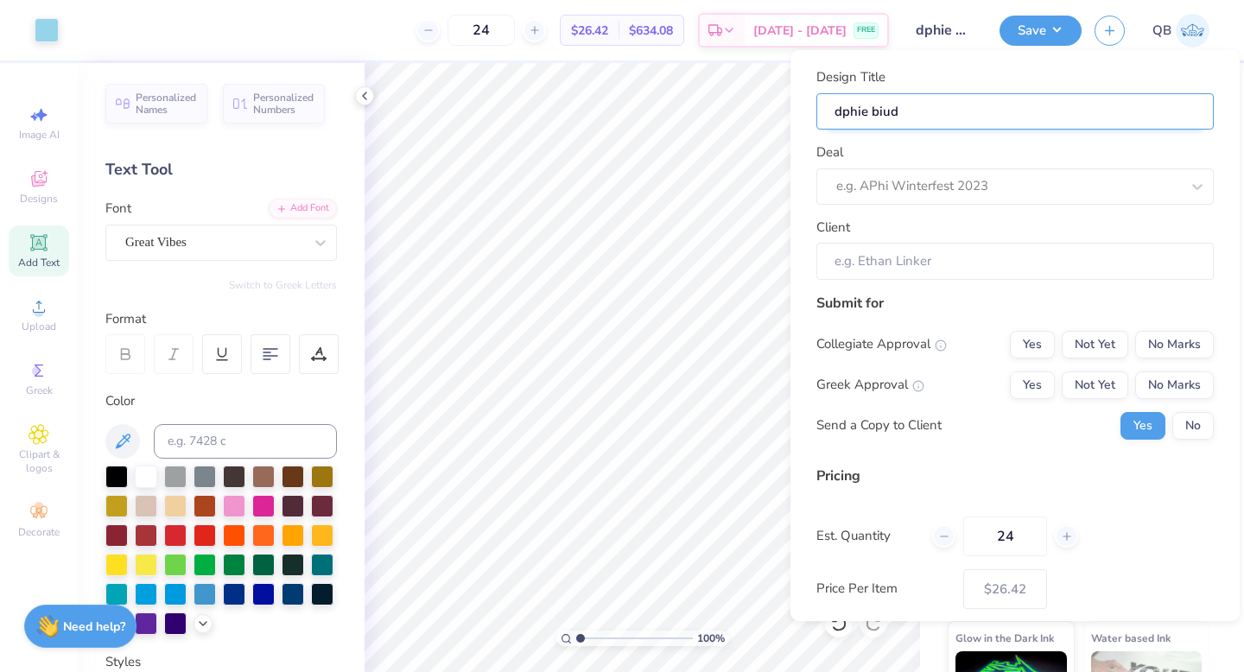
type input "dphie biud"
type input "dphie biu"
type input "dphie bi"
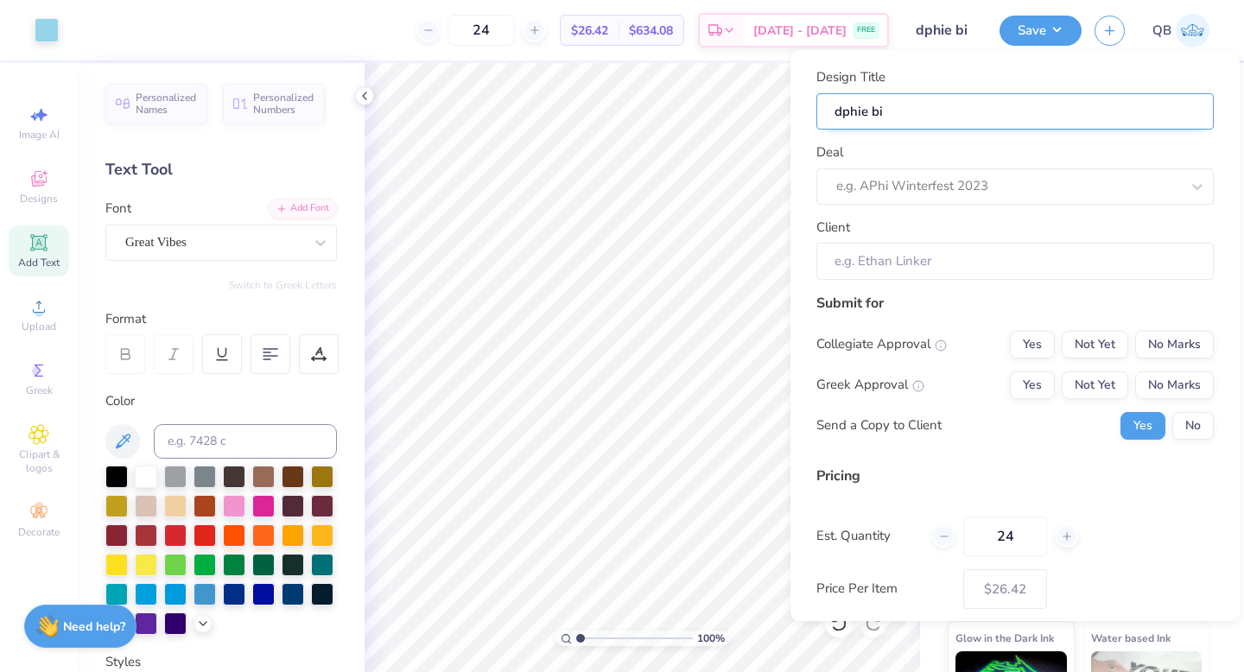
type input "dphie bid"
type input "dphie bid d"
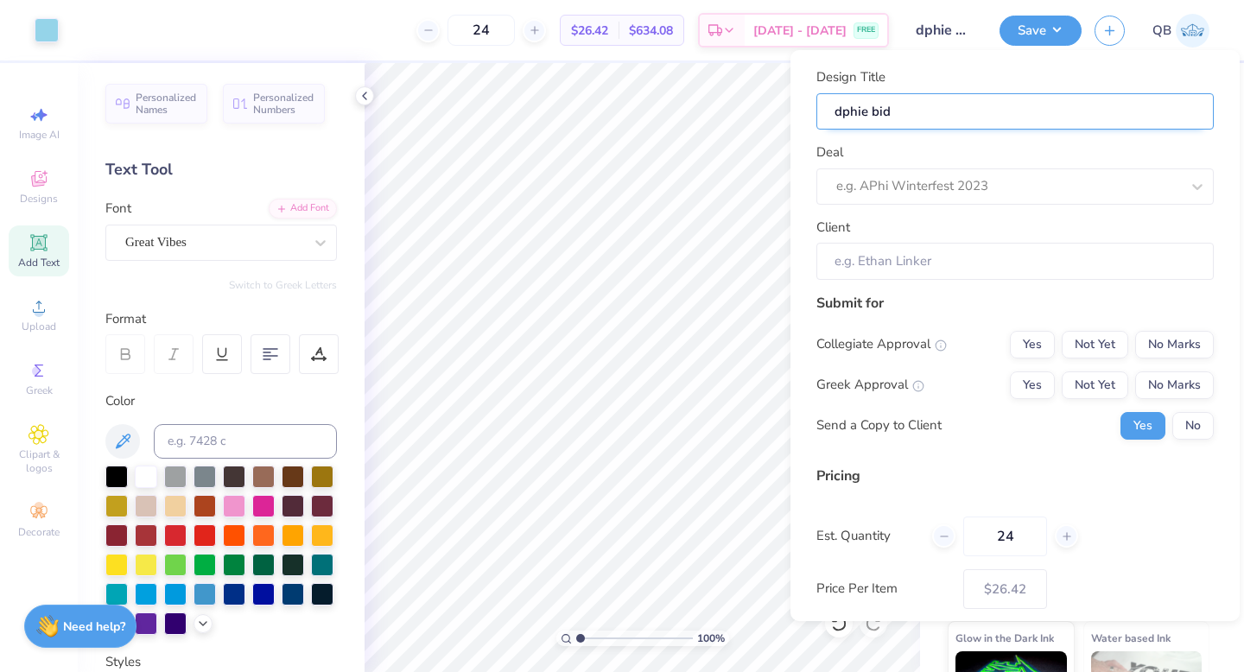
type input "dphie bid d"
type input "dphie bid da"
type input "dphie bid day"
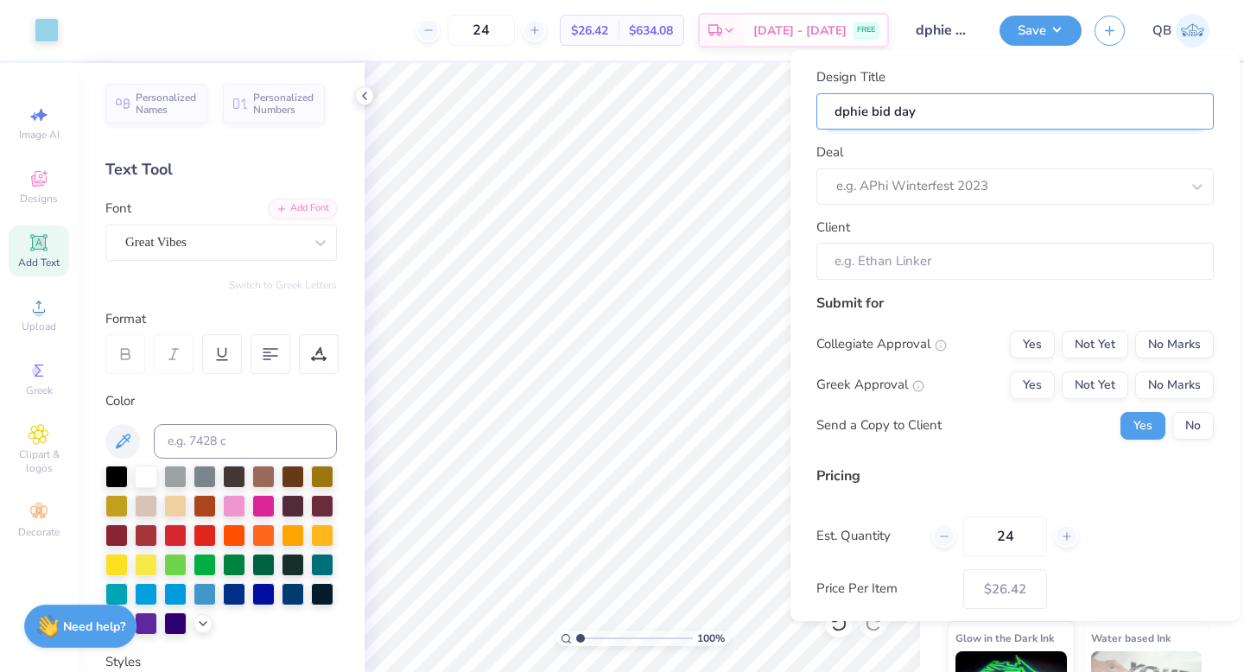
type input "dphie bid day"
type input "dphie bid day s"
type input "dphie bid day sw"
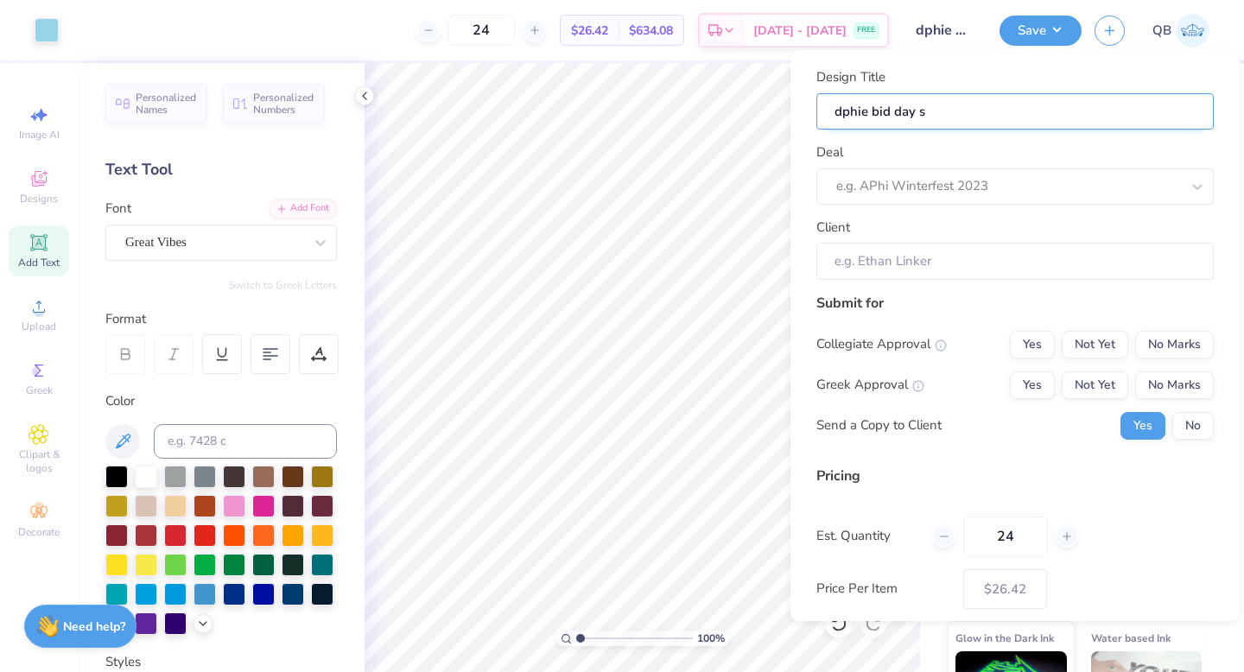
type input "dphie bid day sw"
type input "dphie bid day swe"
type input "dphie bid day swea"
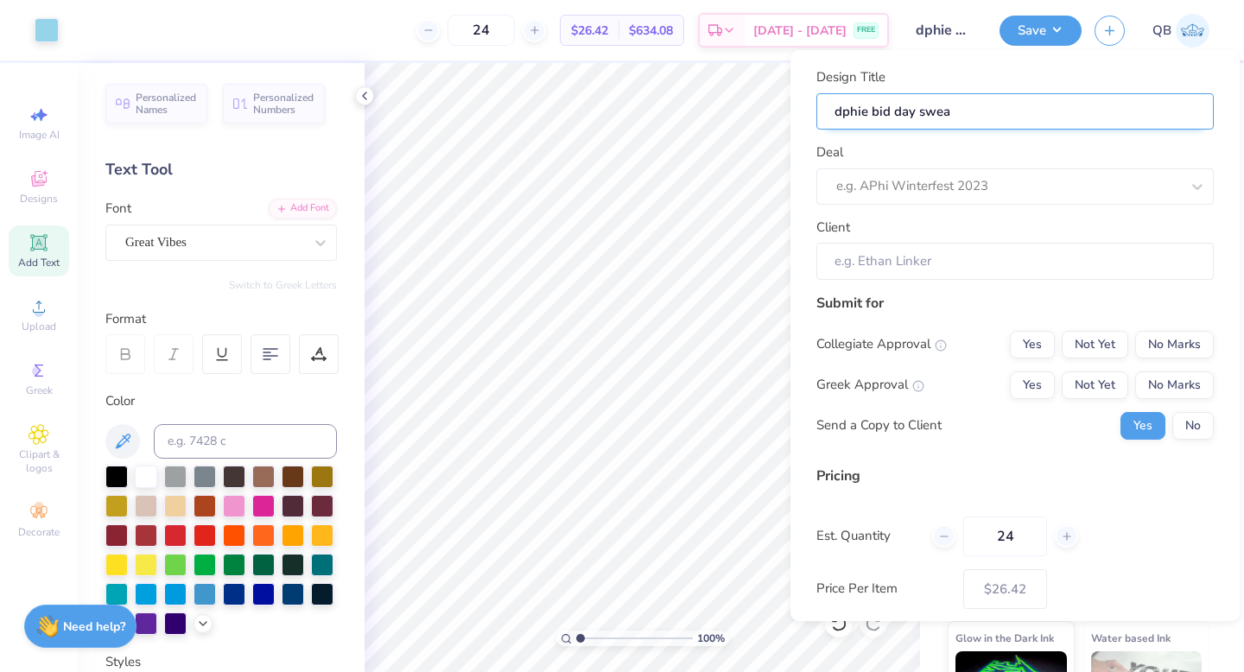
type input "dphie bid day sweat"
type input "dphie bid day sweats"
type input "dphie bid day sweatsh"
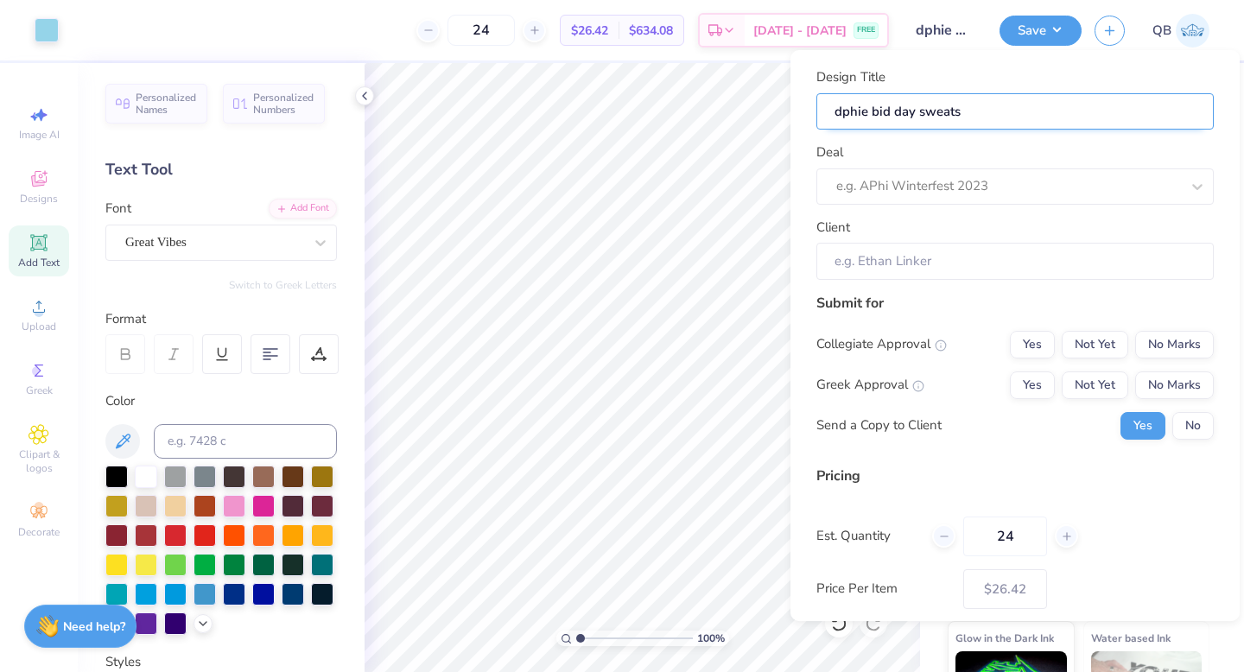
type input "dphie bid day sweatsh"
type input "dphie bid day sweatshi"
type input "dphie bid day sweatshir"
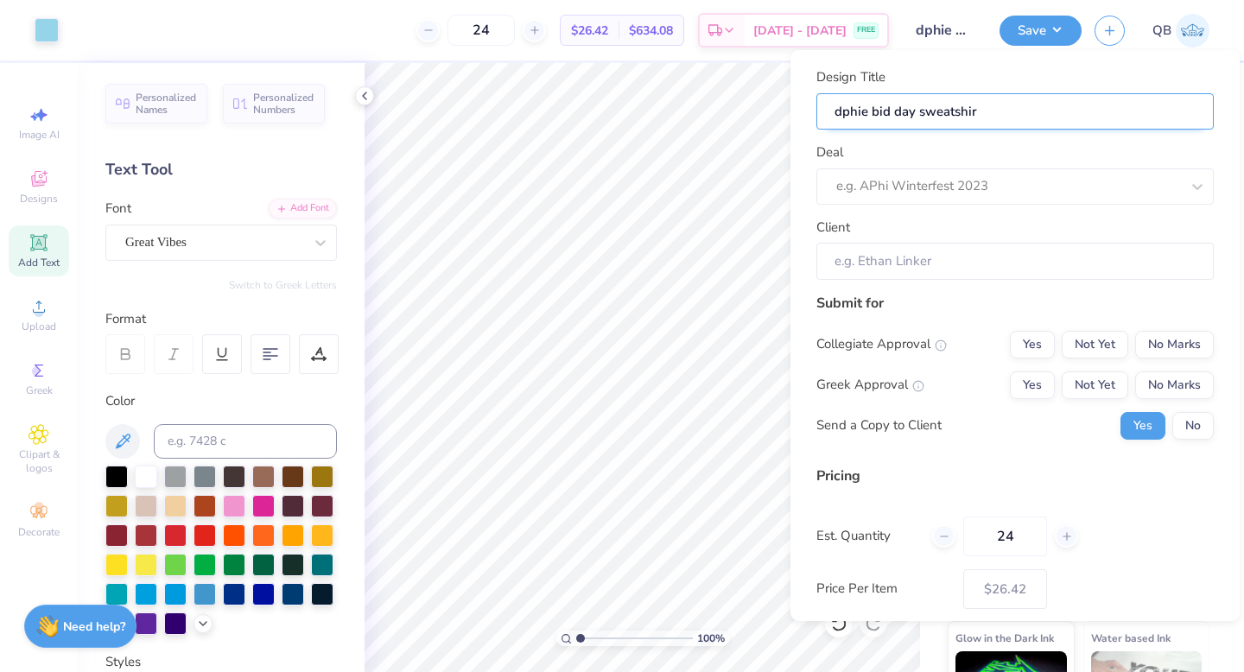
type input "dphie bid day sweatshirt"
type input "dphie bid day sweatshirty"
type input "dphie bid day sweatshirt"
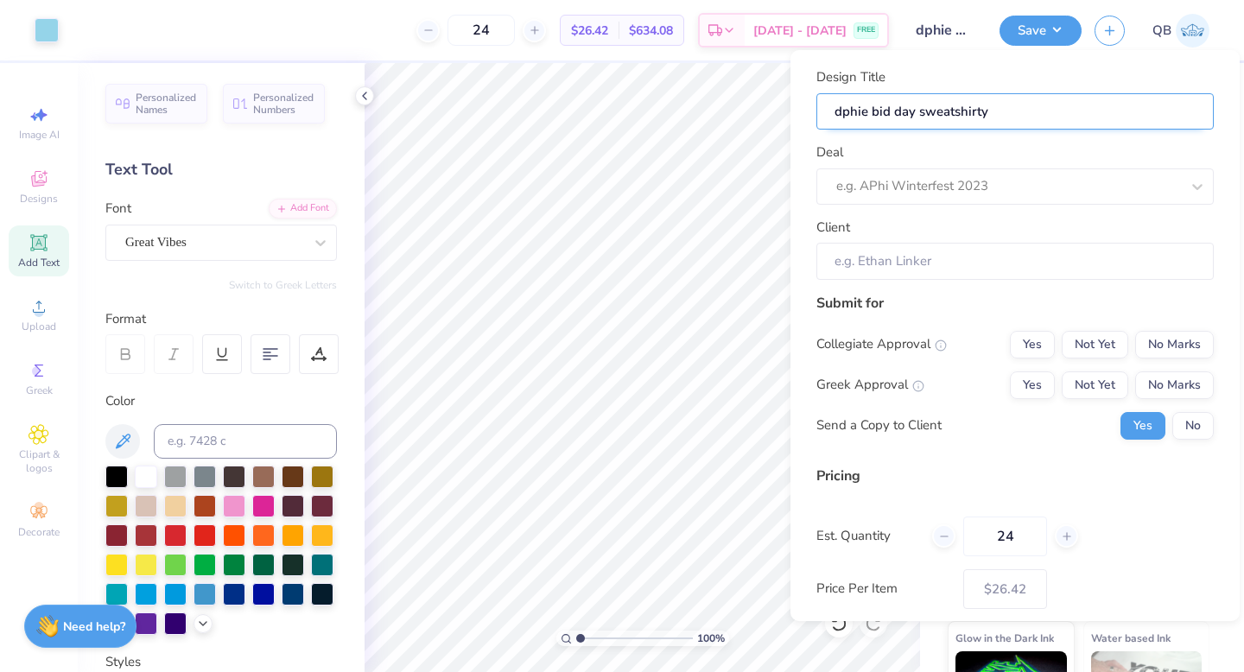
type input "dphie bid day sweatshirt"
type input "dphie bid day sweatshir"
type input "dphie bid day sweatshi"
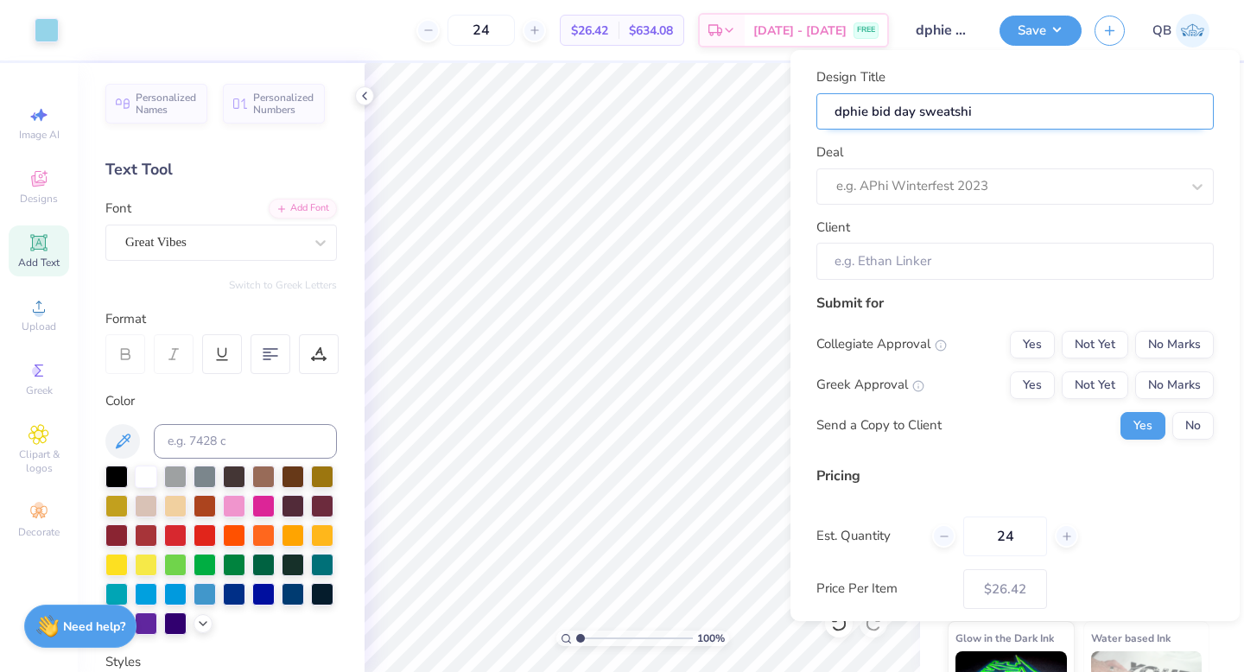
type input "dphie bid day sweatsh"
type input "dphie bid day sweats"
type input "dphie bid day sweat"
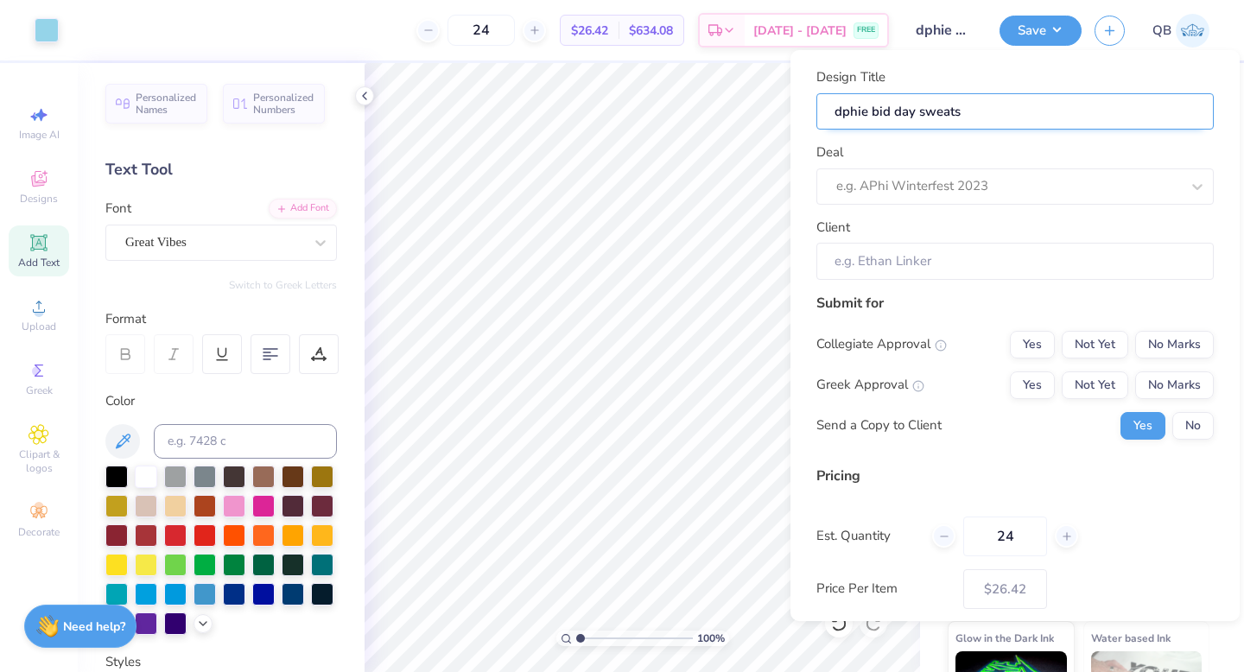
type input "dphie bid day sweat"
type input "dphie bid day sweatp"
type input "dphie bid day sweatpa"
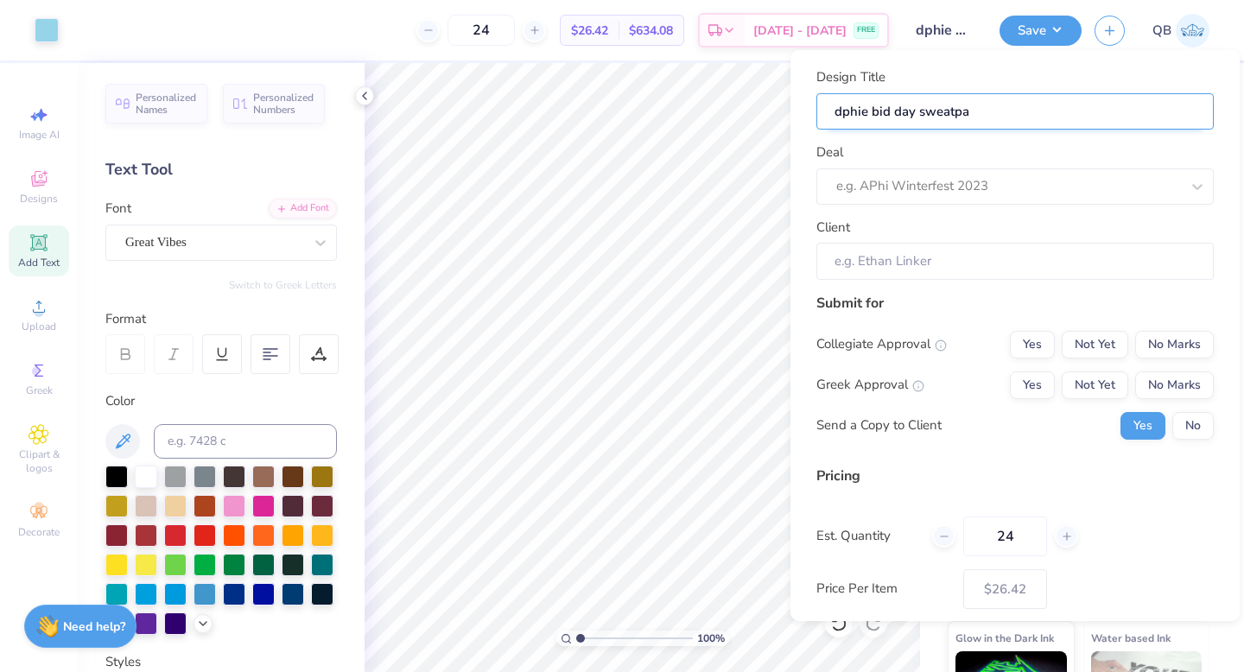
type input "dphie bid day sweatpan"
type input "dphie bid day sweatpant"
type input "dphie bid day sweatpants"
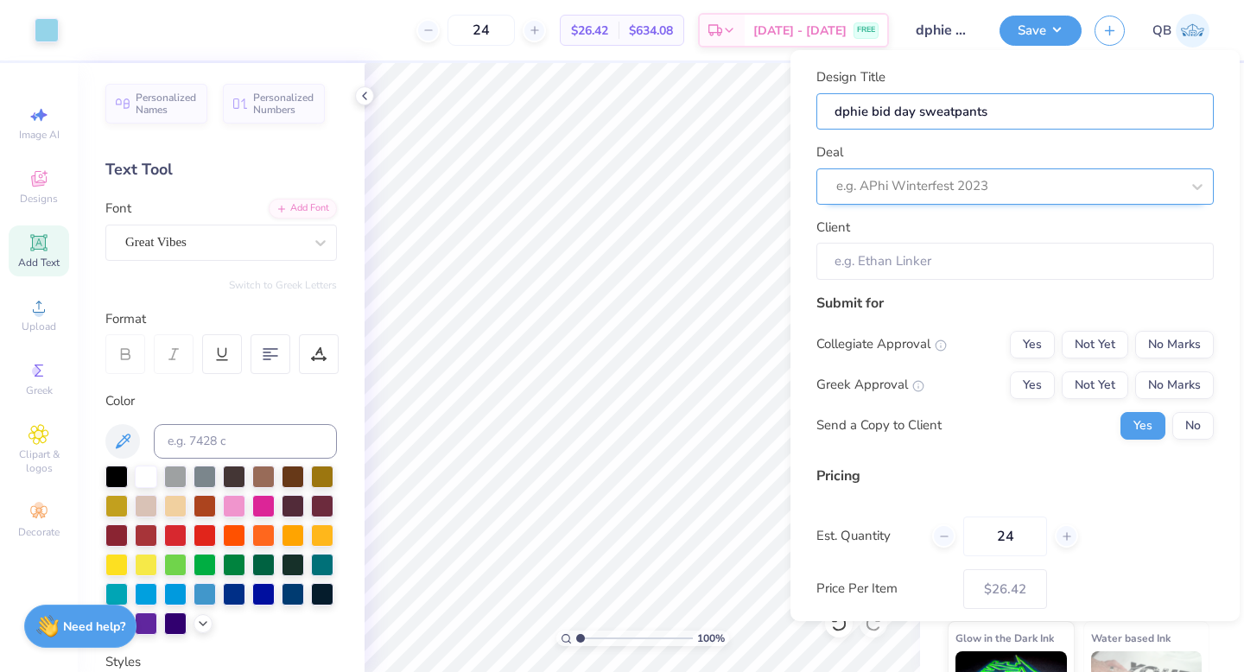
type input "dphie bid day sweatpants"
click at [940, 194] on div at bounding box center [990, 186] width 309 height 23
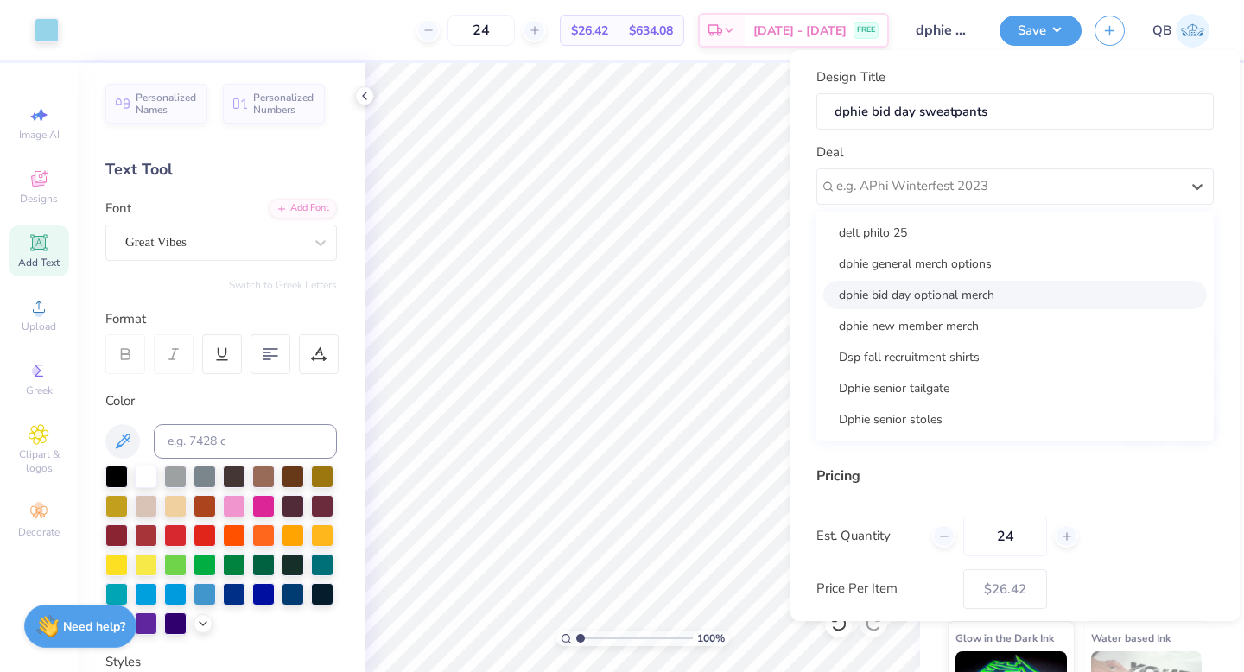
click at [962, 295] on div "dphie bid day optional merch" at bounding box center [1015, 295] width 384 height 29
type input "Quinn Brown"
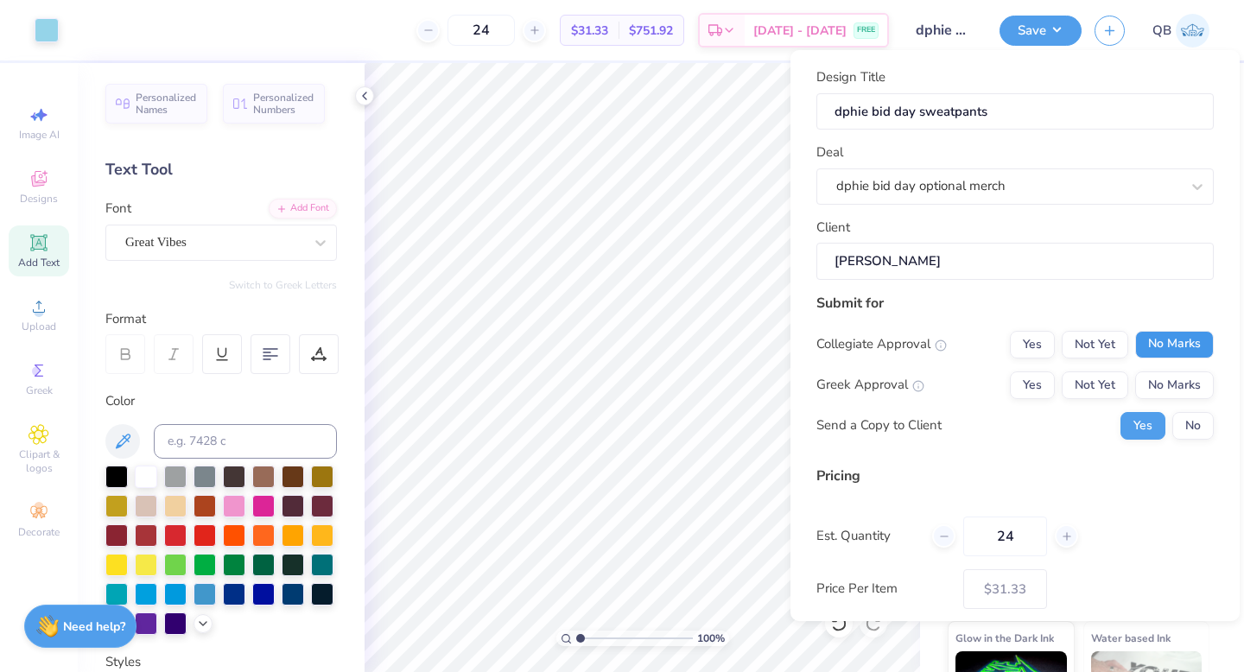
click at [1169, 344] on button "No Marks" at bounding box center [1174, 345] width 79 height 28
click at [1040, 386] on button "Yes" at bounding box center [1032, 386] width 45 height 28
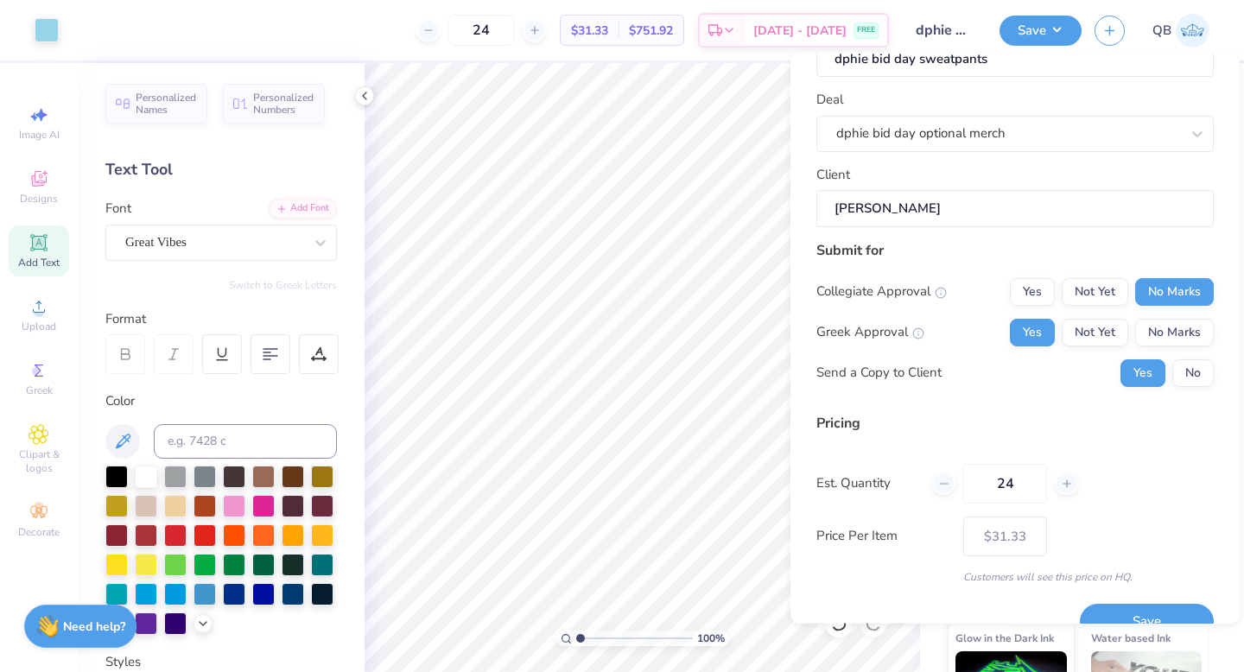
scroll to position [87, 0]
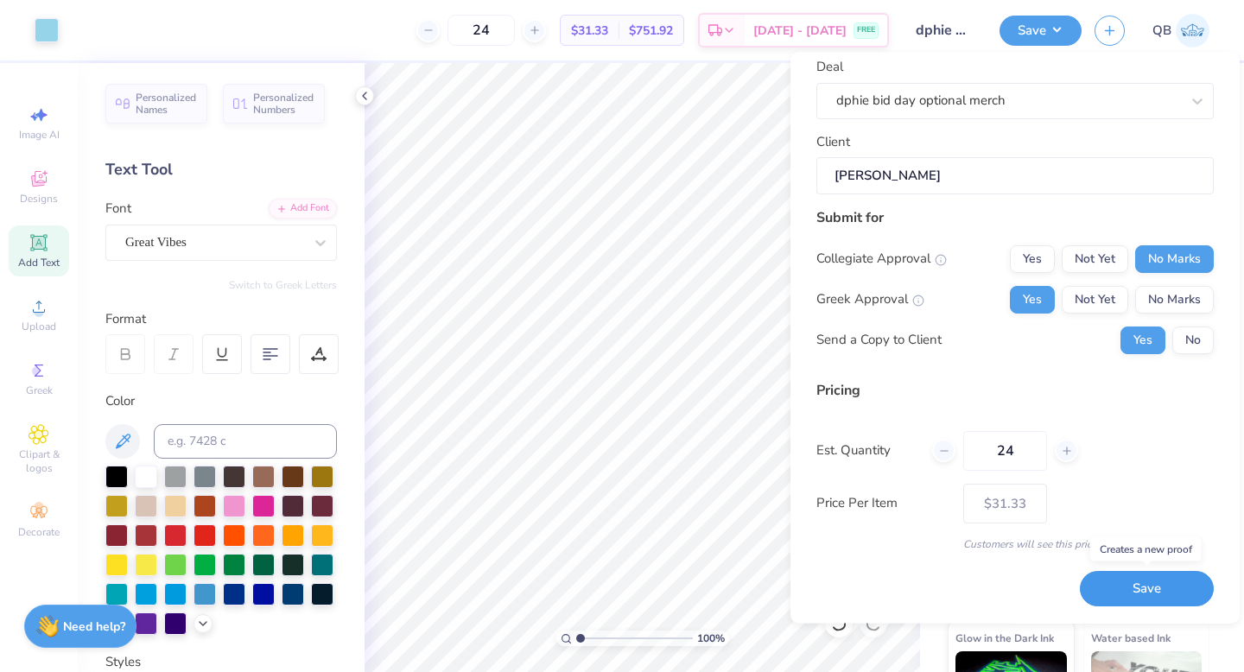
click at [1133, 594] on button "Save" at bounding box center [1147, 589] width 134 height 35
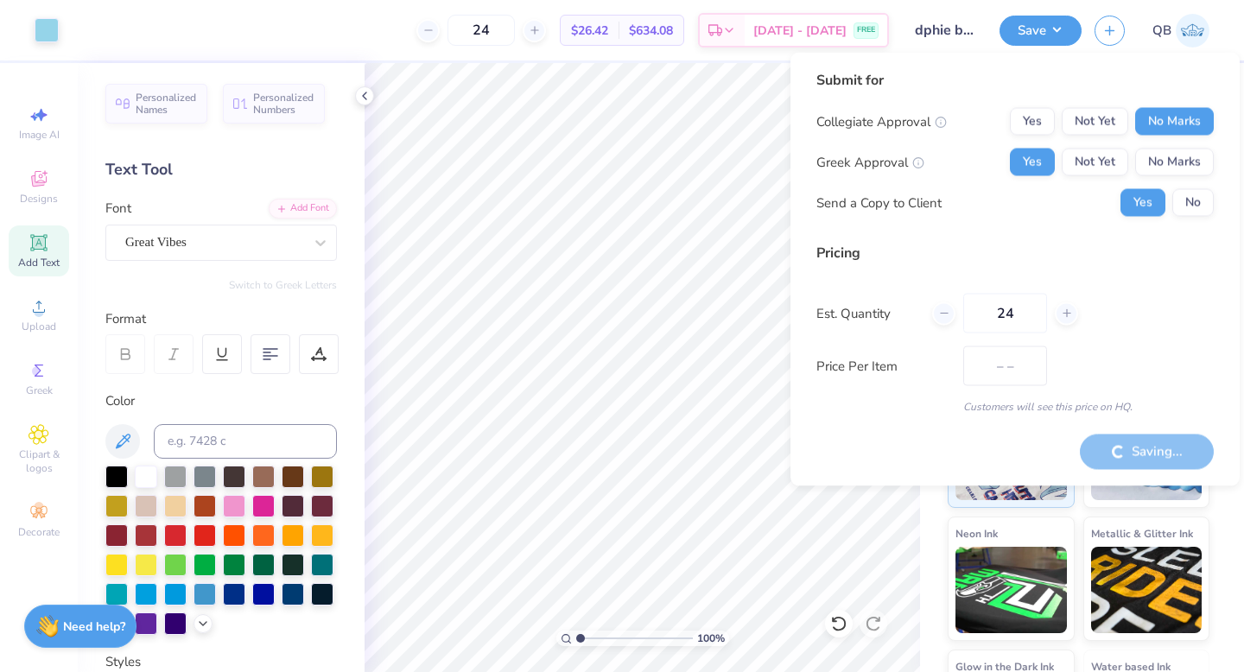
type input "$31.33"
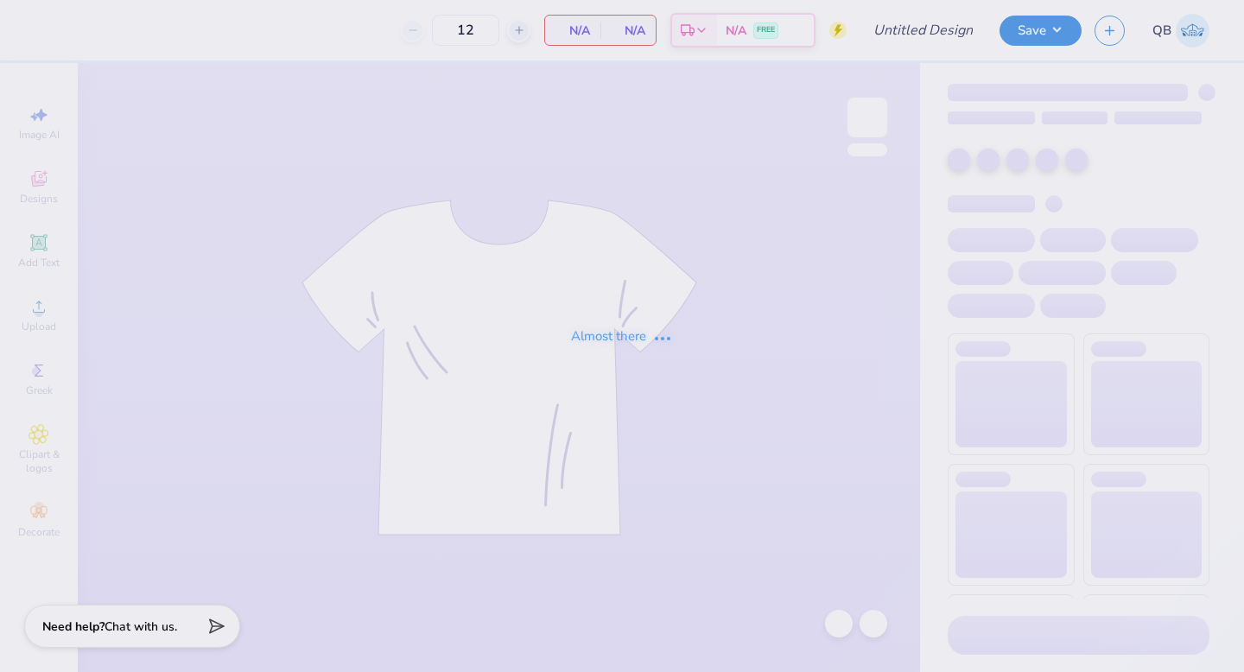
type input "Dphie bid day crewneck"
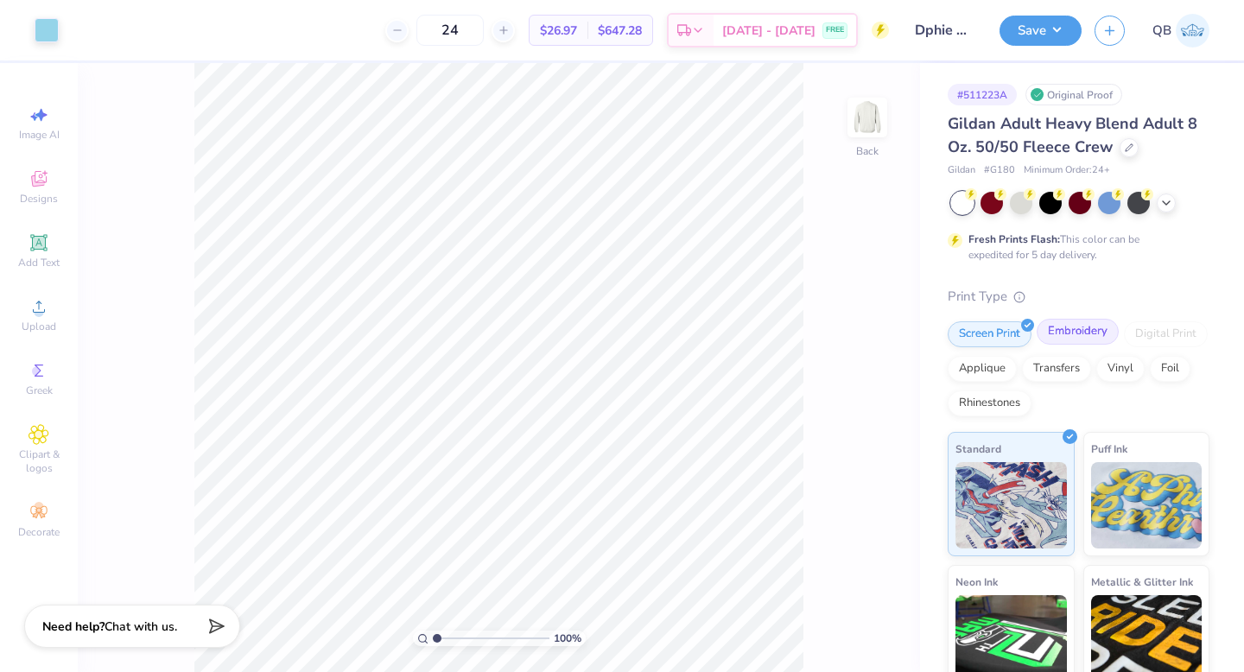
click at [1071, 329] on div "Embroidery" at bounding box center [1078, 332] width 82 height 26
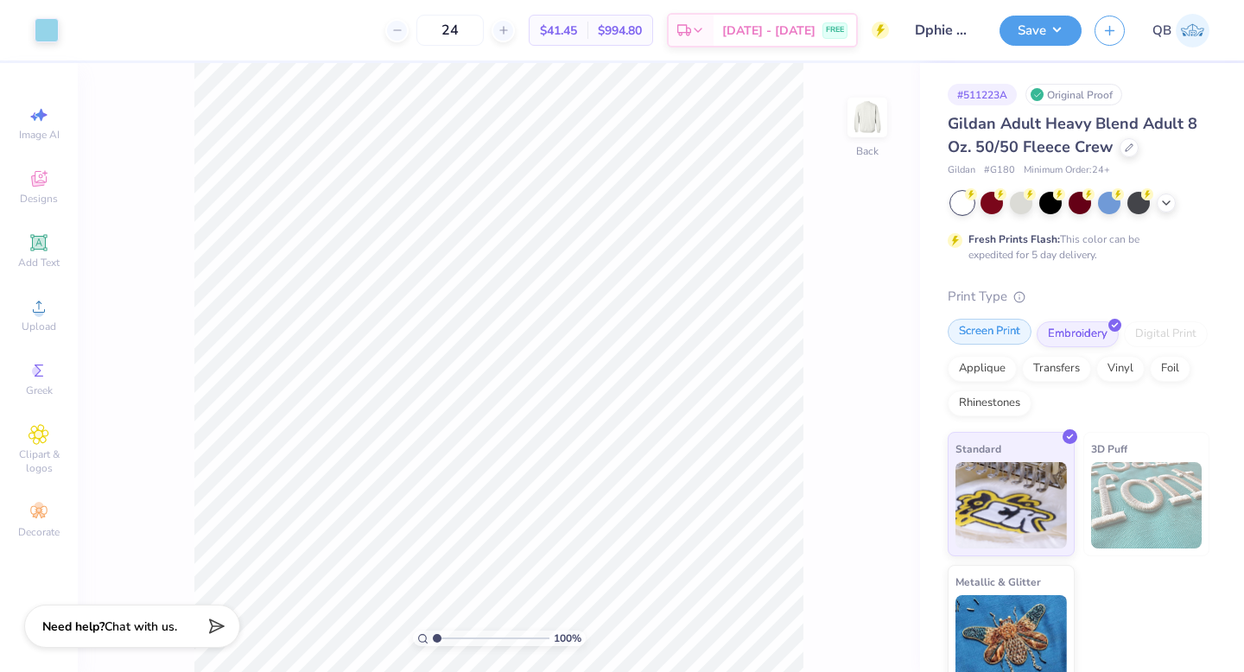
click at [1008, 327] on div "Screen Print" at bounding box center [990, 332] width 84 height 26
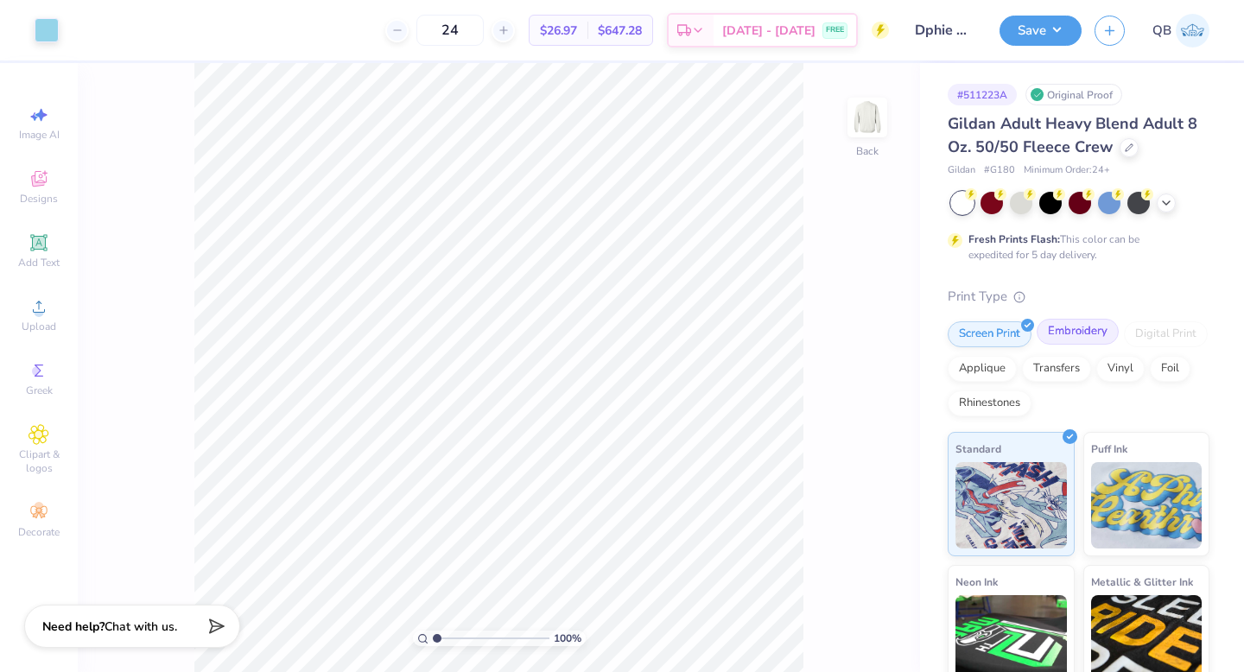
click at [1062, 340] on div "Embroidery" at bounding box center [1078, 332] width 82 height 26
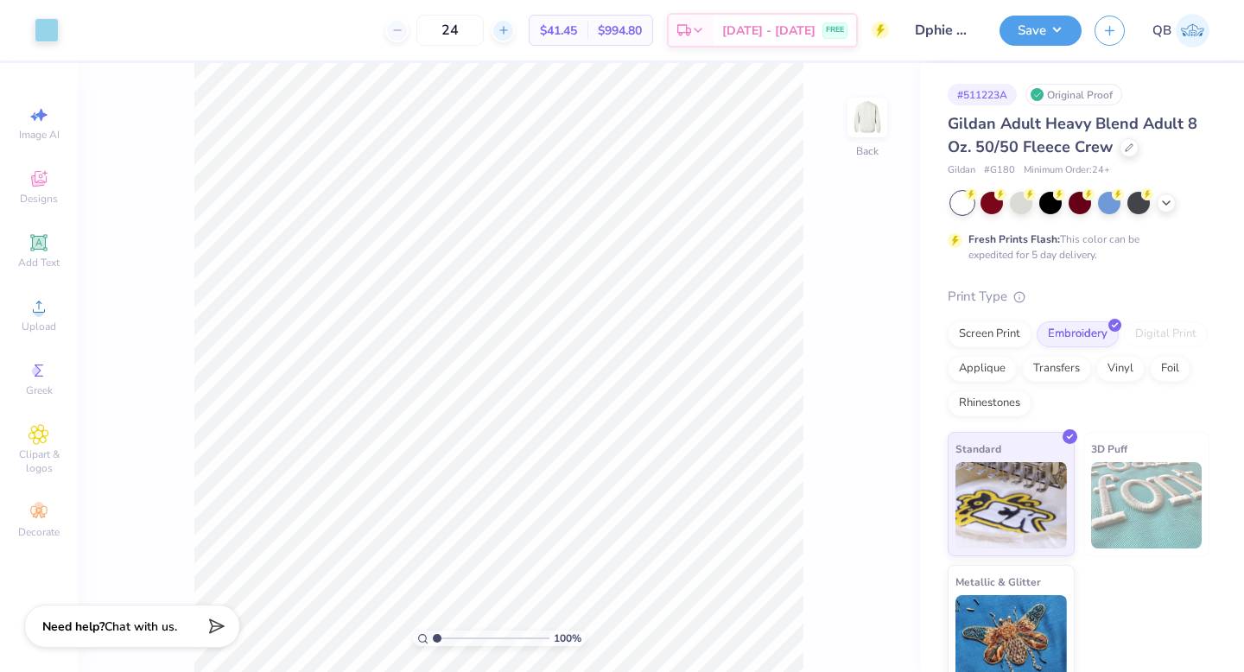
click at [510, 29] on icon at bounding box center [504, 30] width 12 height 12
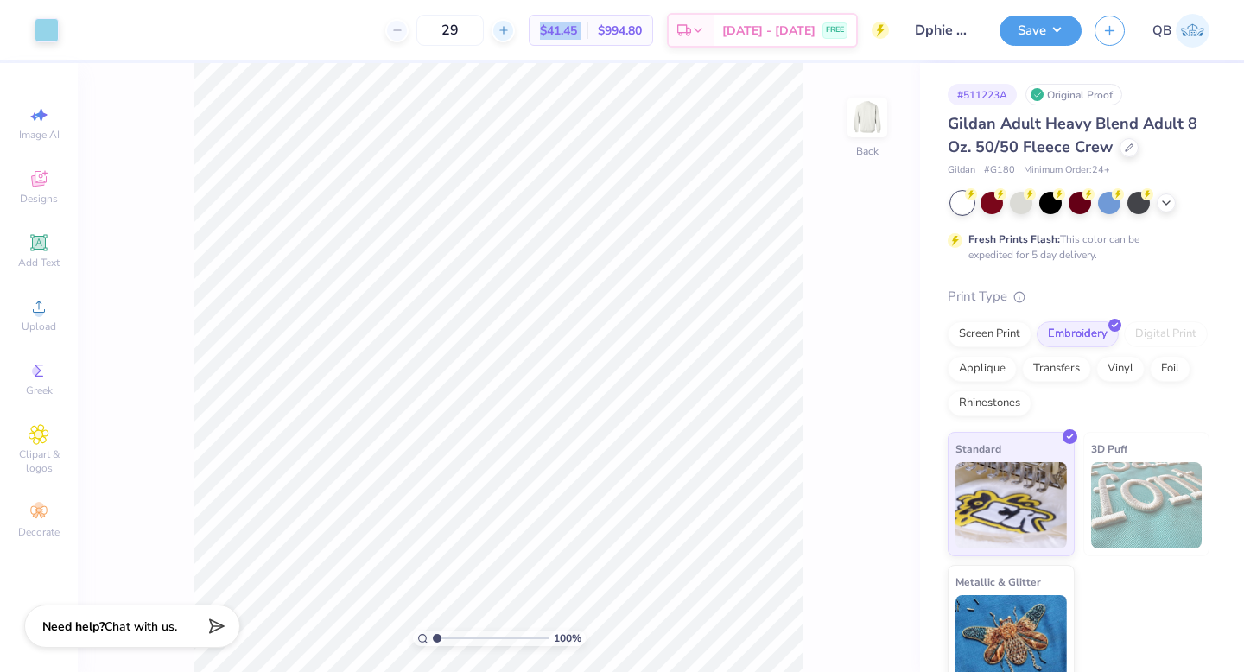
click at [510, 29] on icon at bounding box center [504, 30] width 12 height 12
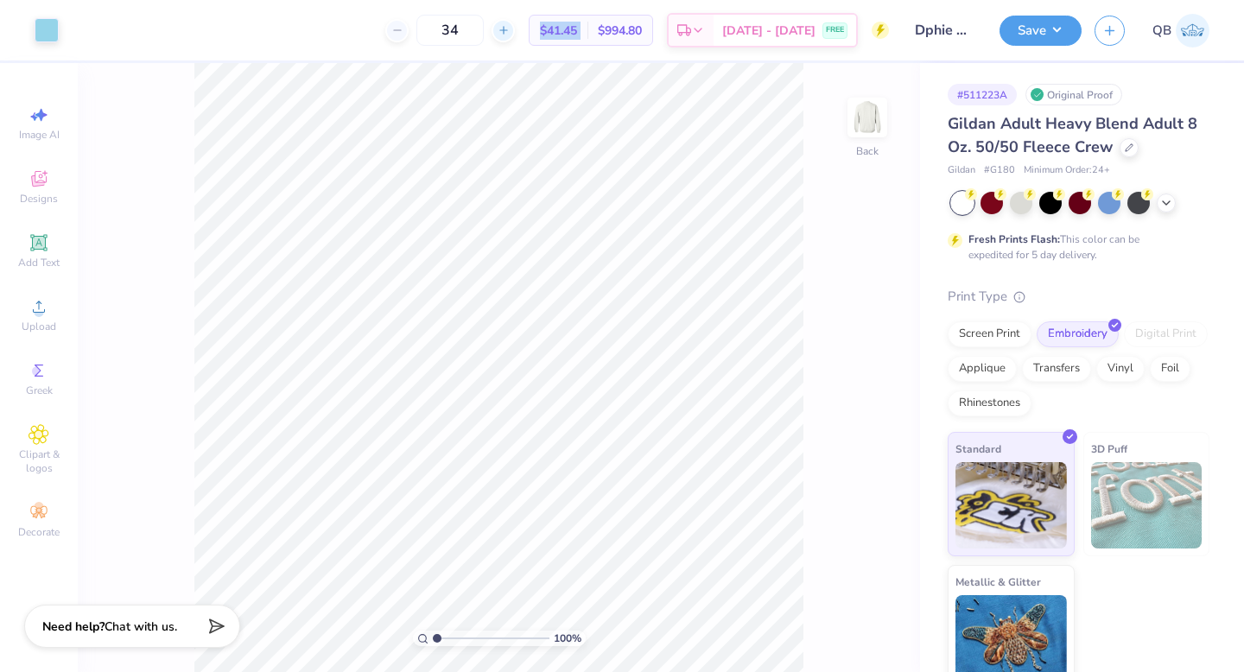
click at [510, 29] on icon at bounding box center [504, 30] width 12 height 12
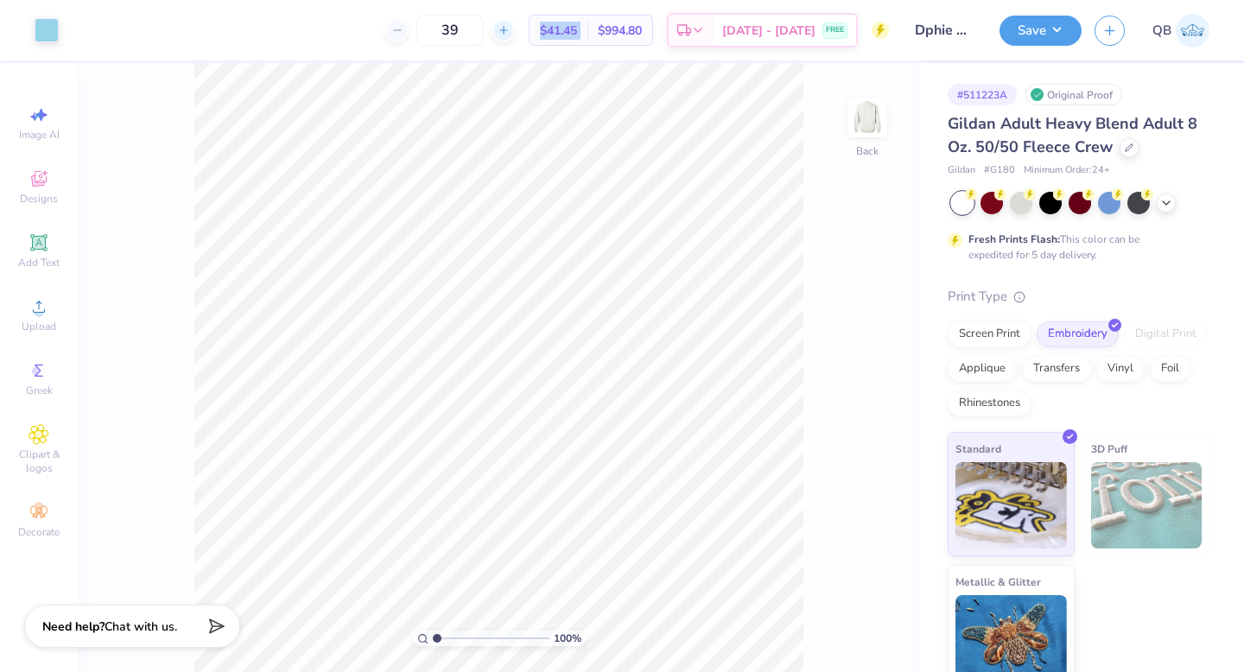
click at [510, 29] on icon at bounding box center [504, 30] width 12 height 12
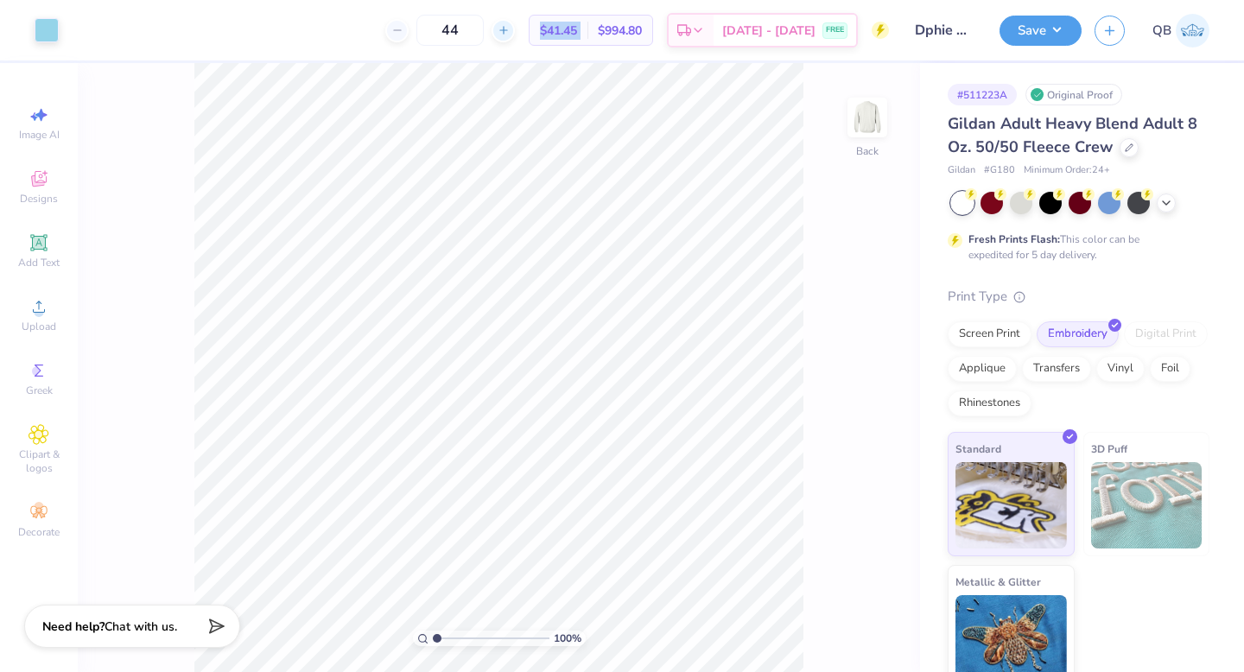
click at [510, 29] on icon at bounding box center [504, 30] width 12 height 12
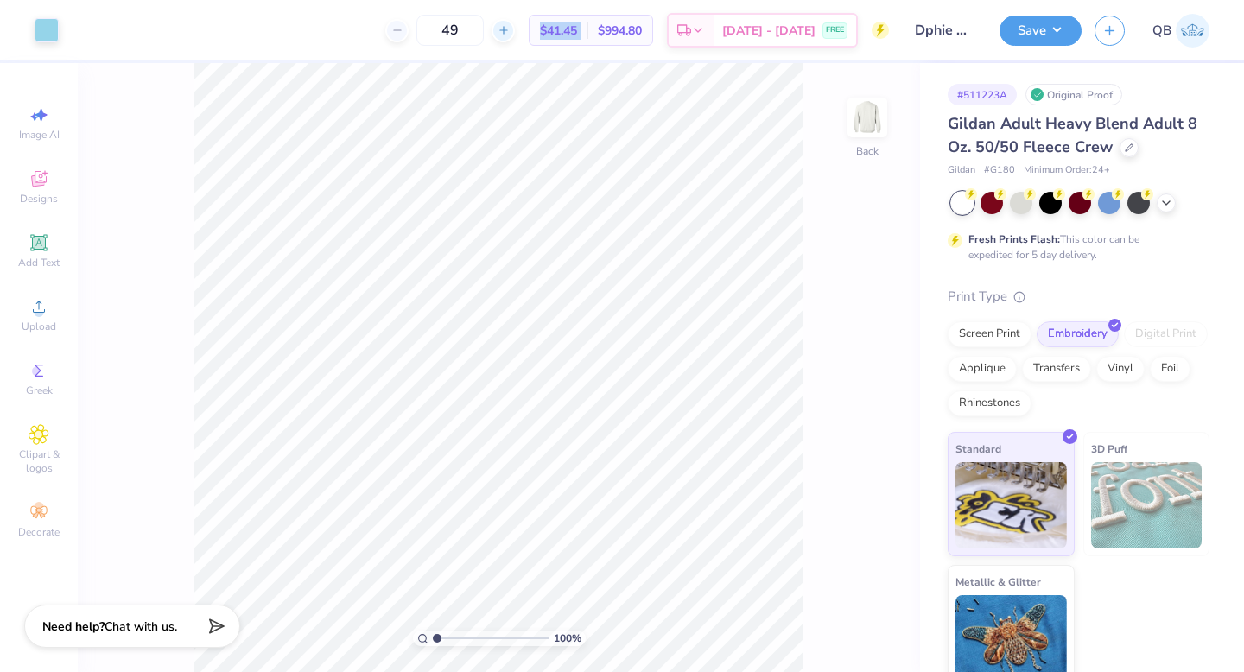
click at [510, 29] on icon at bounding box center [504, 30] width 12 height 12
click at [500, 30] on icon at bounding box center [494, 30] width 12 height 12
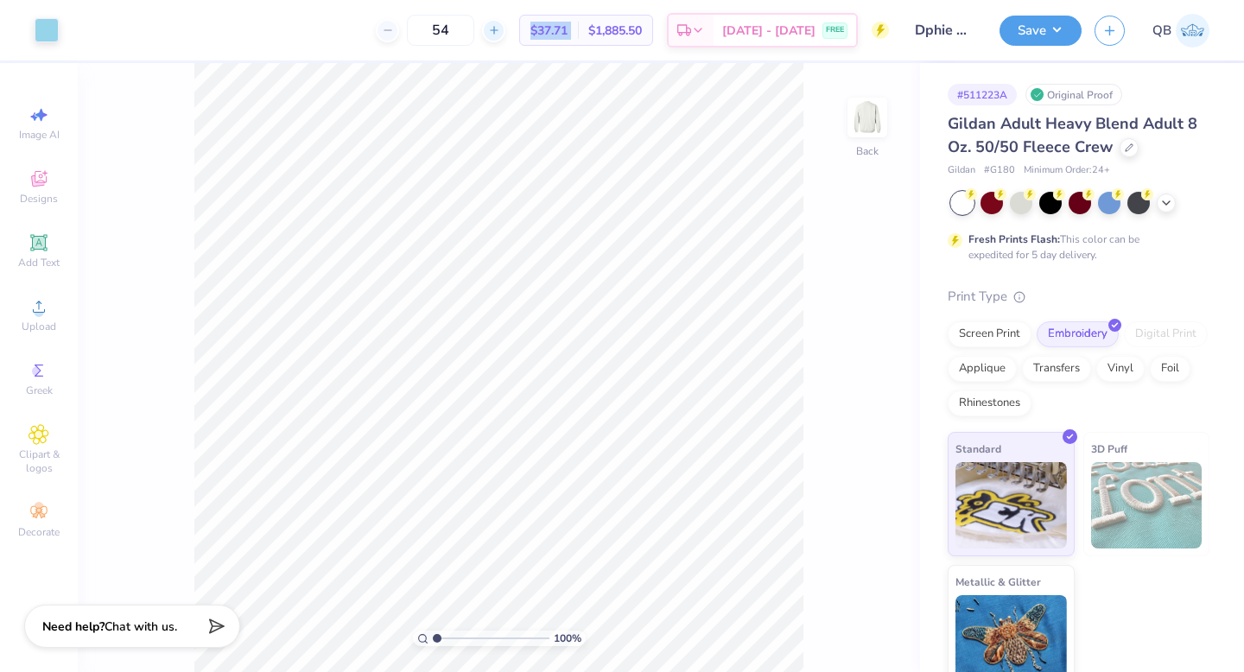
click at [500, 30] on icon at bounding box center [494, 30] width 12 height 12
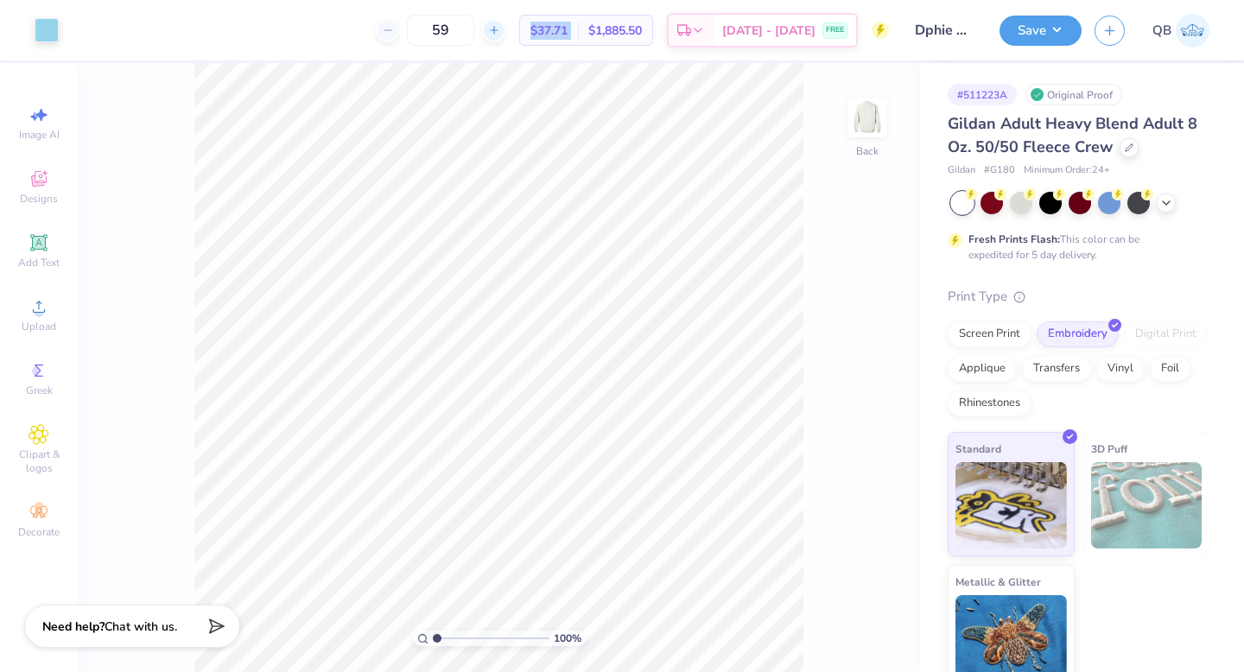
click at [500, 30] on icon at bounding box center [494, 30] width 12 height 12
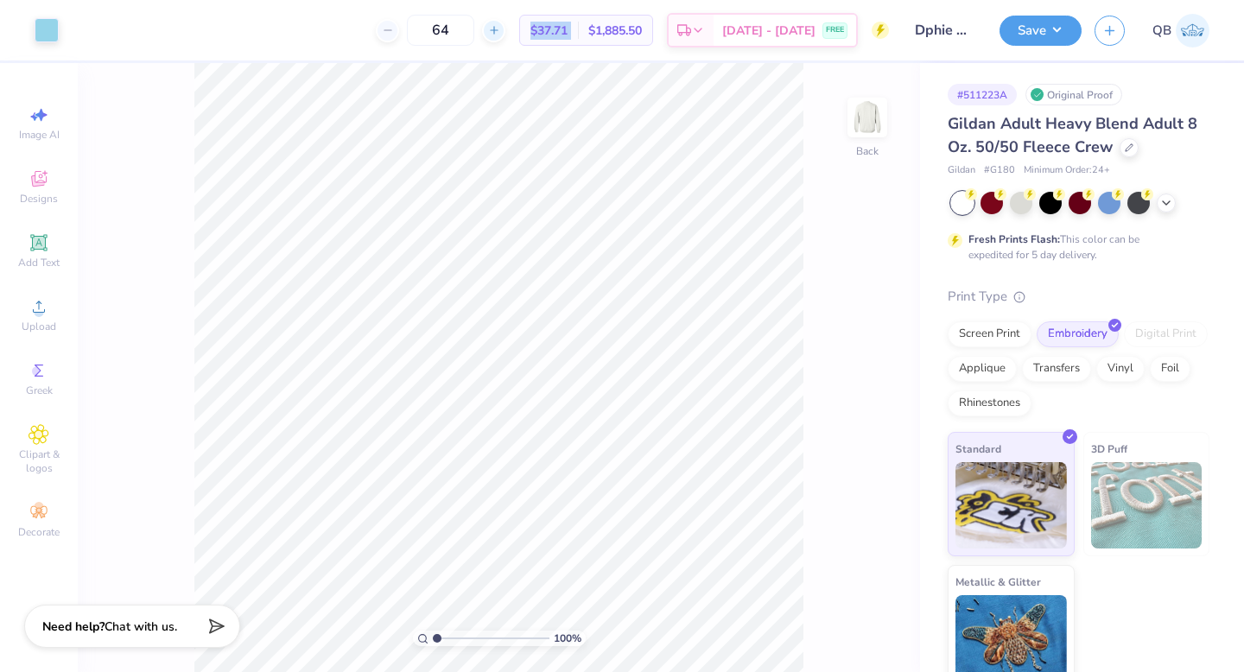
click at [500, 30] on icon at bounding box center [494, 30] width 12 height 12
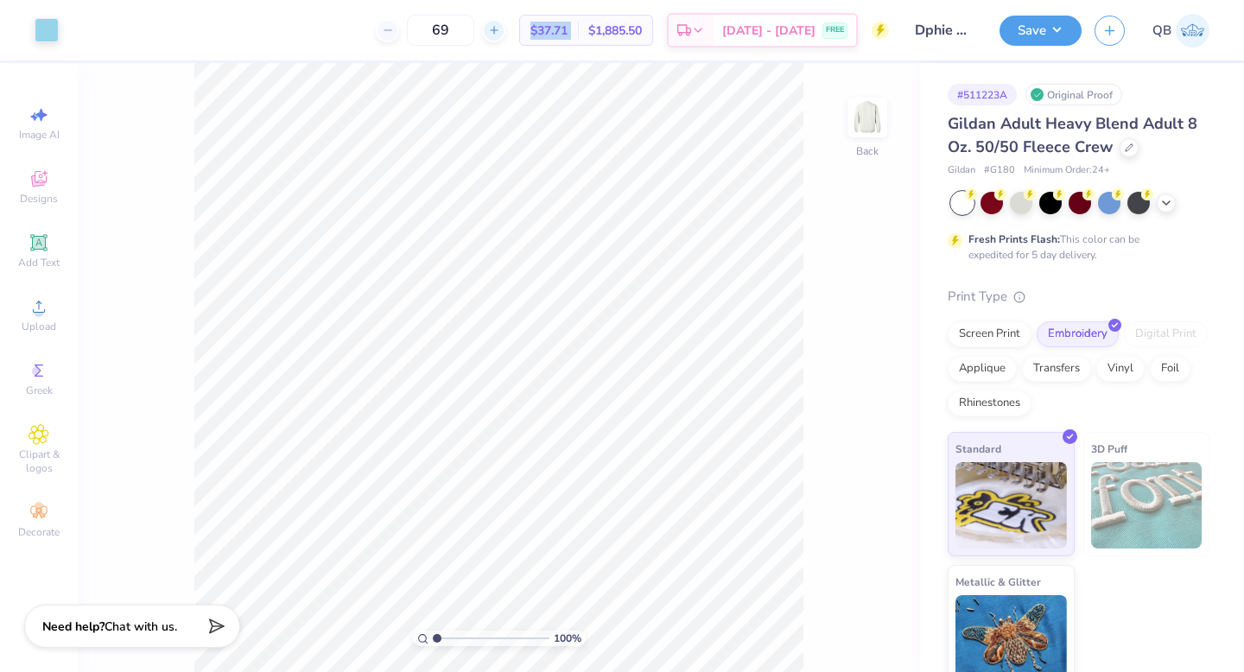
click at [500, 30] on icon at bounding box center [494, 30] width 12 height 12
click at [391, 30] on line at bounding box center [387, 30] width 7 height 0
type input "70"
